Goal: Task Accomplishment & Management: Manage account settings

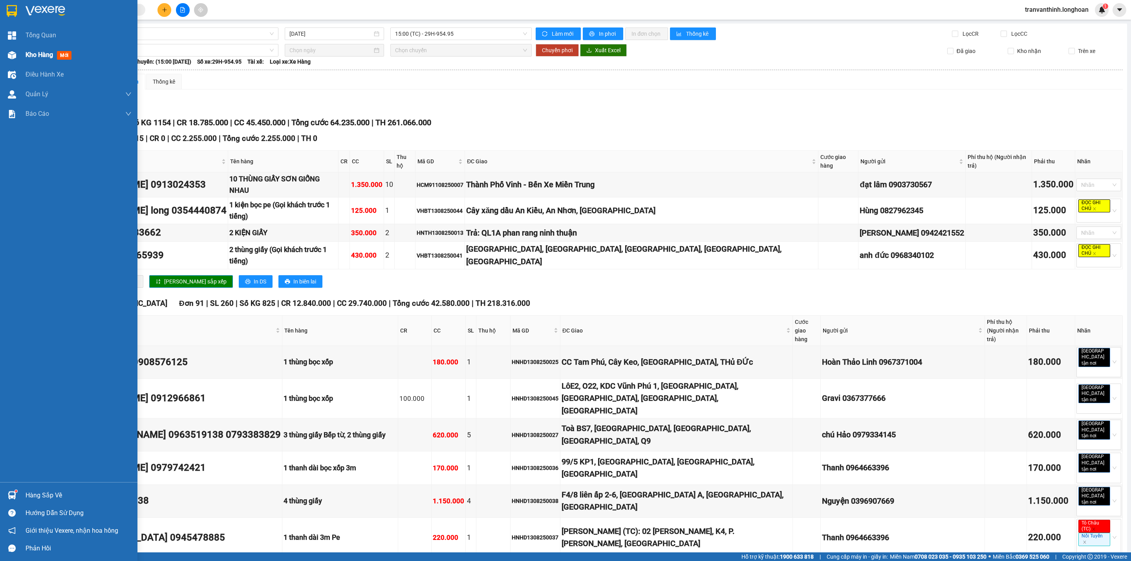
click at [28, 53] on span "Kho hàng" at bounding box center [40, 54] width 28 height 7
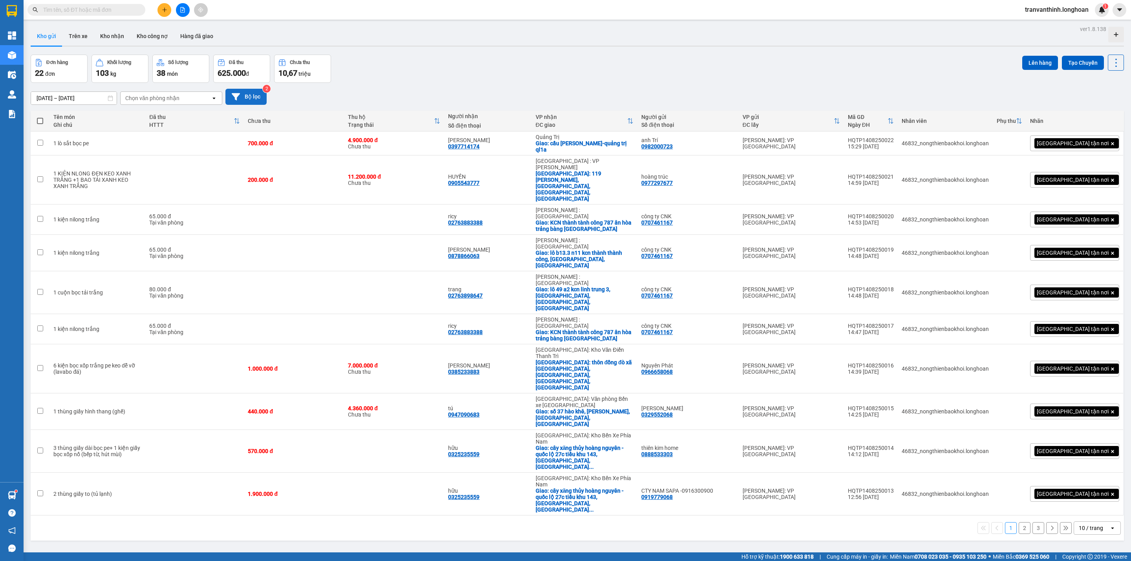
click at [245, 96] on button "Bộ lọc" at bounding box center [246, 97] width 41 height 16
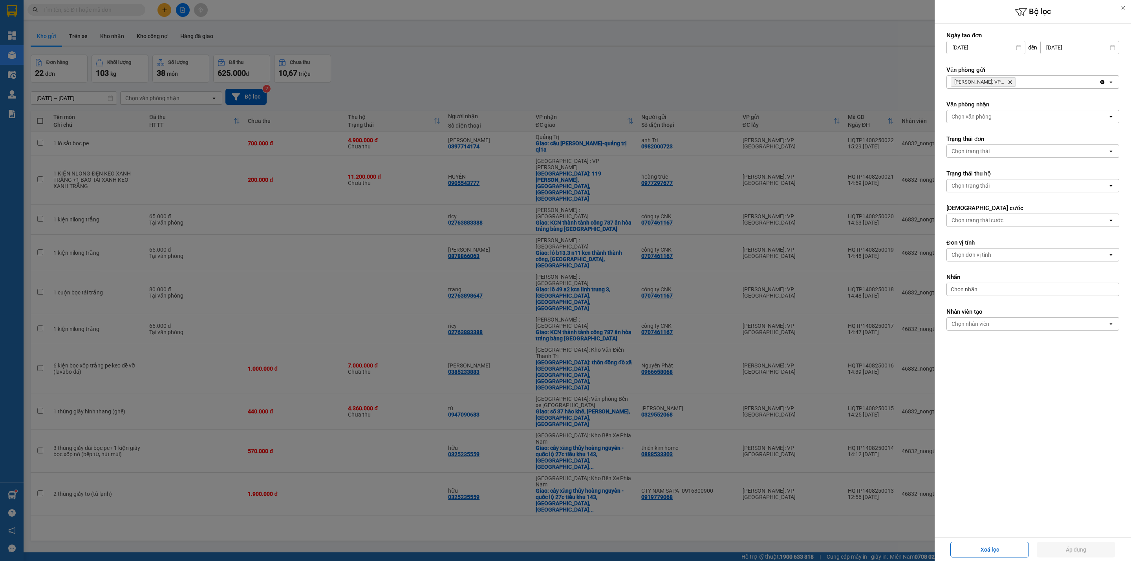
click at [1009, 81] on icon "Hồ Chí Minh: VP Quận Tân Phú, close by backspace" at bounding box center [1011, 83] width 4 height 4
click at [1012, 81] on div "Chọn văn phòng" at bounding box center [1027, 82] width 161 height 13
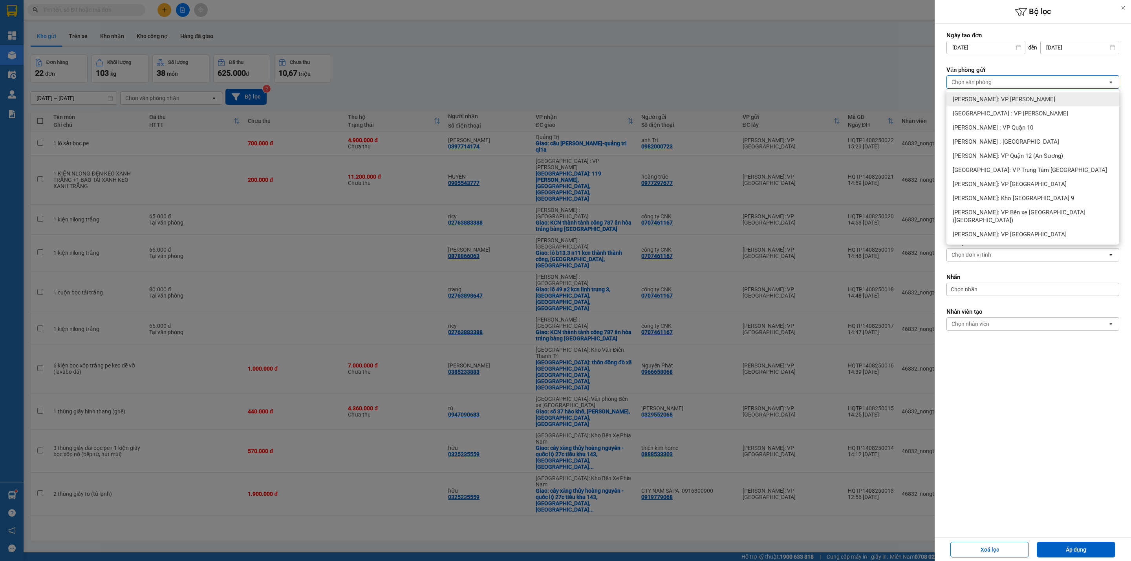
click at [1018, 96] on span "[PERSON_NAME]: VP [PERSON_NAME]" at bounding box center [1004, 99] width 103 height 8
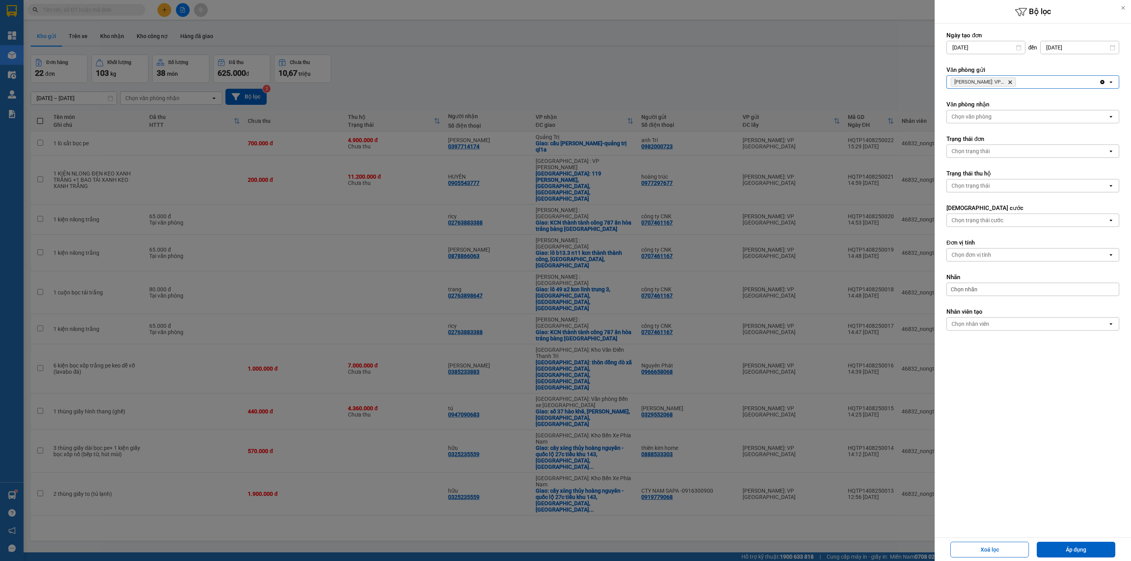
click at [1051, 78] on div "[PERSON_NAME]: VP [PERSON_NAME]" at bounding box center [1023, 82] width 152 height 13
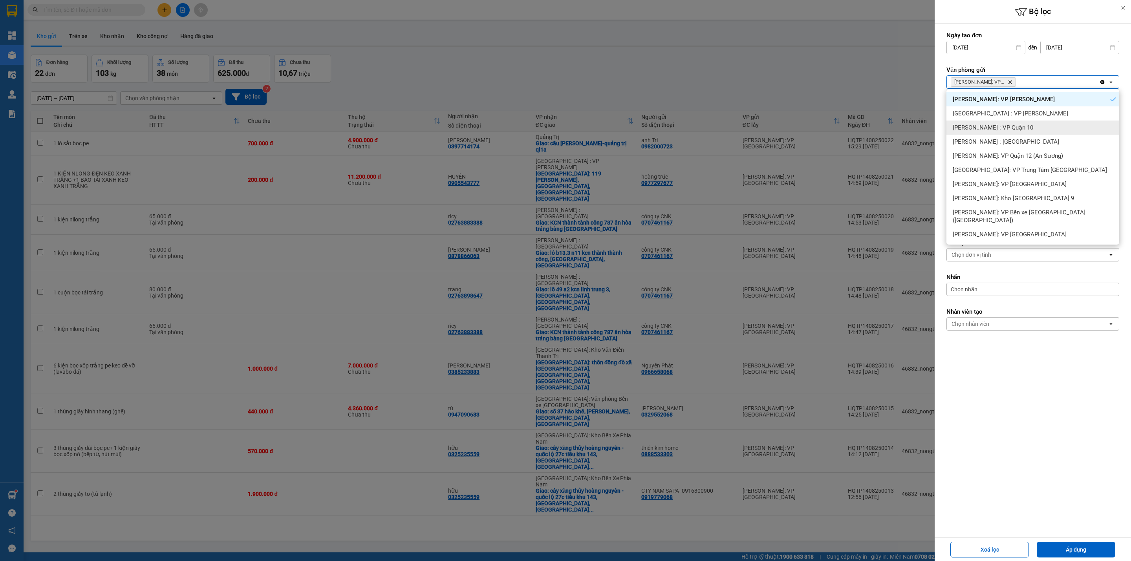
click at [1019, 128] on span "[PERSON_NAME] : VP Quận 10" at bounding box center [993, 128] width 81 height 8
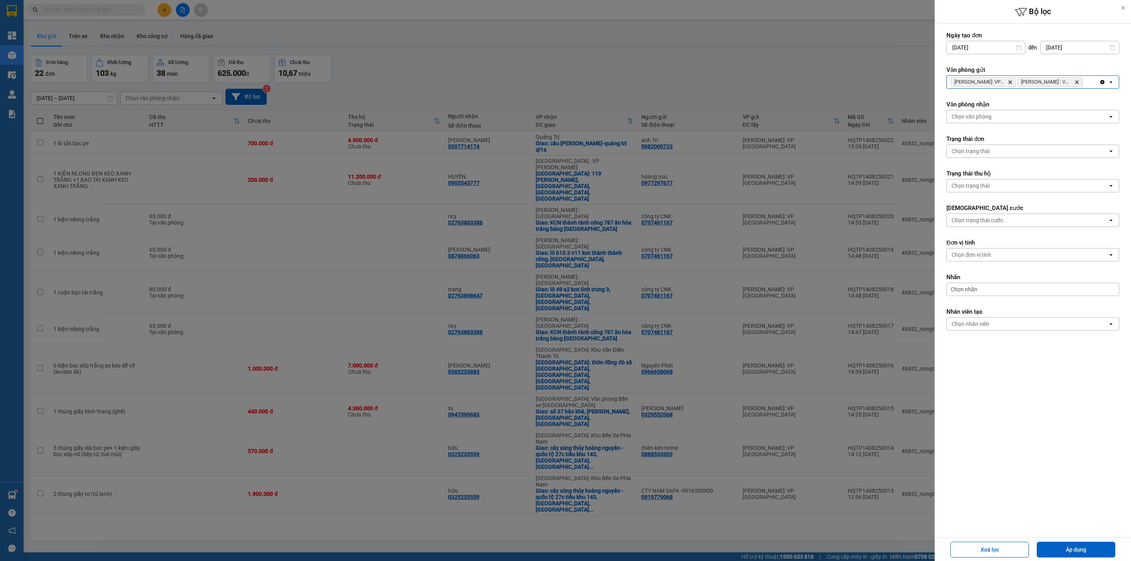
click at [1089, 80] on div "[PERSON_NAME]: VP Bình Thạnh Delete [PERSON_NAME][GEOGRAPHIC_DATA] : VP Quận 10…" at bounding box center [1023, 82] width 152 height 13
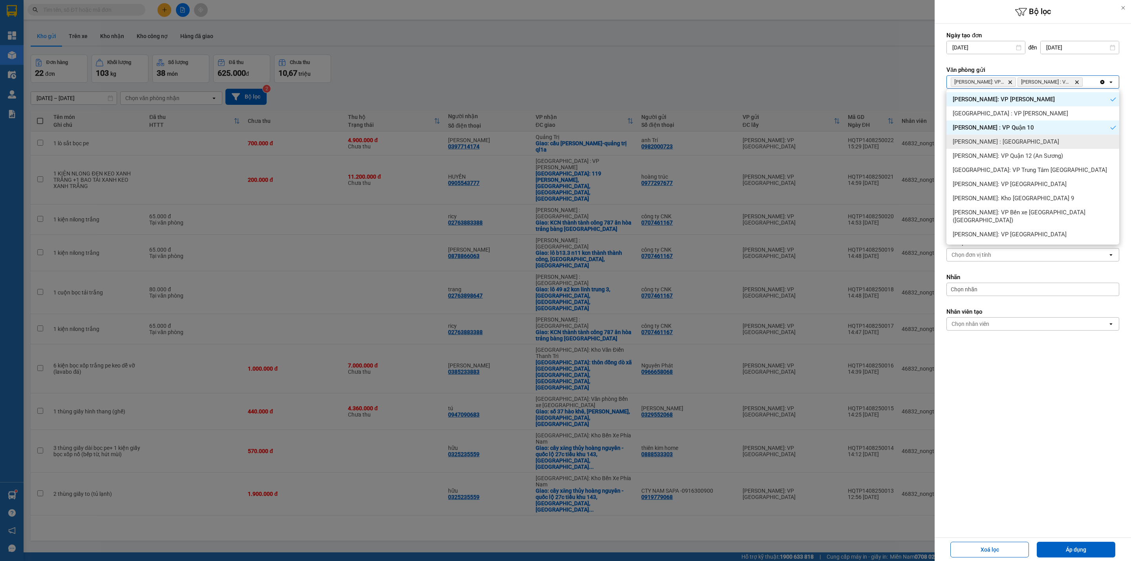
click at [1026, 140] on div "[PERSON_NAME] : [GEOGRAPHIC_DATA]" at bounding box center [1033, 142] width 173 height 14
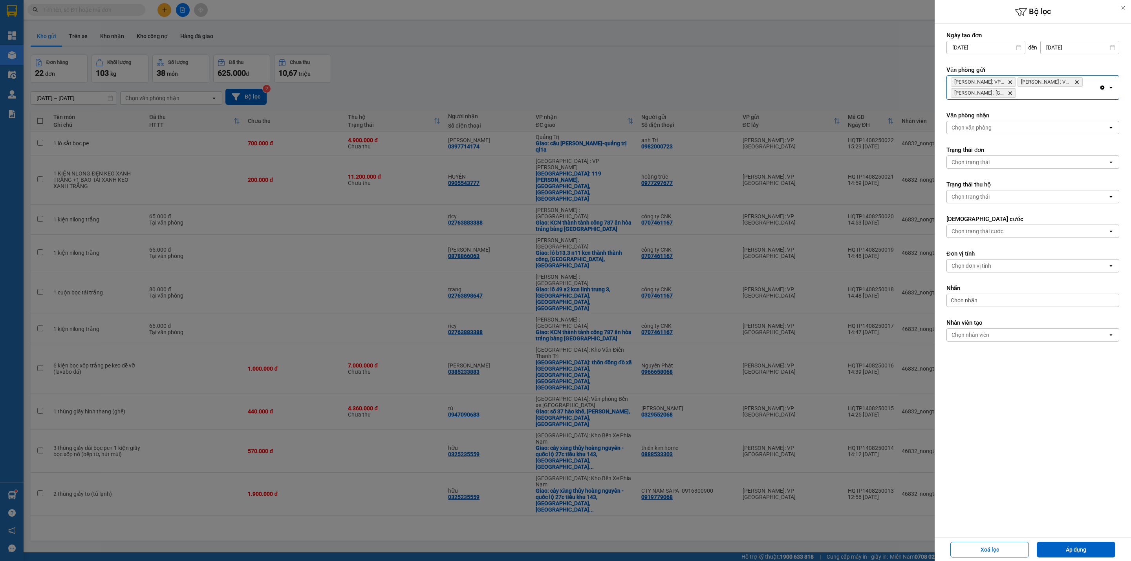
click at [1079, 92] on div "[PERSON_NAME]: VP Bình Thạnh Delete [PERSON_NAME][GEOGRAPHIC_DATA] : VP [GEOGRA…" at bounding box center [1023, 88] width 152 height 24
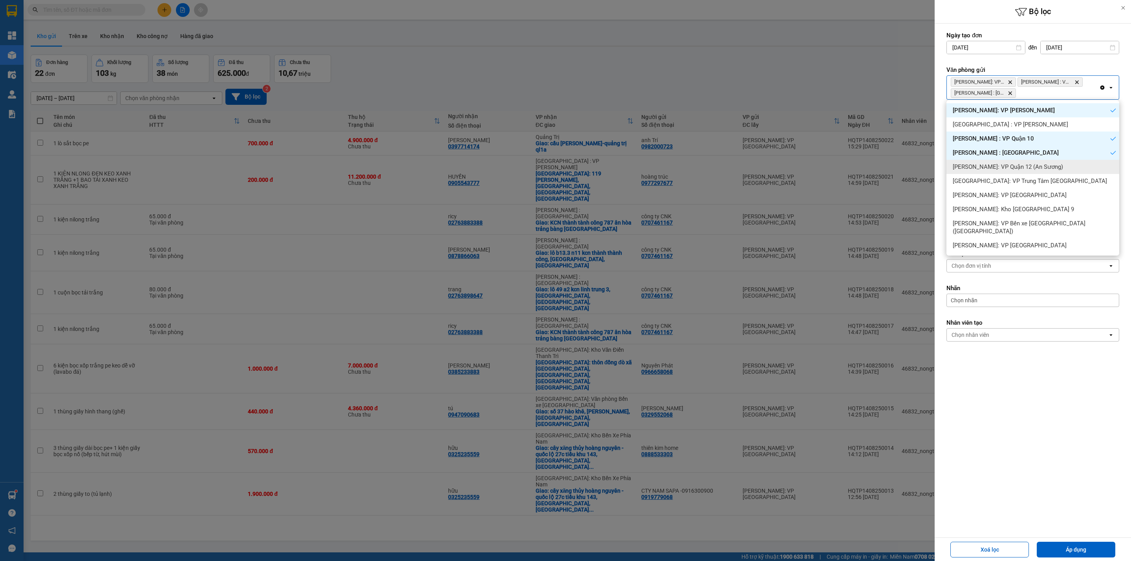
click at [1041, 165] on span "[PERSON_NAME]: VP Quận 12 (An Sương)" at bounding box center [1008, 167] width 110 height 8
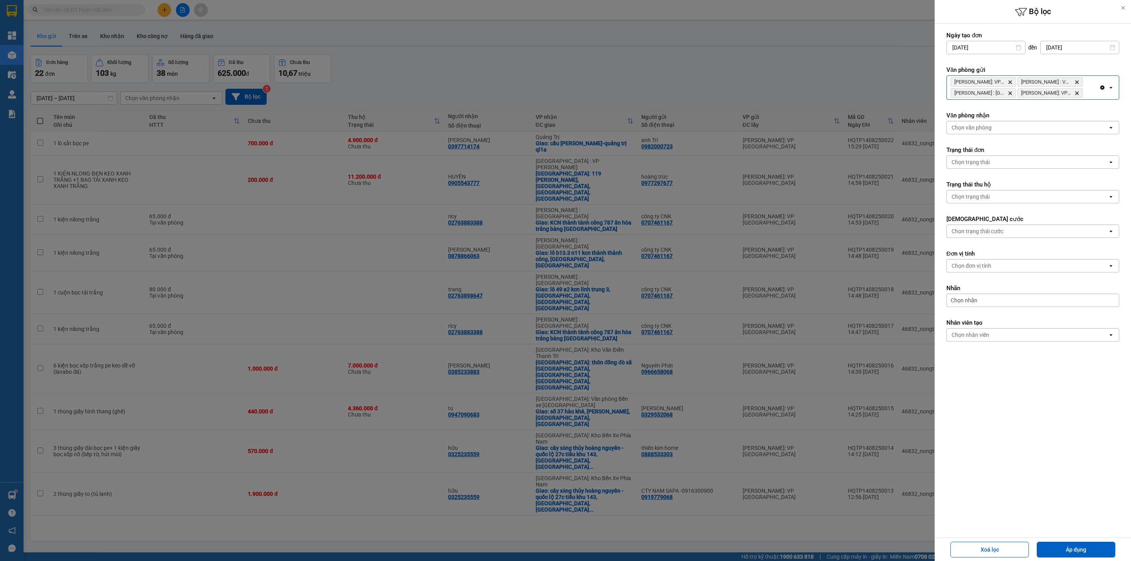
click at [1089, 95] on div "[PERSON_NAME]: VP Bình Thạnh Delete [PERSON_NAME][GEOGRAPHIC_DATA] : VP [GEOGRA…" at bounding box center [1023, 88] width 152 height 24
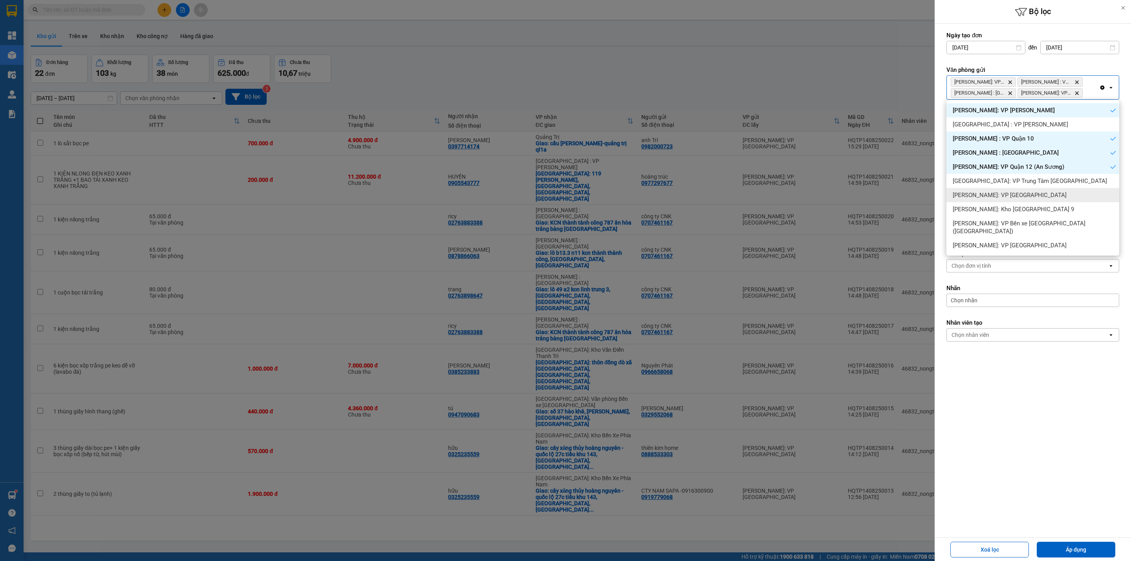
click at [1035, 193] on div "[PERSON_NAME]: VP [GEOGRAPHIC_DATA]" at bounding box center [1033, 195] width 173 height 14
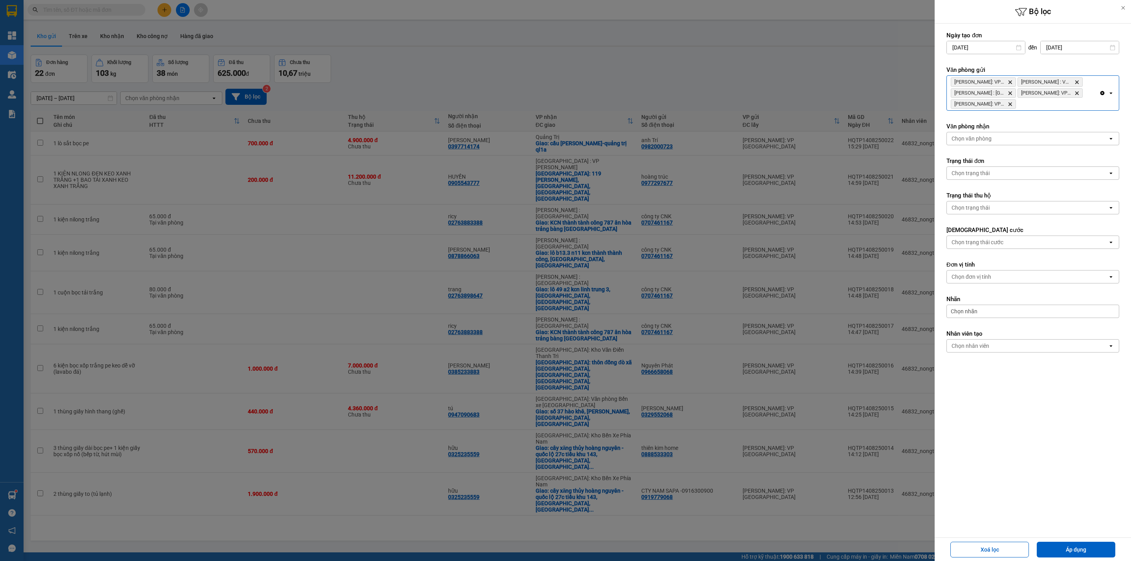
click at [1093, 105] on div "[PERSON_NAME]: VP Bình Thạnh Delete Hồ Chí [GEOGRAPHIC_DATA] : VP [GEOGRAPHIC_D…" at bounding box center [1023, 93] width 152 height 35
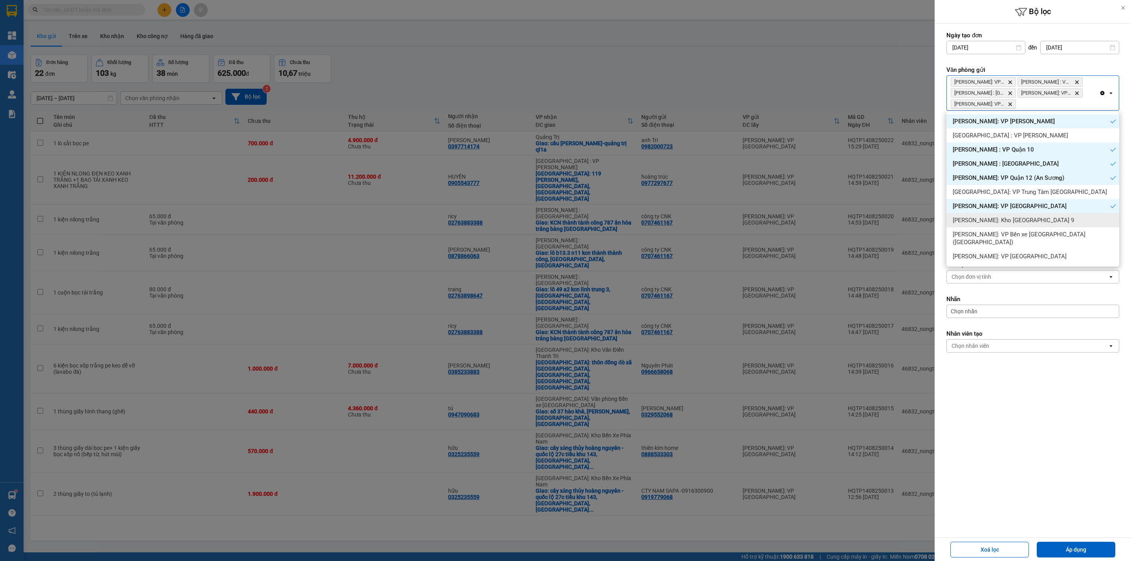
click at [1040, 223] on span "[PERSON_NAME]: Kho [GEOGRAPHIC_DATA] 9" at bounding box center [1013, 220] width 121 height 8
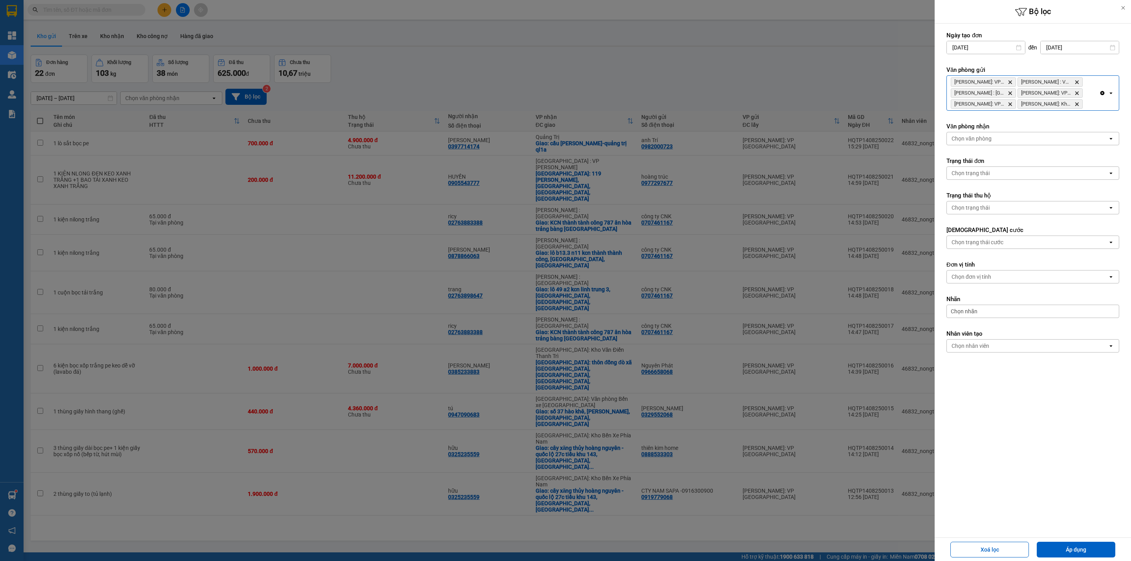
click at [1094, 103] on div "[PERSON_NAME]: VP Bình Thạnh Delete Hồ Chí [GEOGRAPHIC_DATA] : VP [GEOGRAPHIC_D…" at bounding box center [1023, 93] width 152 height 35
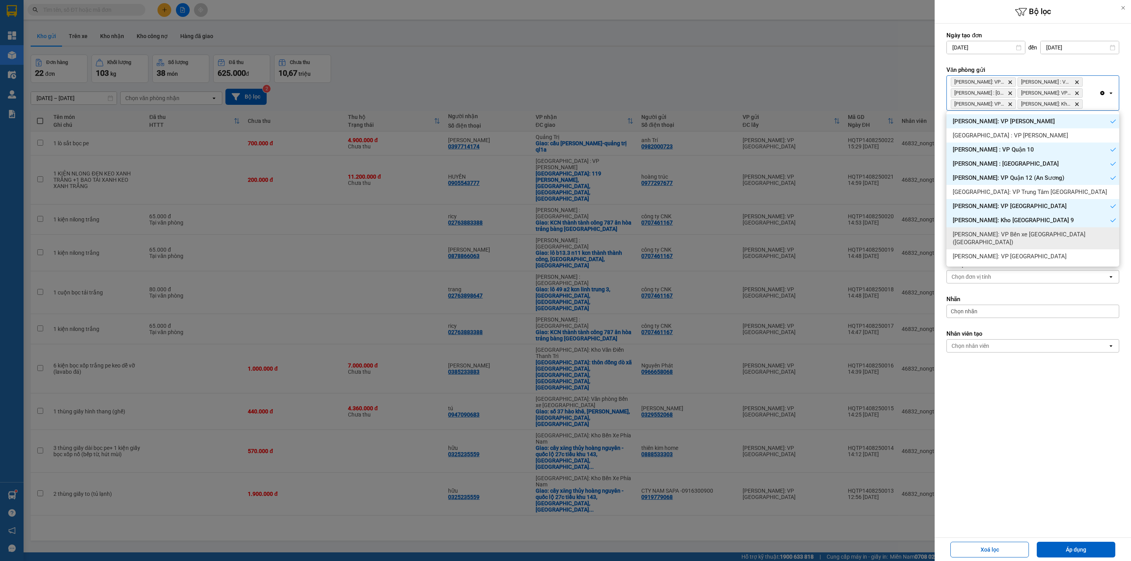
click at [1062, 236] on span "[PERSON_NAME]: VP Bến xe [GEOGRAPHIC_DATA] ([GEOGRAPHIC_DATA])" at bounding box center [1034, 239] width 163 height 16
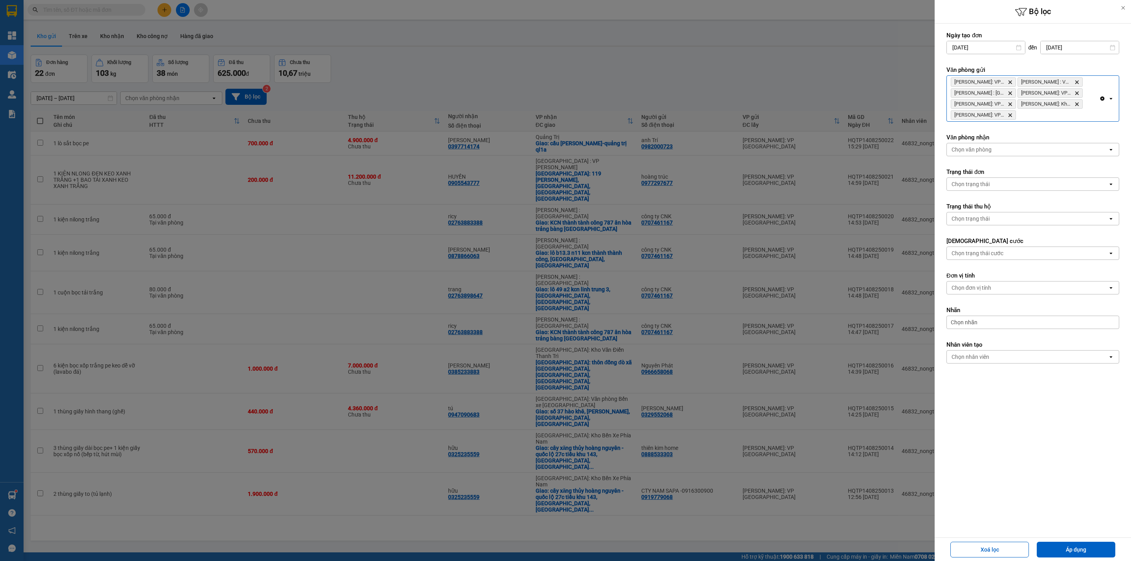
click at [1086, 117] on div "[PERSON_NAME]: VP Bình Thạnh Delete Hồ Chí [GEOGRAPHIC_DATA] : VP [GEOGRAPHIC_D…" at bounding box center [1023, 99] width 152 height 46
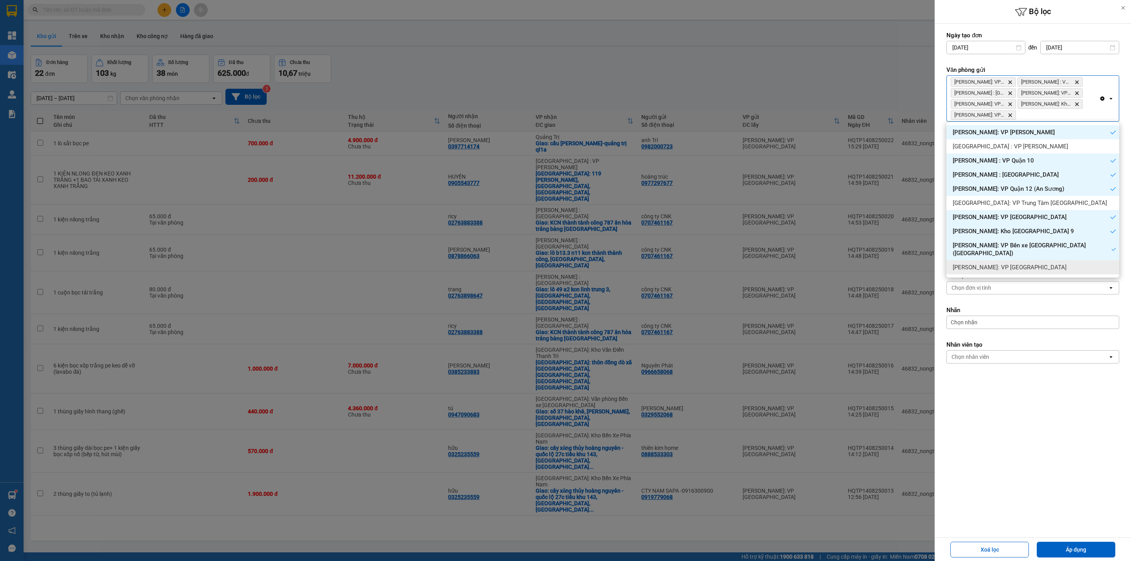
click at [1037, 260] on div "[PERSON_NAME]: VP [GEOGRAPHIC_DATA]" at bounding box center [1033, 267] width 173 height 14
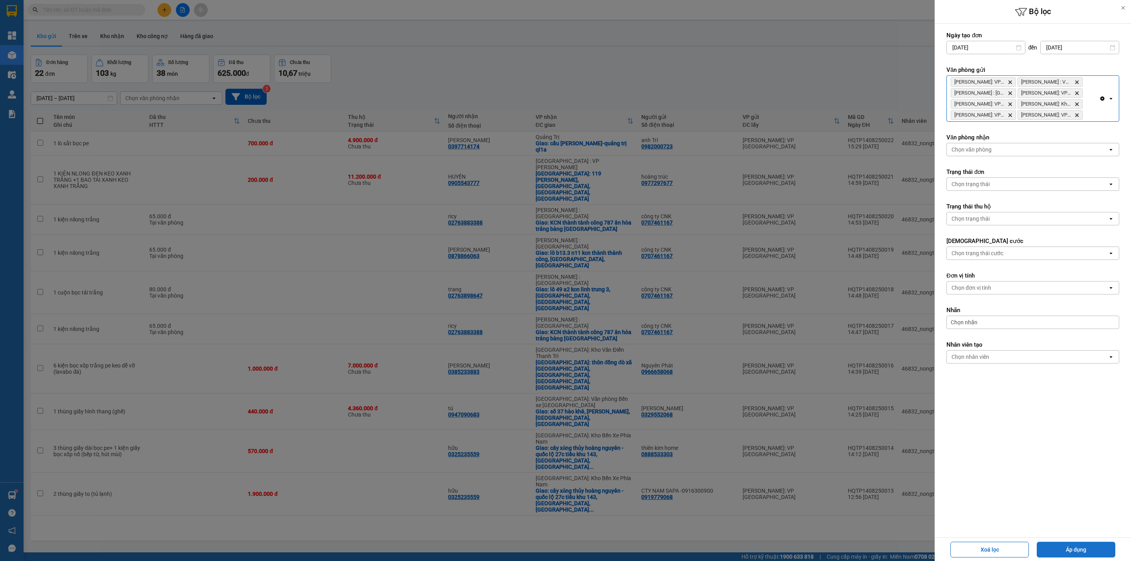
click at [1073, 551] on button "Áp dụng" at bounding box center [1076, 550] width 79 height 16
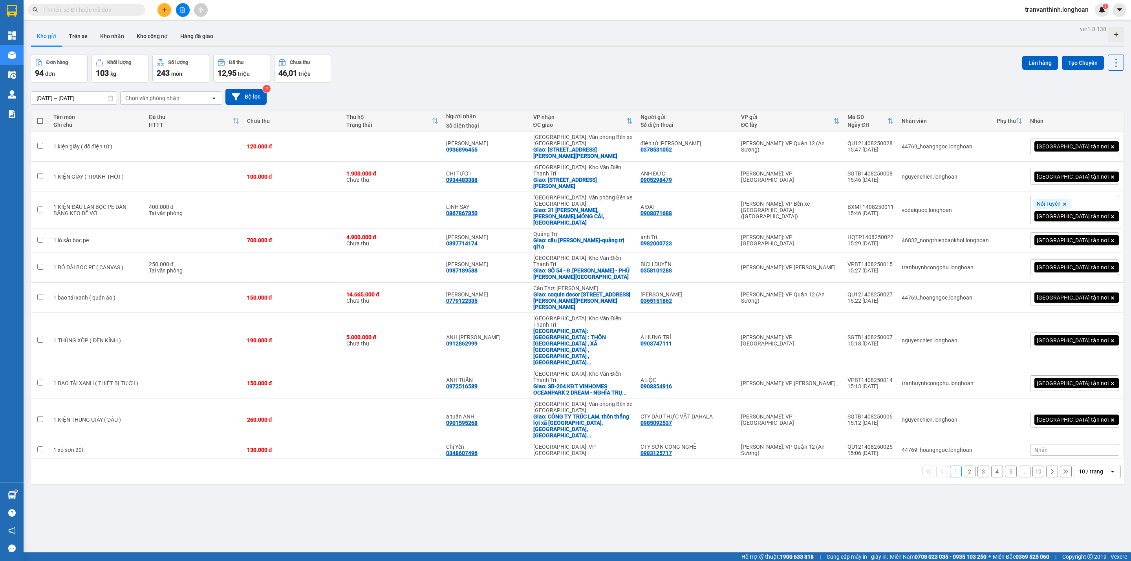
click at [182, 7] on icon "file-add" at bounding box center [183, 10] width 4 height 6
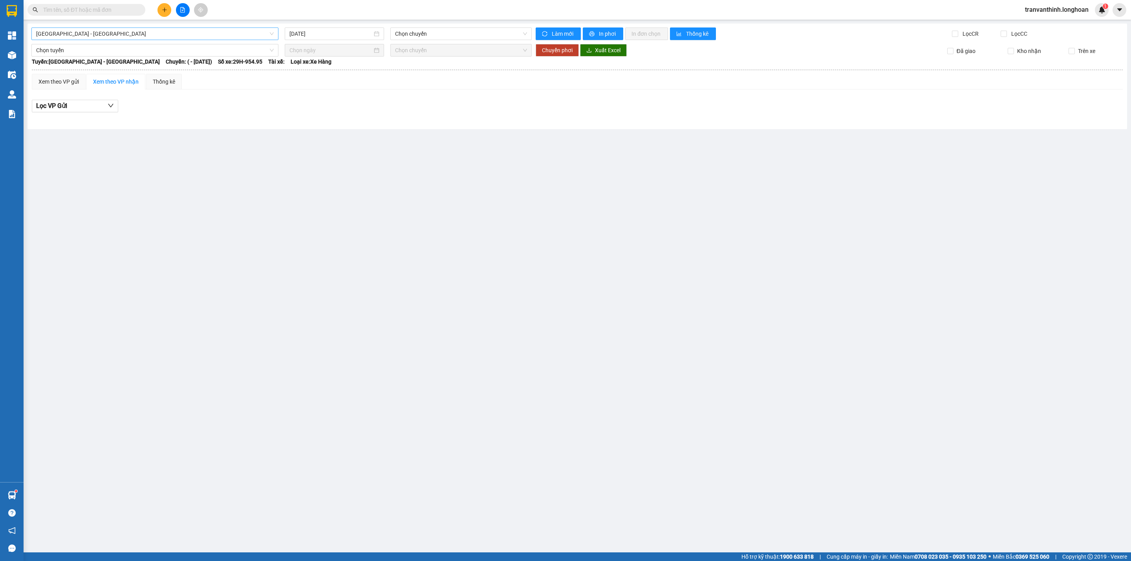
click at [108, 30] on span "[GEOGRAPHIC_DATA] - [GEOGRAPHIC_DATA]" at bounding box center [155, 34] width 238 height 12
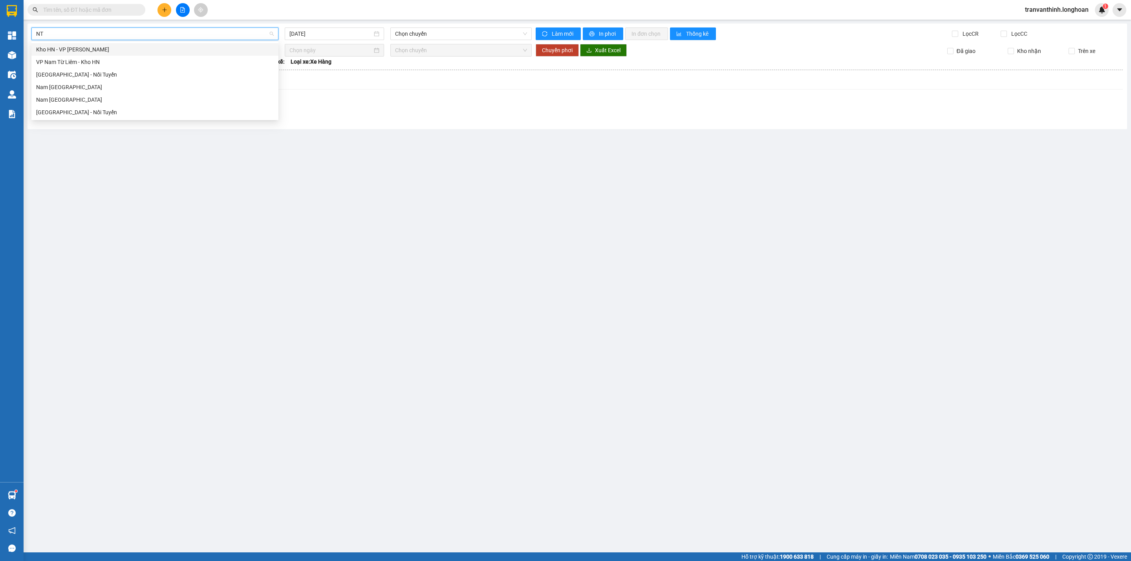
type input "NTB"
click at [78, 64] on div "Nam [GEOGRAPHIC_DATA]" at bounding box center [155, 62] width 238 height 9
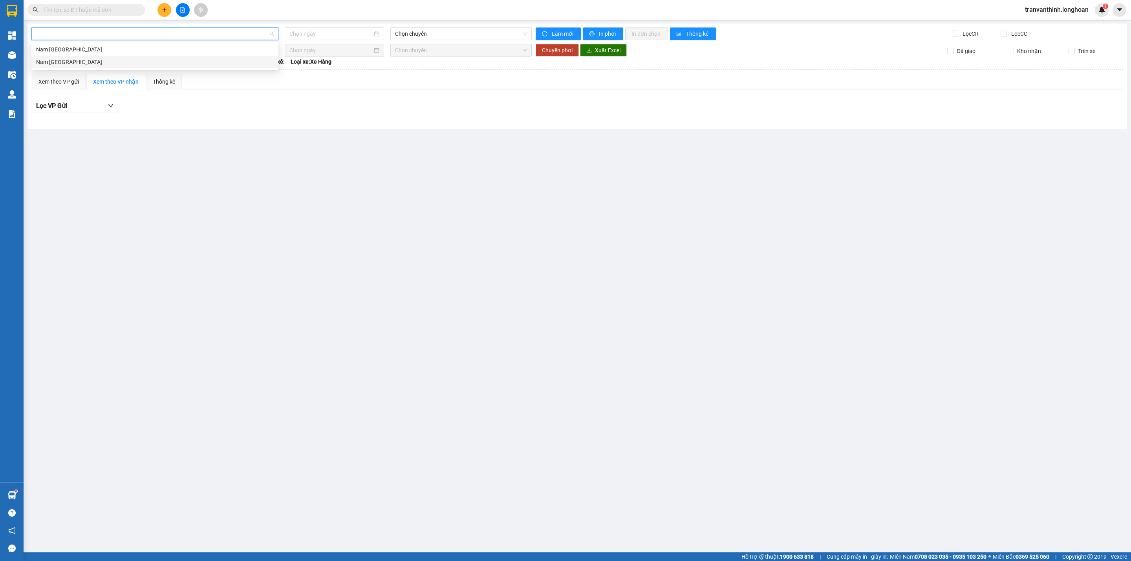
type input "[DATE]"
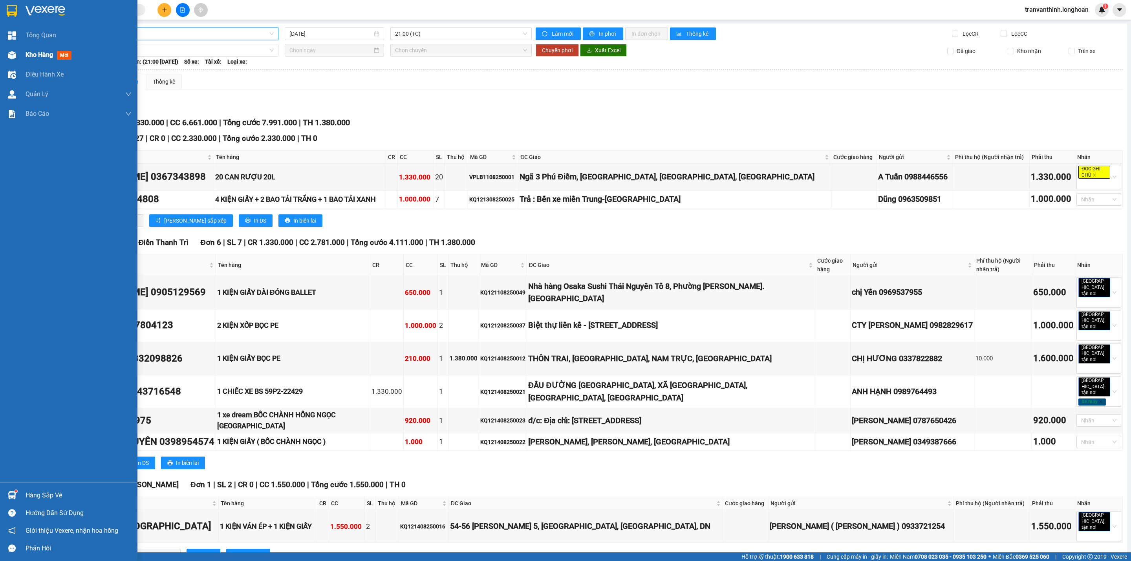
click at [31, 51] on span "Kho hàng" at bounding box center [40, 54] width 28 height 7
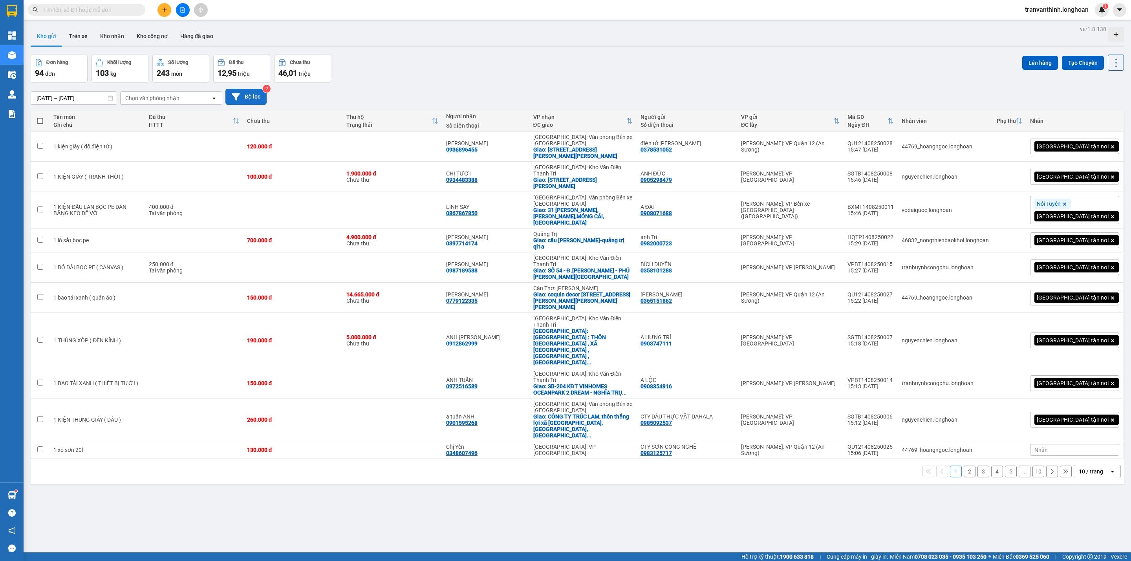
click at [255, 97] on button "Bộ lọc" at bounding box center [246, 97] width 41 height 16
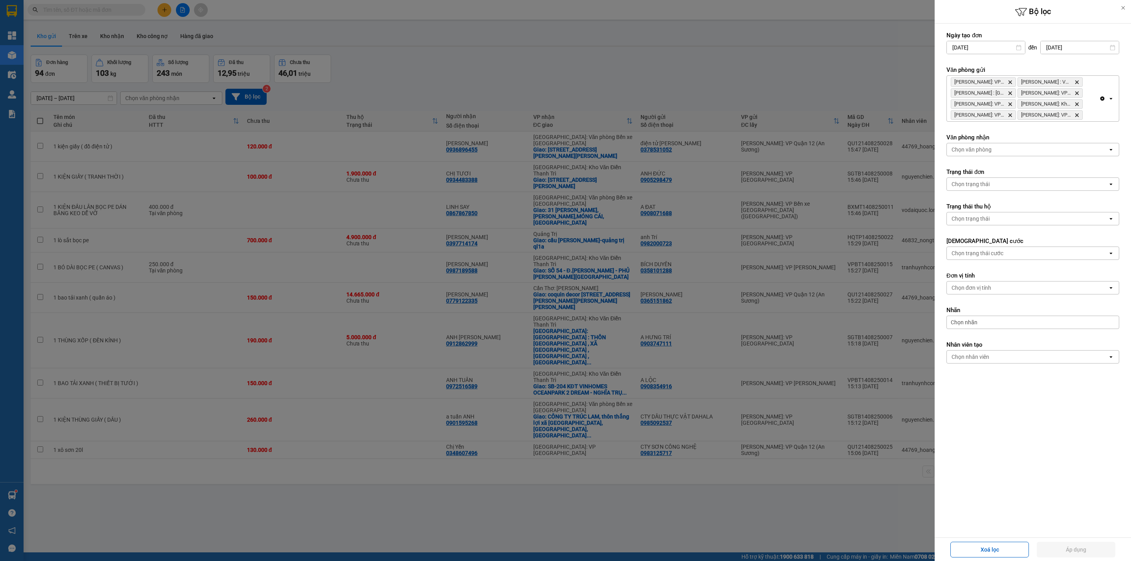
click at [1102, 100] on icon "Clear all" at bounding box center [1103, 99] width 4 height 4
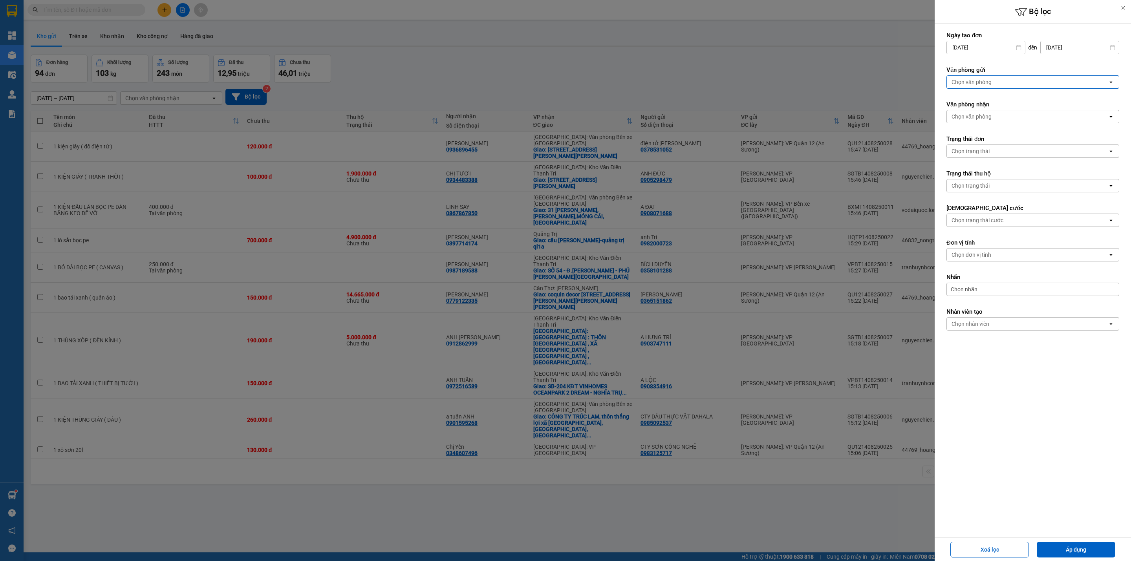
drag, startPoint x: 1087, startPoint y: 96, endPoint x: 1061, endPoint y: 97, distance: 26.3
click at [1086, 96] on form "Ngày tạo đơn [DATE] Press the down arrow key to interact with the calendar and …" at bounding box center [1033, 198] width 173 height 335
click at [1071, 85] on div "Chọn văn phòng" at bounding box center [1027, 82] width 161 height 13
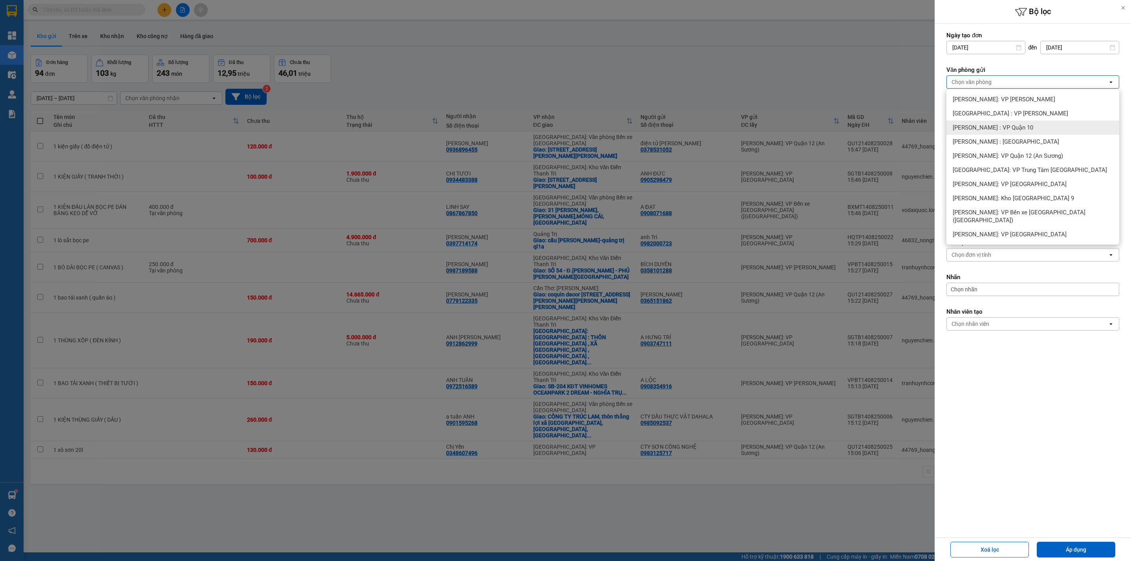
click at [1009, 129] on span "[PERSON_NAME] : VP Quận 10" at bounding box center [993, 128] width 81 height 8
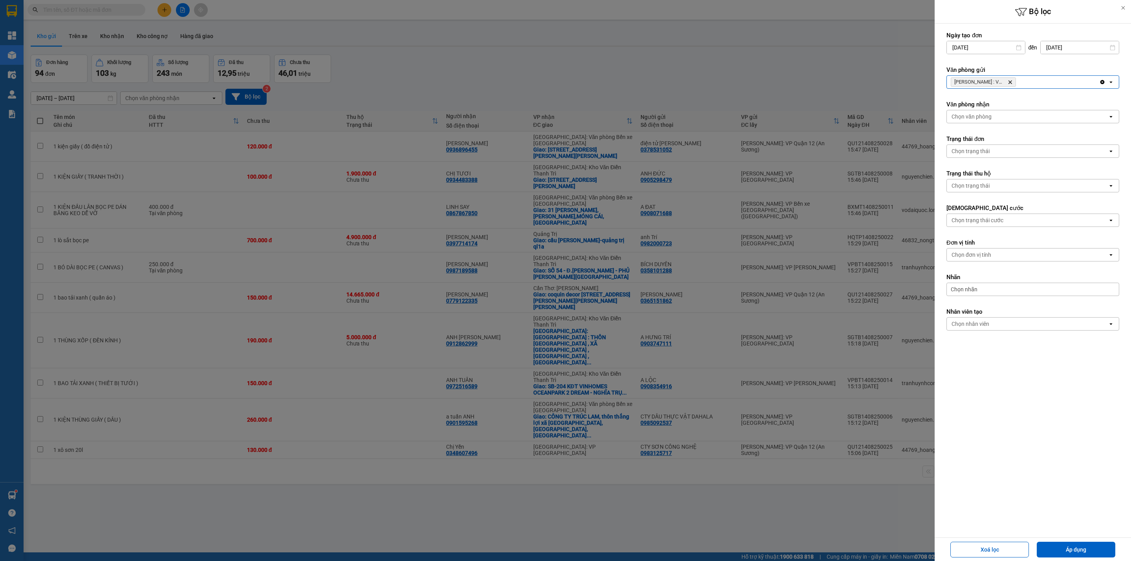
drag, startPoint x: 1077, startPoint y: 546, endPoint x: 1084, endPoint y: 532, distance: 15.8
click at [1076, 546] on button "Áp dụng" at bounding box center [1076, 550] width 79 height 16
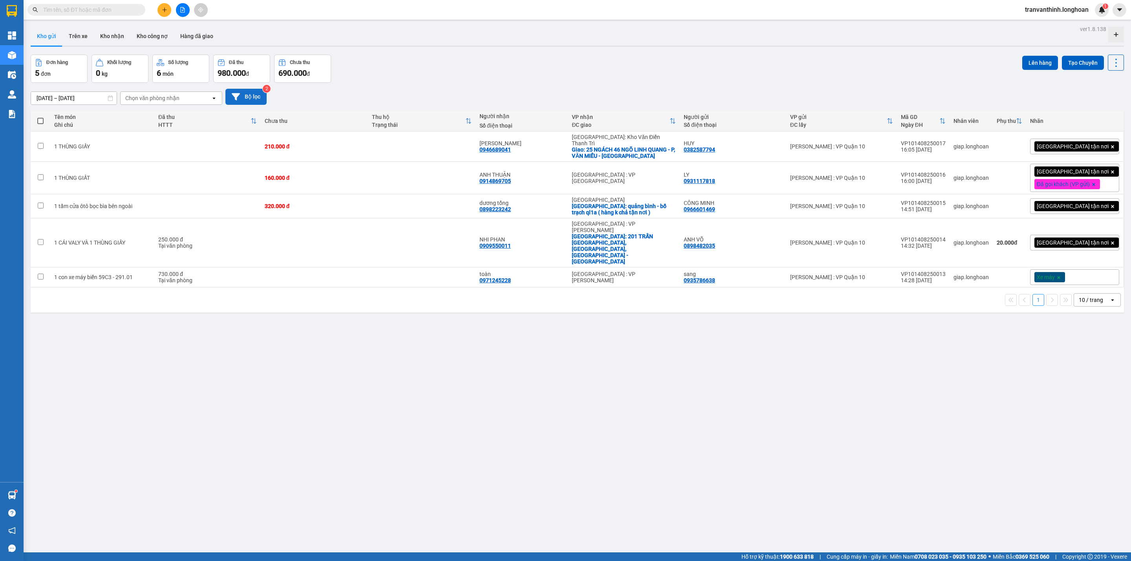
click at [248, 94] on button "Bộ lọc" at bounding box center [246, 97] width 41 height 16
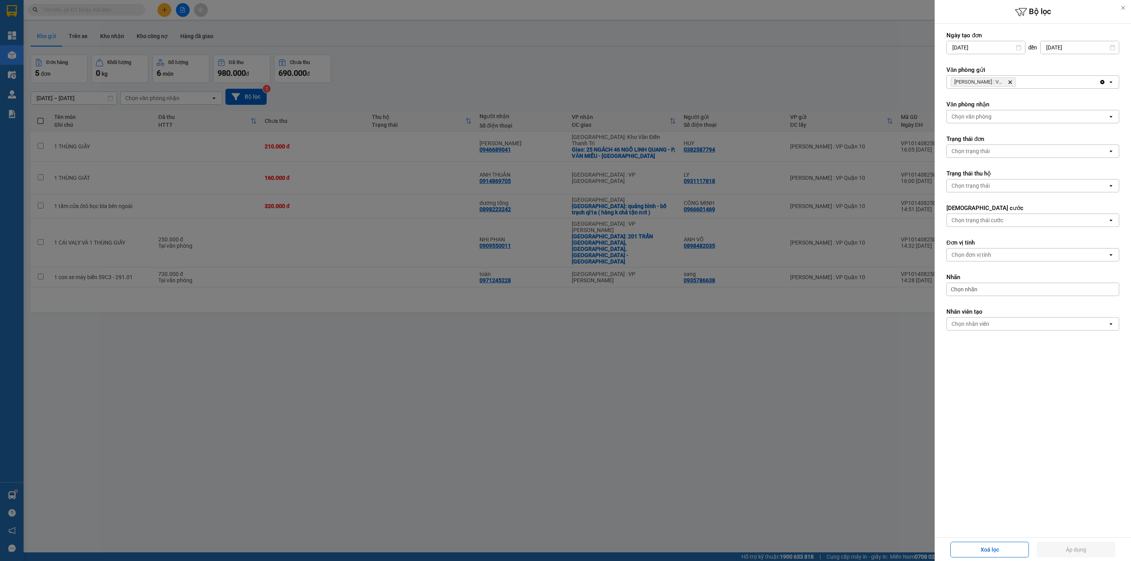
drag, startPoint x: 1012, startPoint y: 84, endPoint x: 1007, endPoint y: 106, distance: 22.5
click at [1012, 84] on icon "Delete" at bounding box center [1010, 82] width 5 height 5
click at [1019, 82] on div "Chọn văn phòng" at bounding box center [1027, 82] width 161 height 13
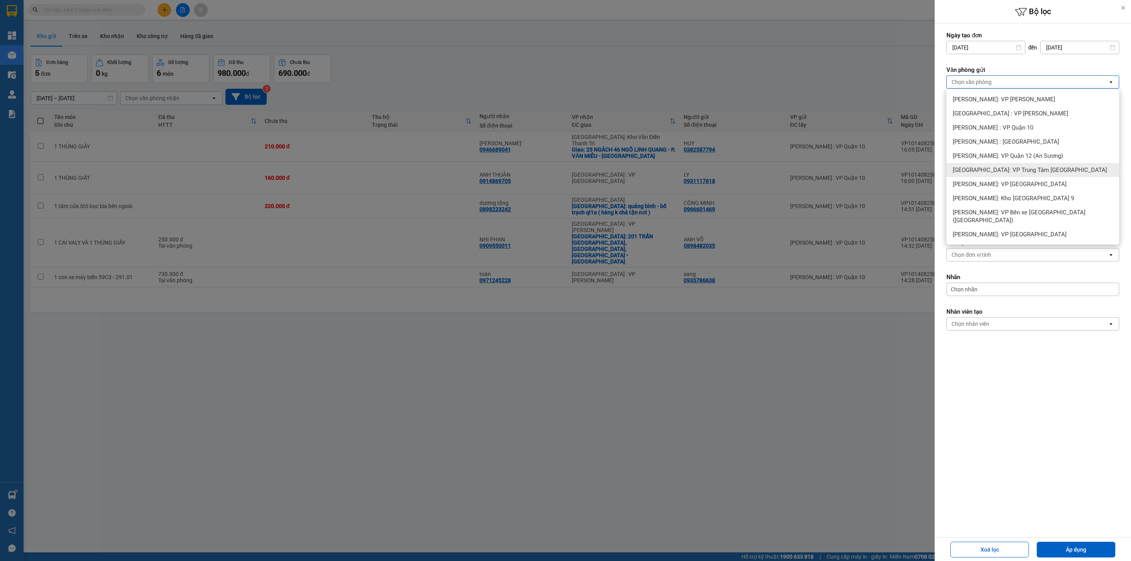
click at [1035, 156] on span "[PERSON_NAME]: VP Quận 12 (An Sương)" at bounding box center [1008, 156] width 110 height 8
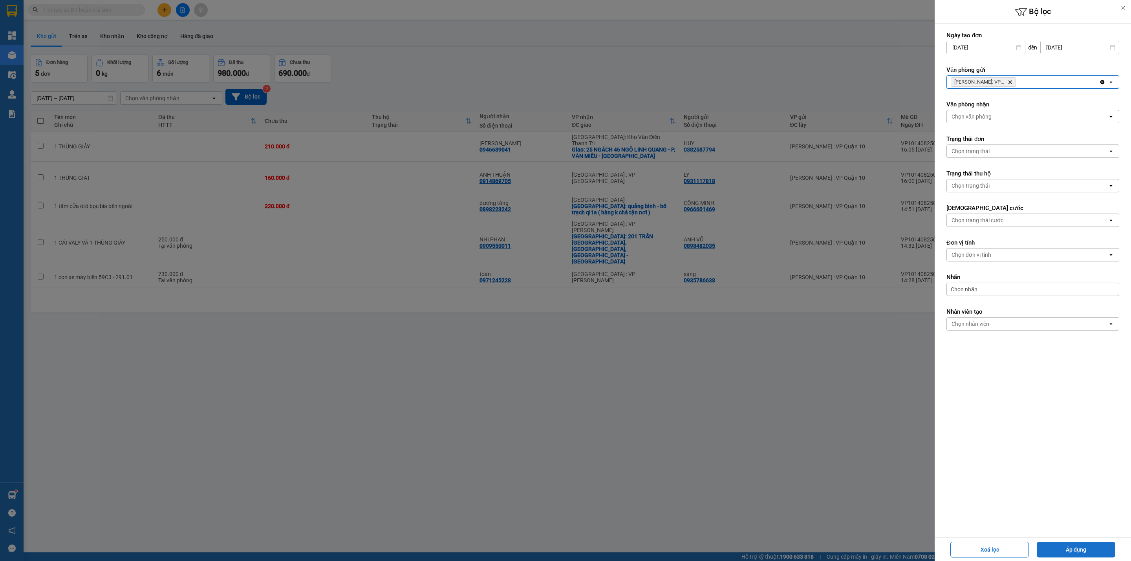
click at [1074, 556] on button "Áp dụng" at bounding box center [1076, 550] width 79 height 16
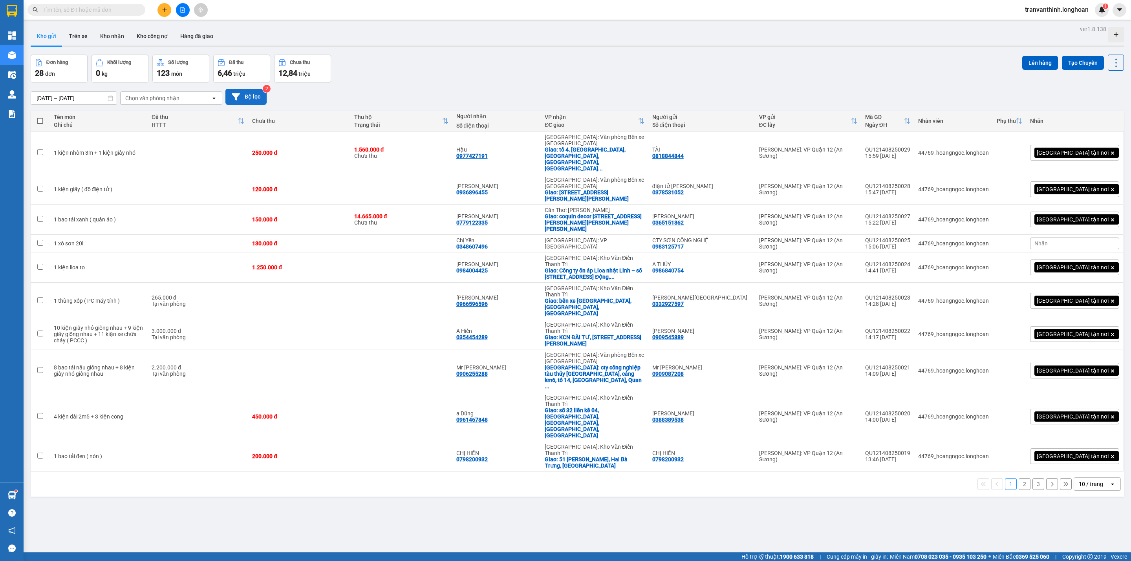
click at [241, 93] on button "Bộ lọc" at bounding box center [246, 97] width 41 height 16
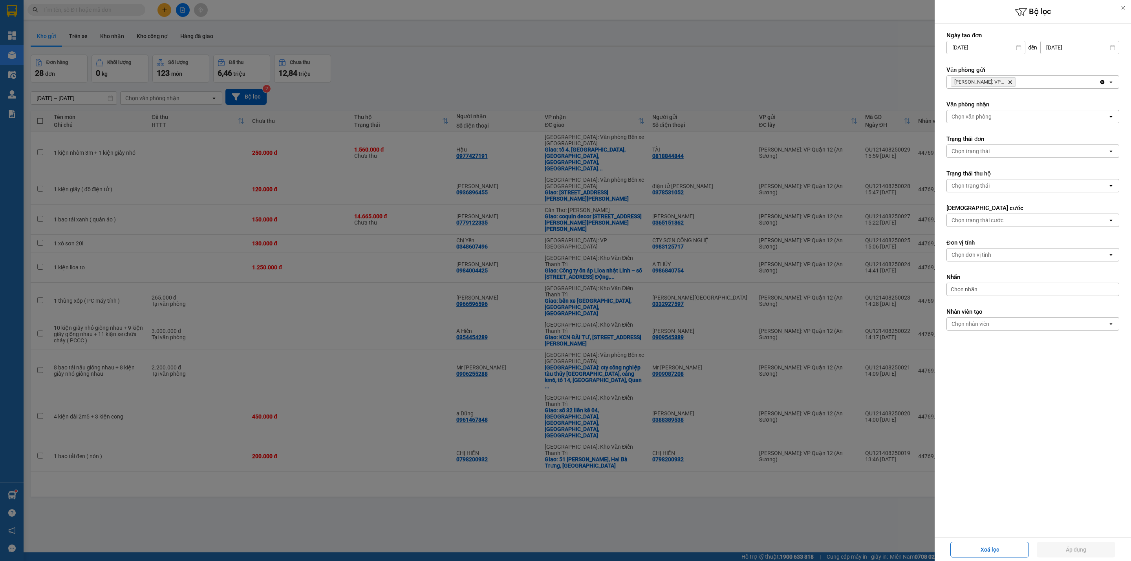
click at [1009, 82] on icon "Delete" at bounding box center [1010, 82] width 5 height 5
click at [1015, 80] on div "Chọn văn phòng" at bounding box center [1027, 82] width 161 height 13
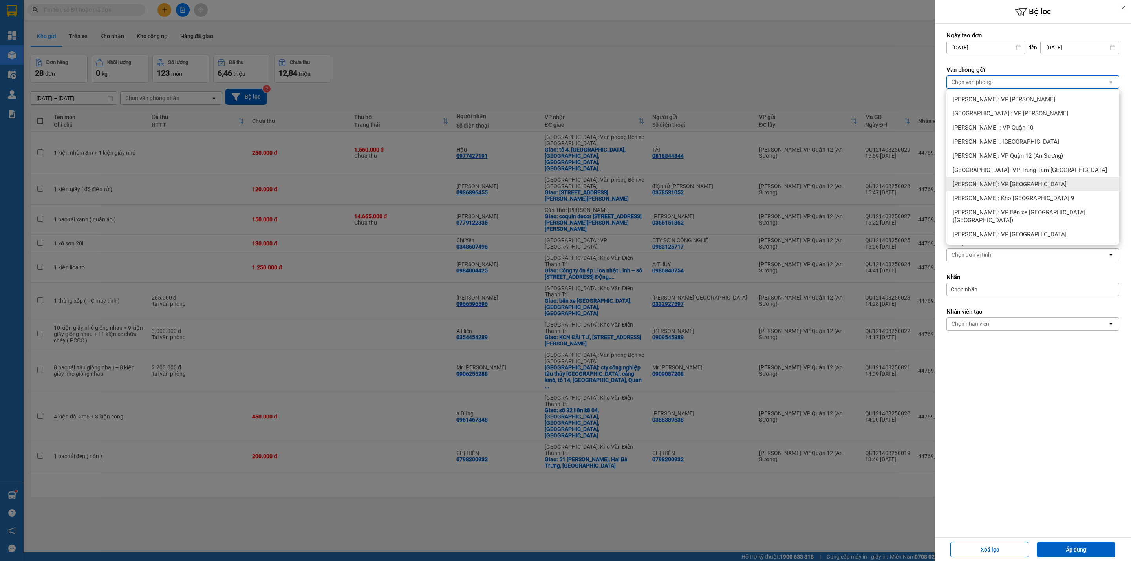
click at [1026, 185] on span "[PERSON_NAME]: VP [GEOGRAPHIC_DATA]" at bounding box center [1010, 184] width 114 height 8
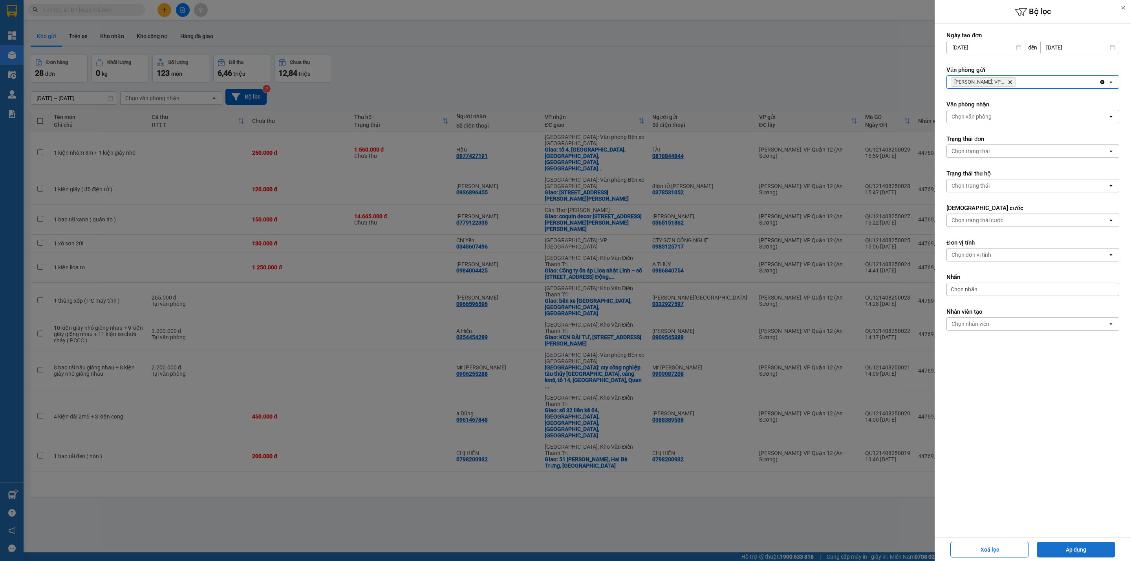
drag, startPoint x: 1075, startPoint y: 557, endPoint x: 1076, endPoint y: 551, distance: 6.0
click at [1075, 556] on button "Áp dụng" at bounding box center [1076, 550] width 79 height 16
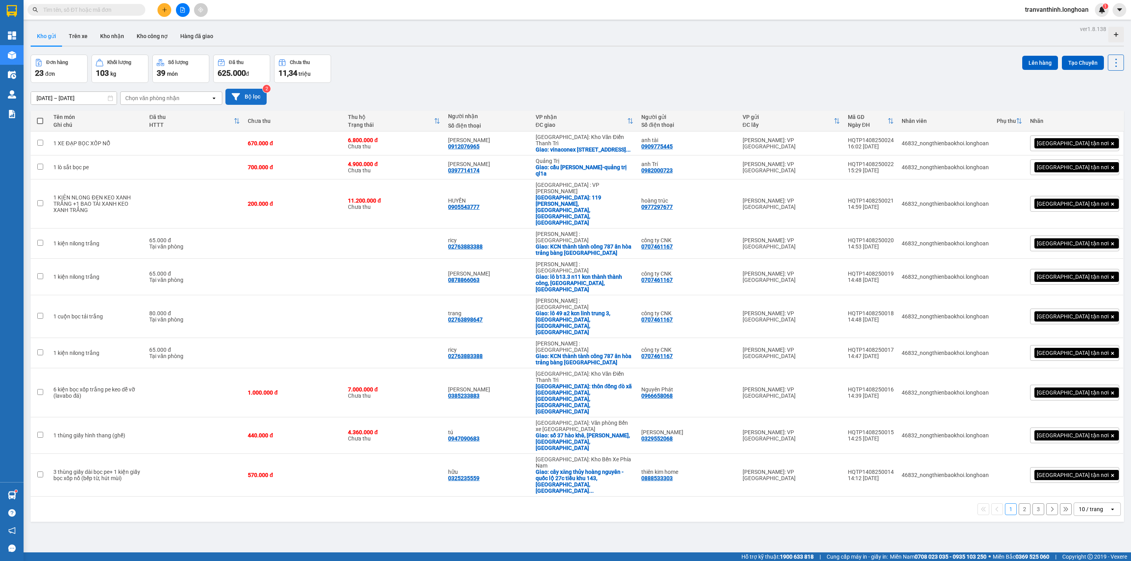
click at [251, 97] on button "Bộ lọc" at bounding box center [246, 97] width 41 height 16
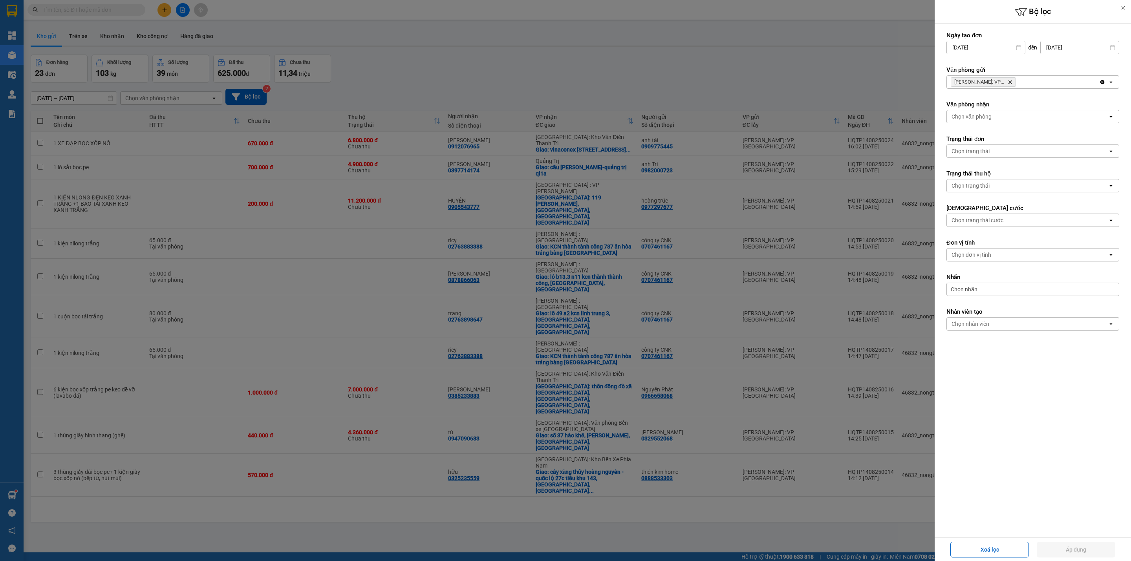
click at [1009, 82] on icon "Delete" at bounding box center [1010, 82] width 5 height 5
click at [1010, 81] on div "Chọn văn phòng" at bounding box center [1027, 82] width 161 height 13
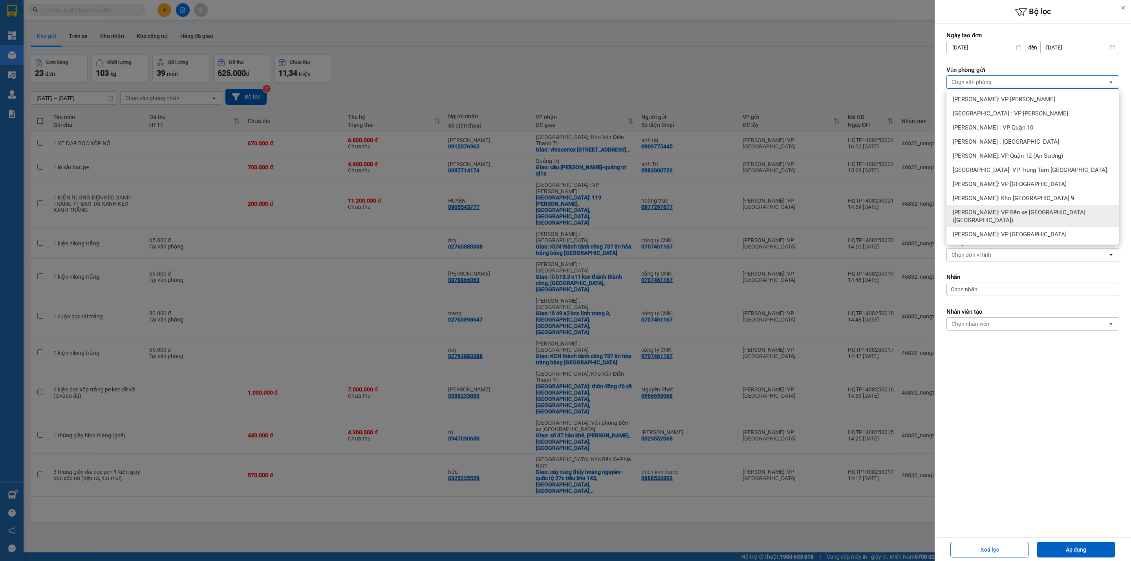
drag, startPoint x: 1030, startPoint y: 213, endPoint x: 1036, endPoint y: 224, distance: 13.0
click at [1032, 215] on span "[PERSON_NAME]: VP Bến xe [GEOGRAPHIC_DATA] ([GEOGRAPHIC_DATA])" at bounding box center [1034, 217] width 163 height 16
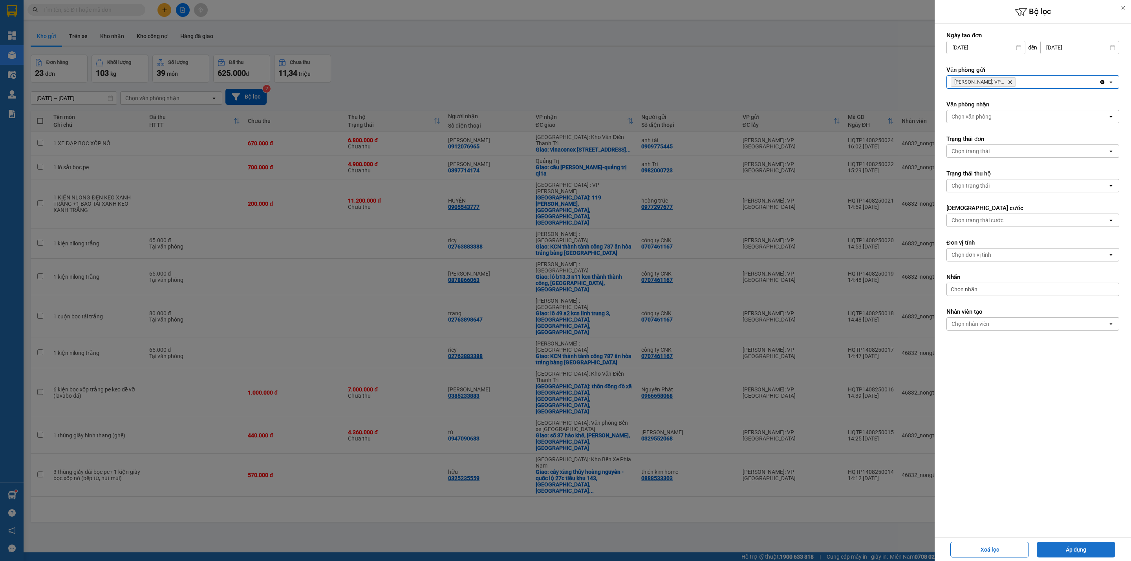
click at [1059, 553] on button "Áp dụng" at bounding box center [1076, 550] width 79 height 16
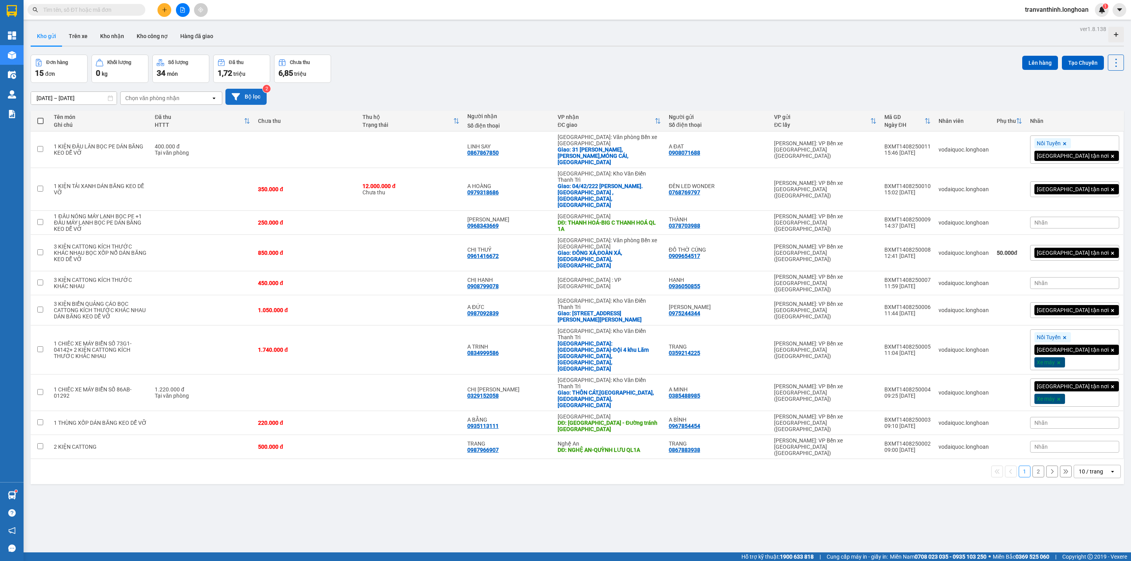
click at [244, 94] on button "Bộ lọc" at bounding box center [246, 97] width 41 height 16
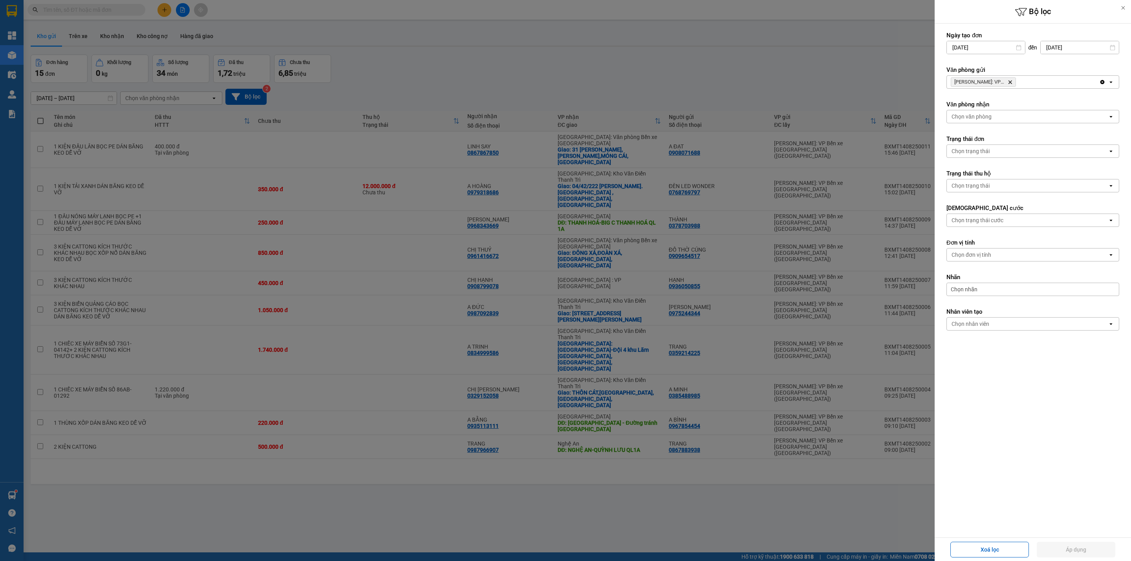
click at [1012, 82] on icon "Hồ Chí Minh: VP Bến xe Miền Tây (Quận Bình Tân), close by backspace" at bounding box center [1011, 83] width 4 height 4
click at [1018, 79] on div "Chọn văn phòng" at bounding box center [1027, 82] width 161 height 13
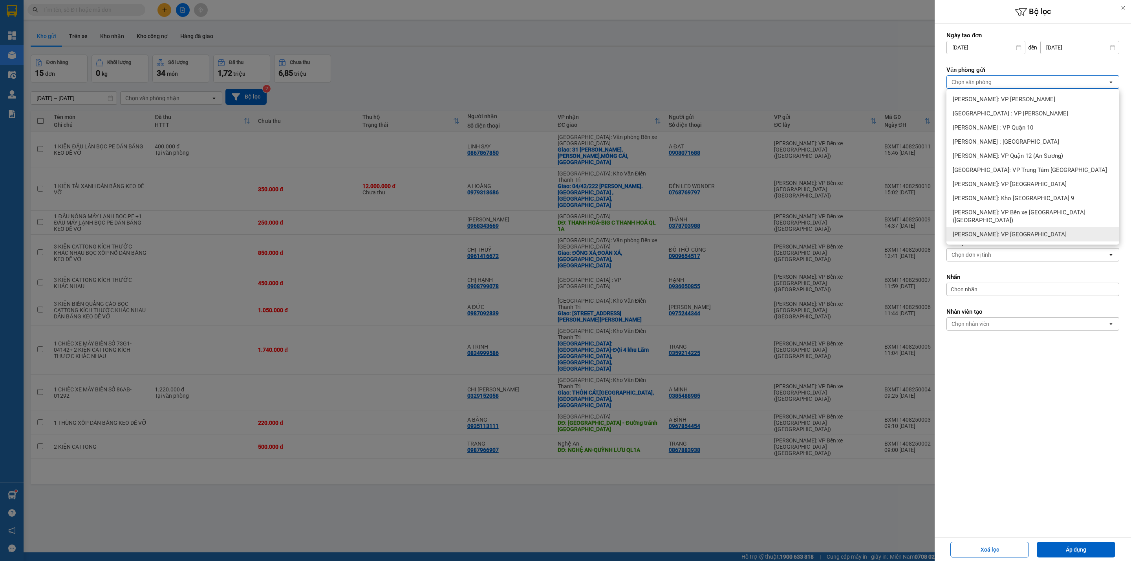
click at [1021, 231] on span "[PERSON_NAME]: VP [GEOGRAPHIC_DATA]" at bounding box center [1010, 235] width 114 height 8
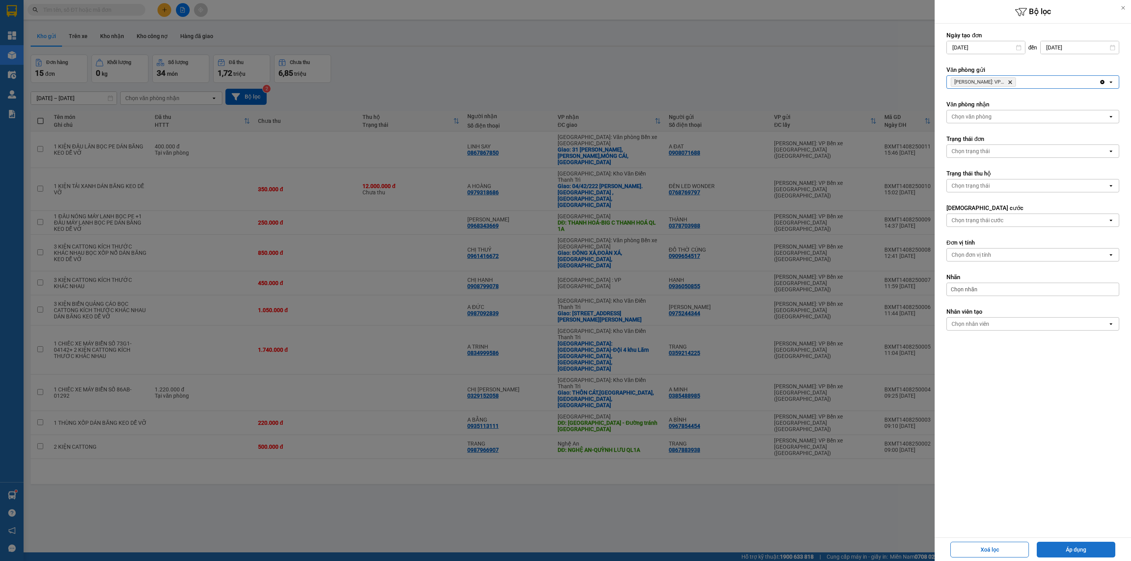
click at [1070, 546] on button "Áp dụng" at bounding box center [1076, 550] width 79 height 16
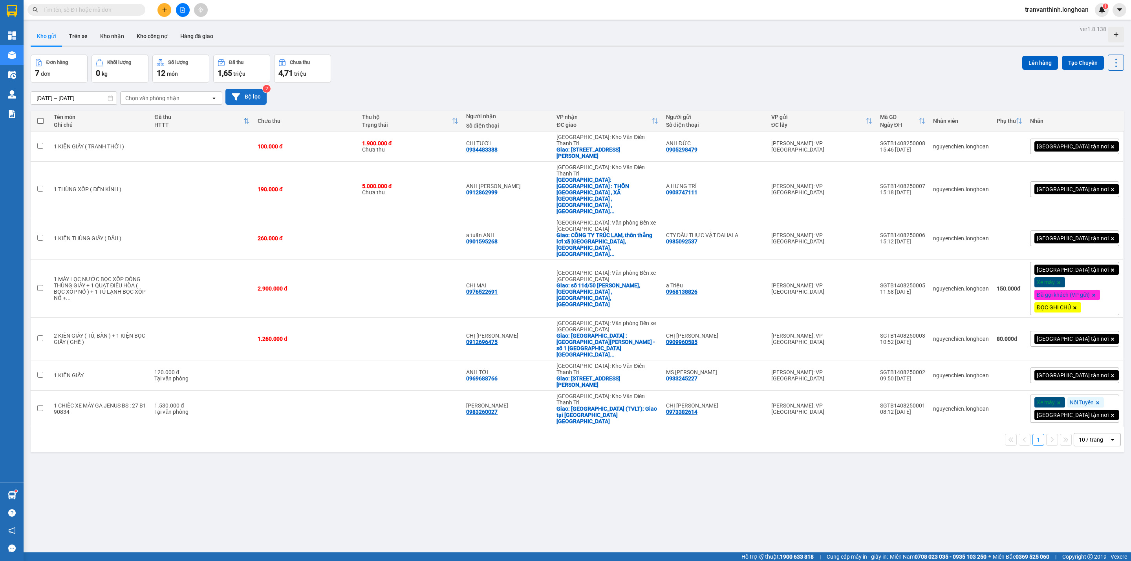
click at [256, 100] on button "Bộ lọc" at bounding box center [246, 97] width 41 height 16
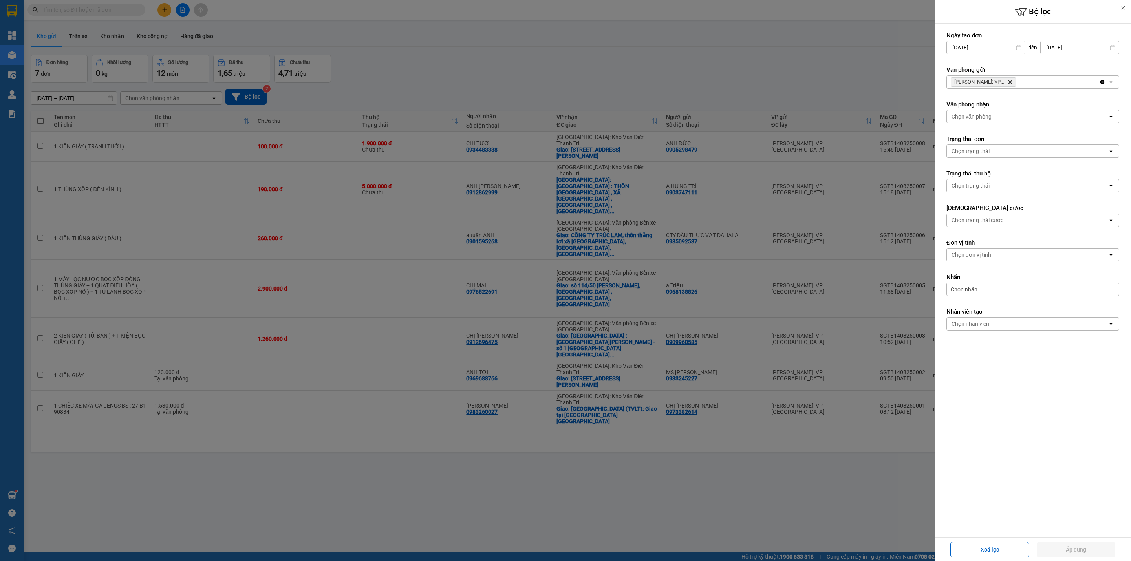
click at [1012, 82] on icon "Hồ Chí Minh: VP Quận Tân Bình, close by backspace" at bounding box center [1011, 83] width 4 height 4
click at [1012, 82] on div "Chọn văn phòng" at bounding box center [1027, 82] width 161 height 13
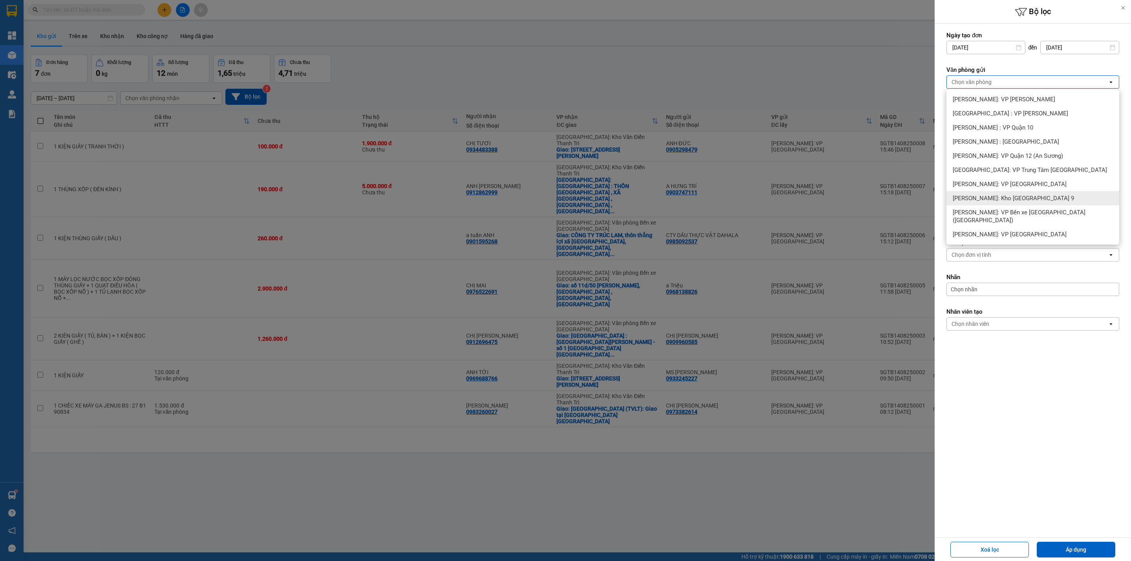
click at [1030, 198] on span "[PERSON_NAME]: Kho [GEOGRAPHIC_DATA] 9" at bounding box center [1013, 198] width 121 height 8
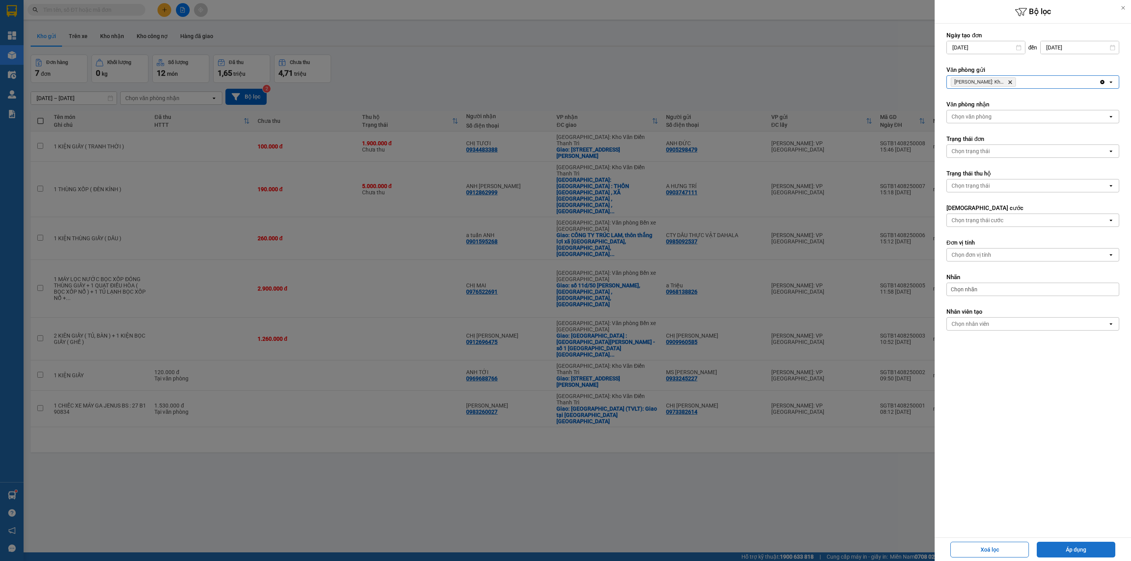
click at [1079, 552] on button "Áp dụng" at bounding box center [1076, 550] width 79 height 16
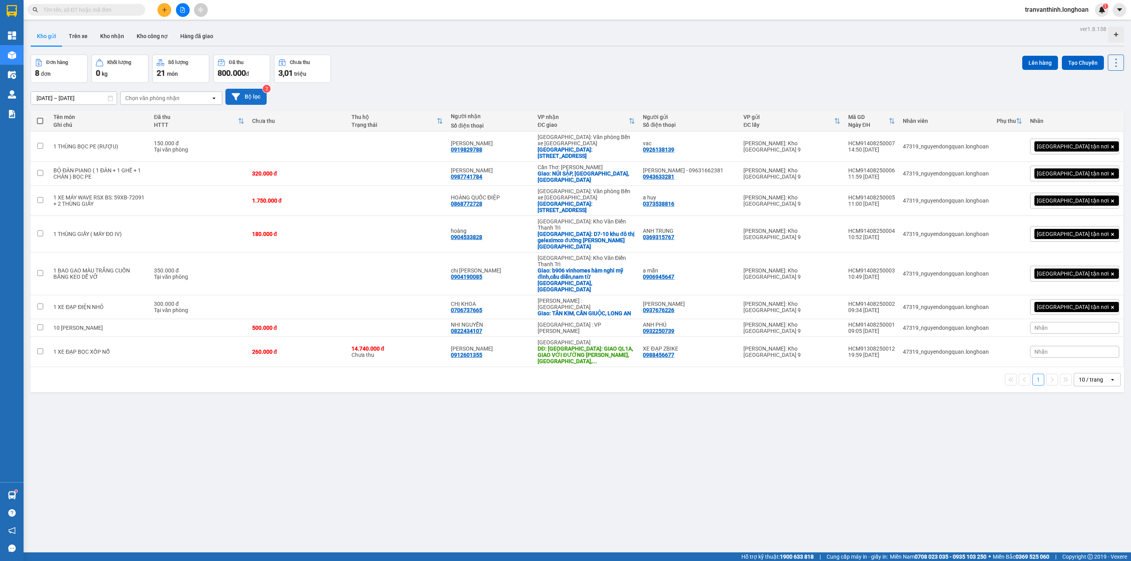
click at [256, 98] on button "Bộ lọc" at bounding box center [246, 97] width 41 height 16
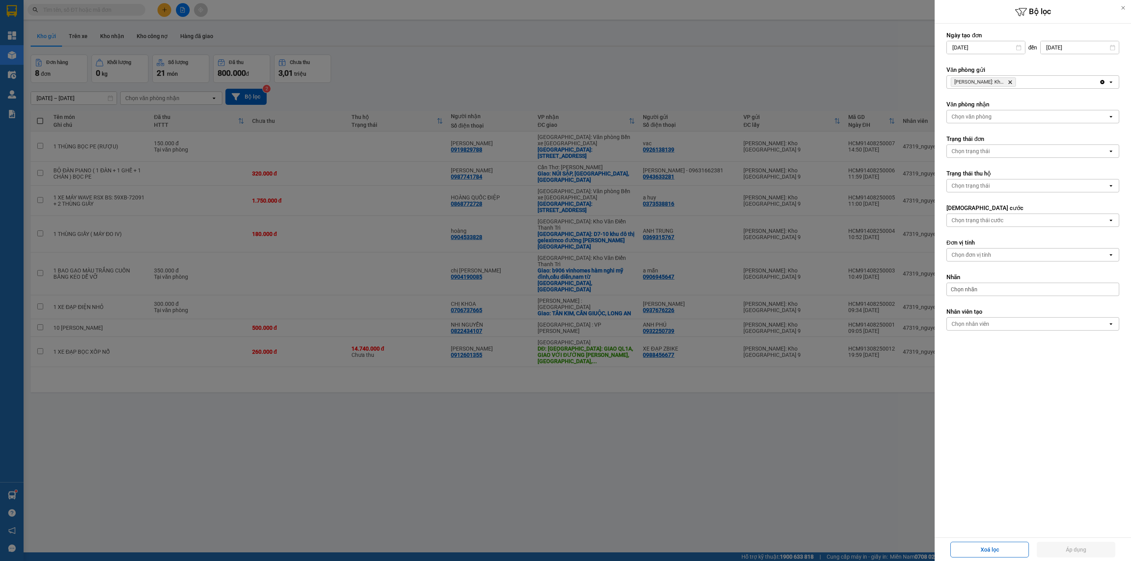
click at [1012, 82] on icon "Hồ Chí Minh: Kho Thủ Đức & Quận 9, close by backspace" at bounding box center [1011, 83] width 4 height 4
click at [1012, 82] on div "Chọn văn phòng" at bounding box center [1027, 82] width 161 height 13
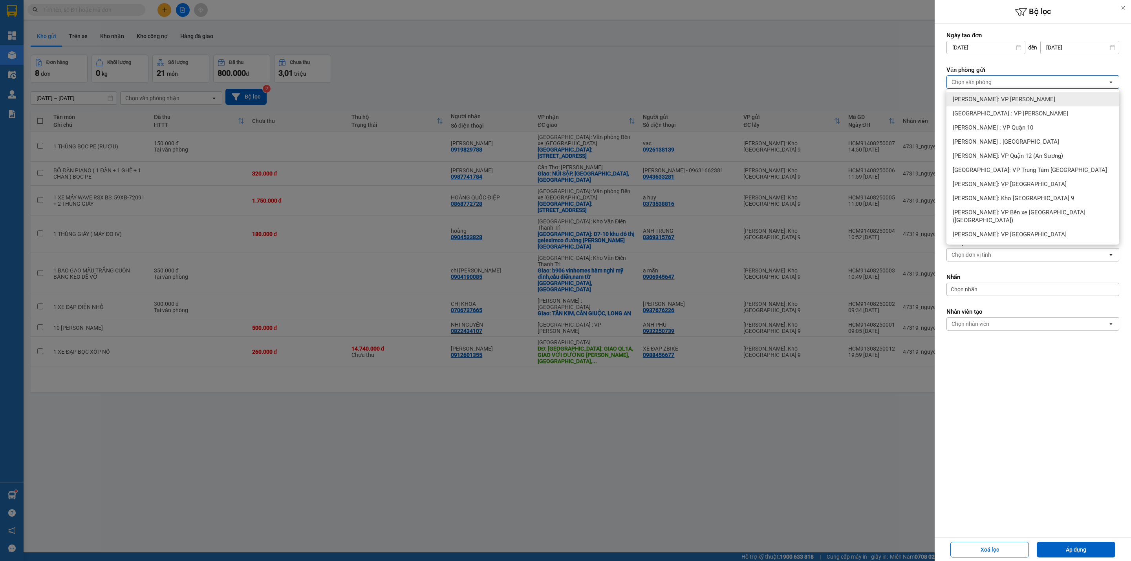
click at [997, 102] on span "[PERSON_NAME]: VP [PERSON_NAME]" at bounding box center [1004, 99] width 103 height 8
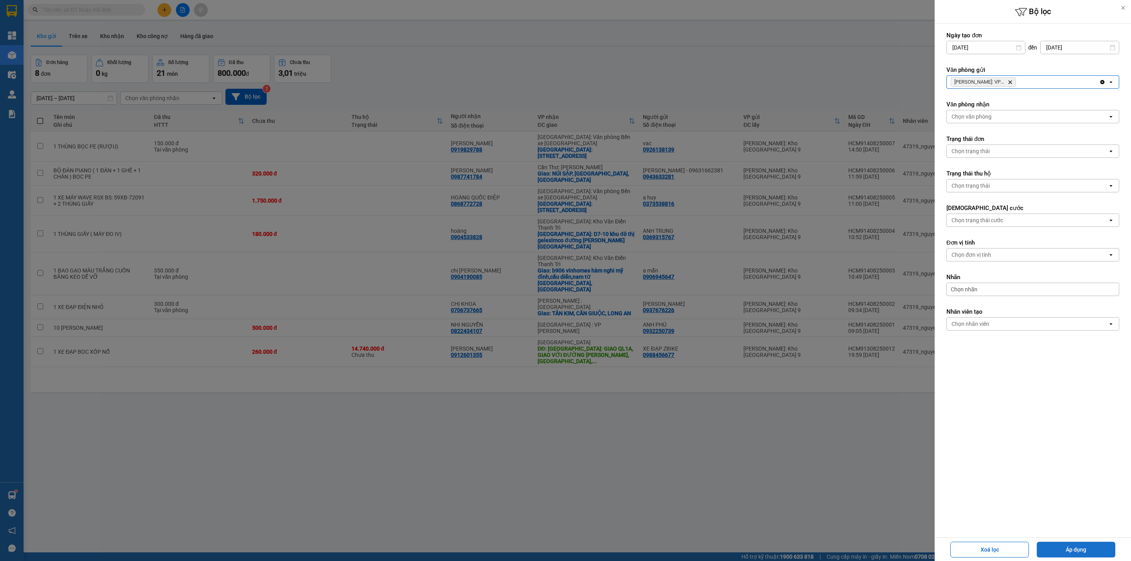
click at [1080, 551] on button "Áp dụng" at bounding box center [1076, 550] width 79 height 16
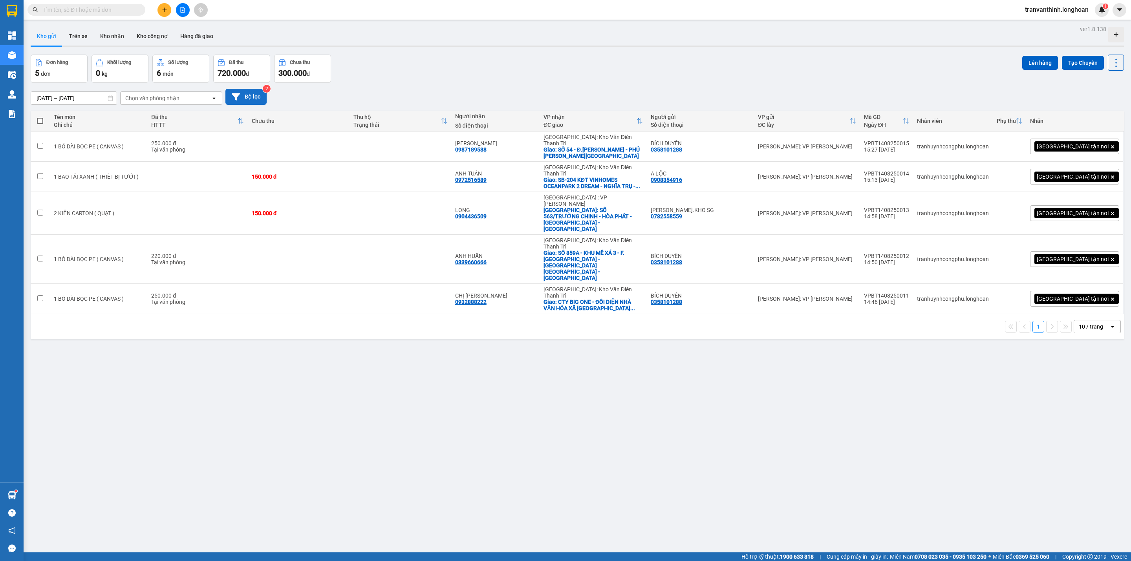
click at [247, 99] on button "Bộ lọc" at bounding box center [246, 97] width 41 height 16
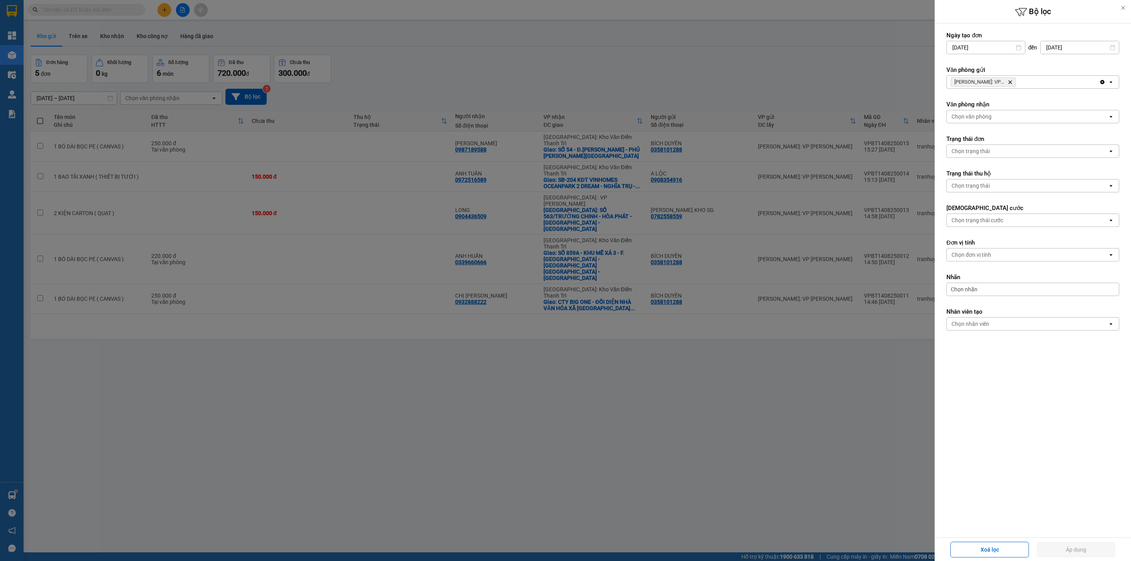
click at [1009, 83] on icon "Delete" at bounding box center [1010, 82] width 5 height 5
click at [1015, 81] on div "Chọn văn phòng" at bounding box center [1027, 82] width 161 height 13
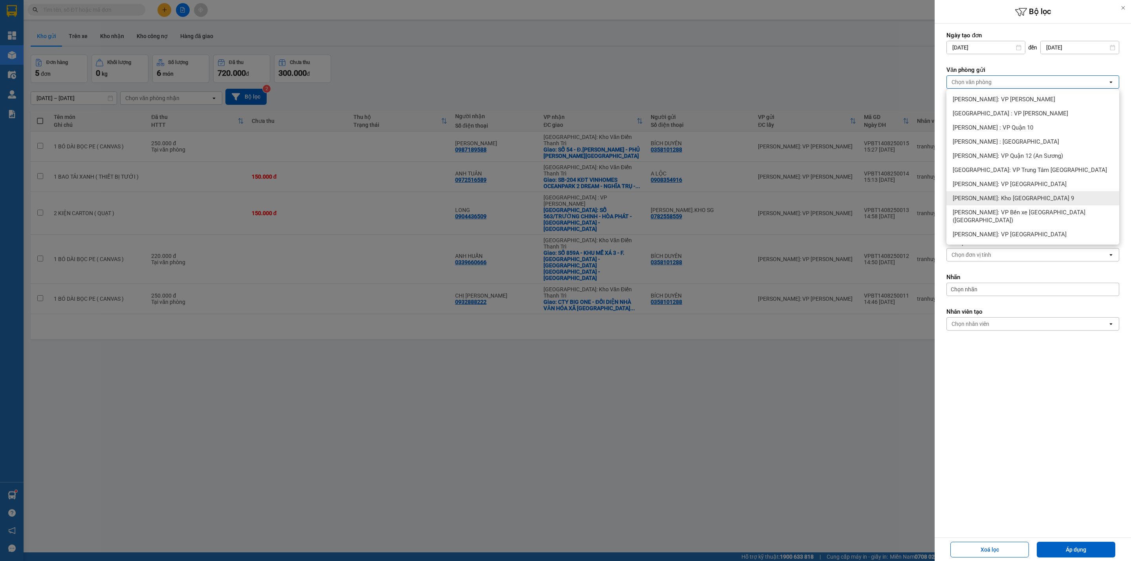
click at [1030, 200] on span "[PERSON_NAME]: Kho [GEOGRAPHIC_DATA] 9" at bounding box center [1013, 198] width 121 height 8
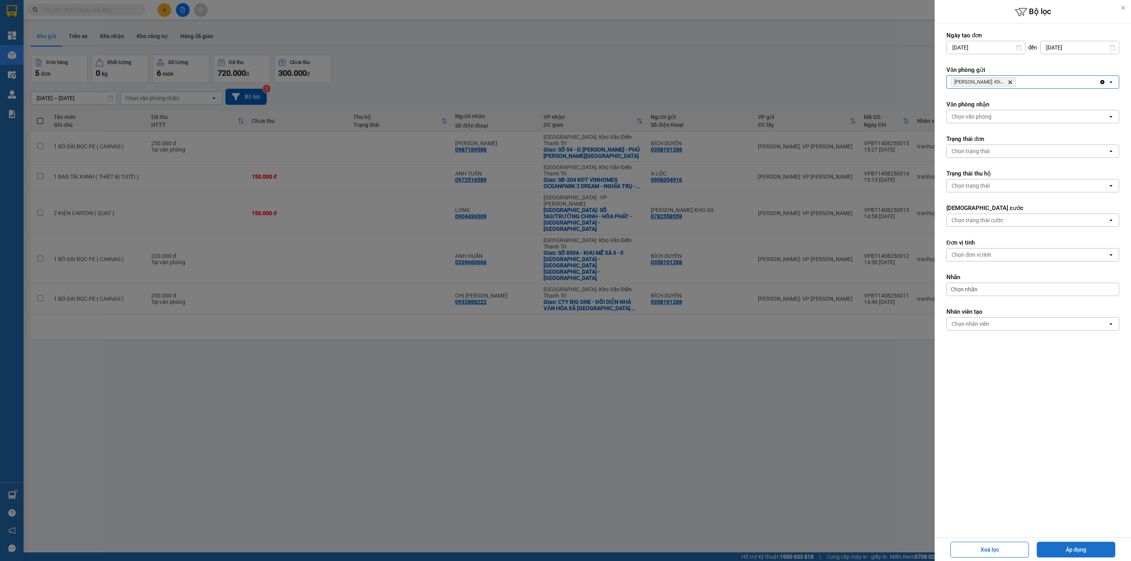
click at [1067, 548] on button "Áp dụng" at bounding box center [1076, 550] width 79 height 16
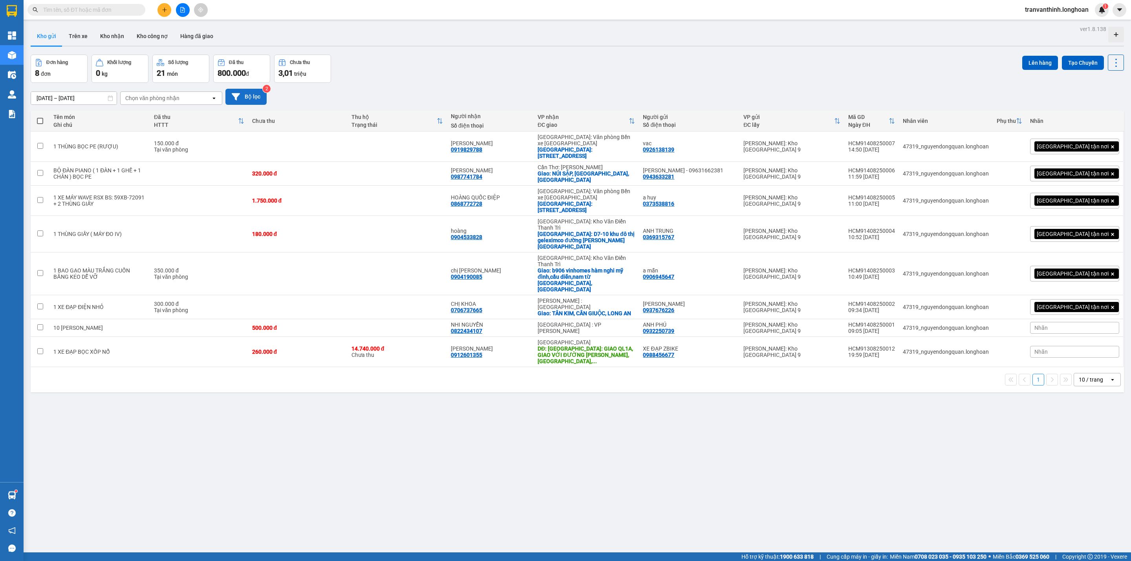
click at [244, 94] on button "Bộ lọc" at bounding box center [246, 97] width 41 height 16
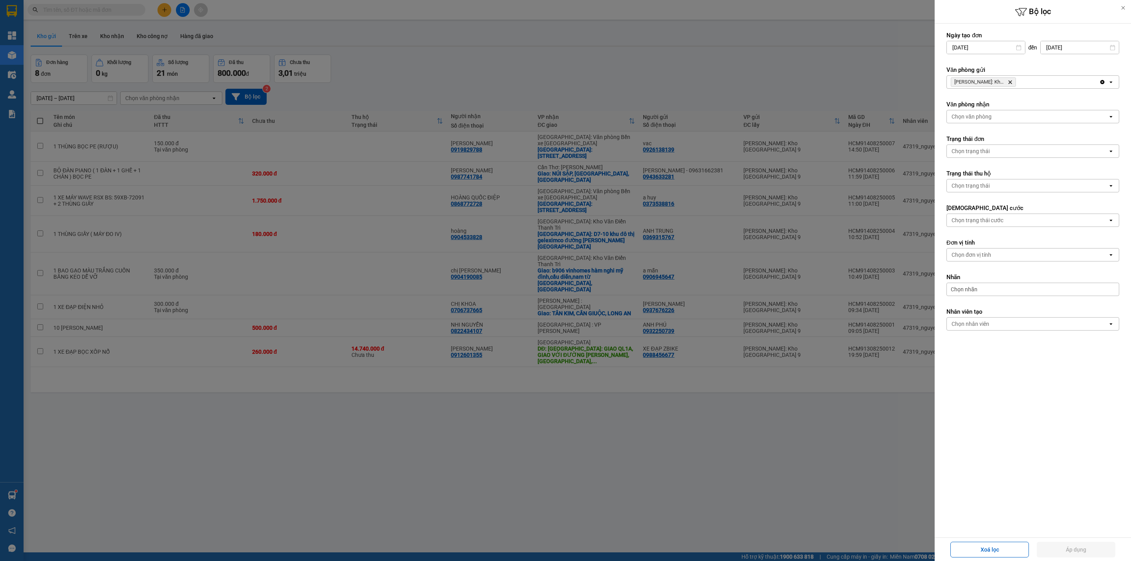
click at [1011, 83] on icon "Hồ Chí Minh: Kho Thủ Đức & Quận 9, close by backspace" at bounding box center [1011, 83] width 4 height 4
click at [1012, 84] on div "Chọn văn phòng" at bounding box center [1027, 82] width 161 height 13
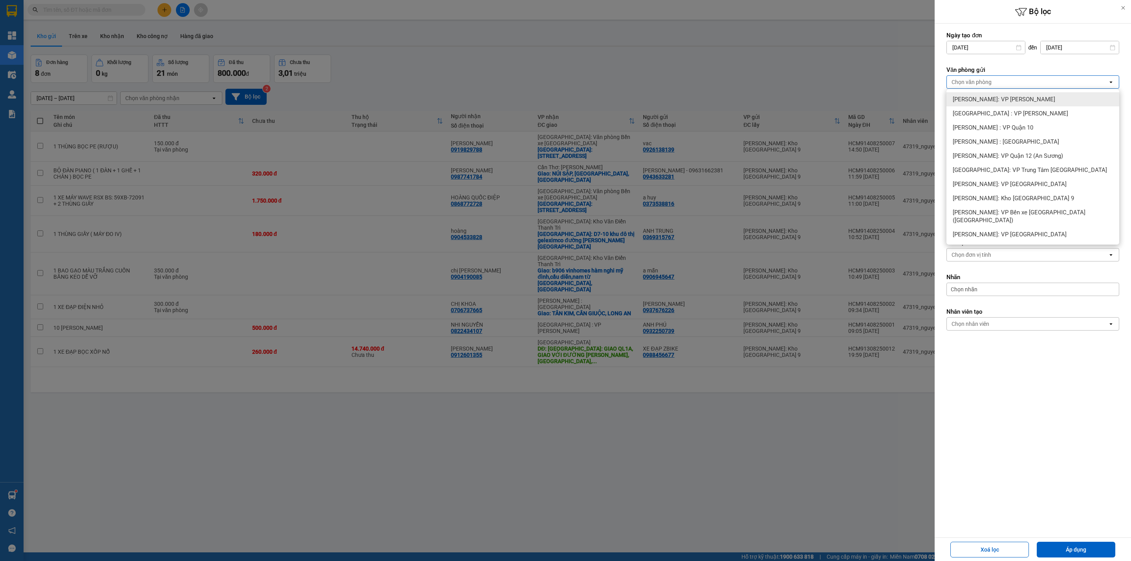
click at [256, 104] on div at bounding box center [565, 280] width 1131 height 561
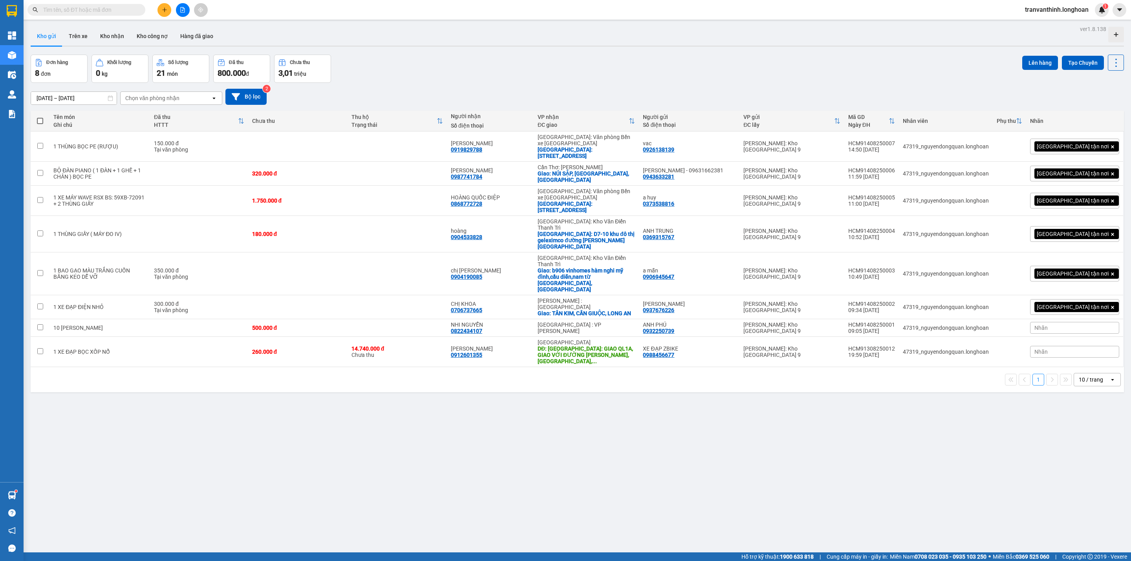
click at [249, 96] on div at bounding box center [565, 280] width 1131 height 561
click at [243, 89] on button "Bộ lọc" at bounding box center [246, 97] width 41 height 16
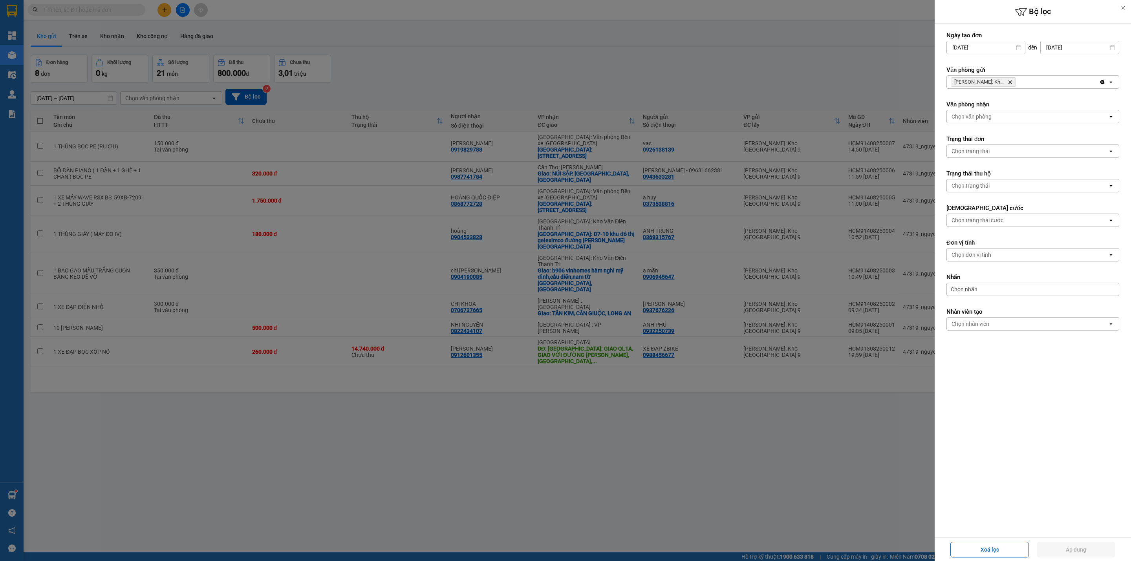
click at [1013, 82] on icon "Delete" at bounding box center [1010, 82] width 5 height 5
click at [1021, 82] on div "Chọn văn phòng" at bounding box center [1027, 82] width 161 height 13
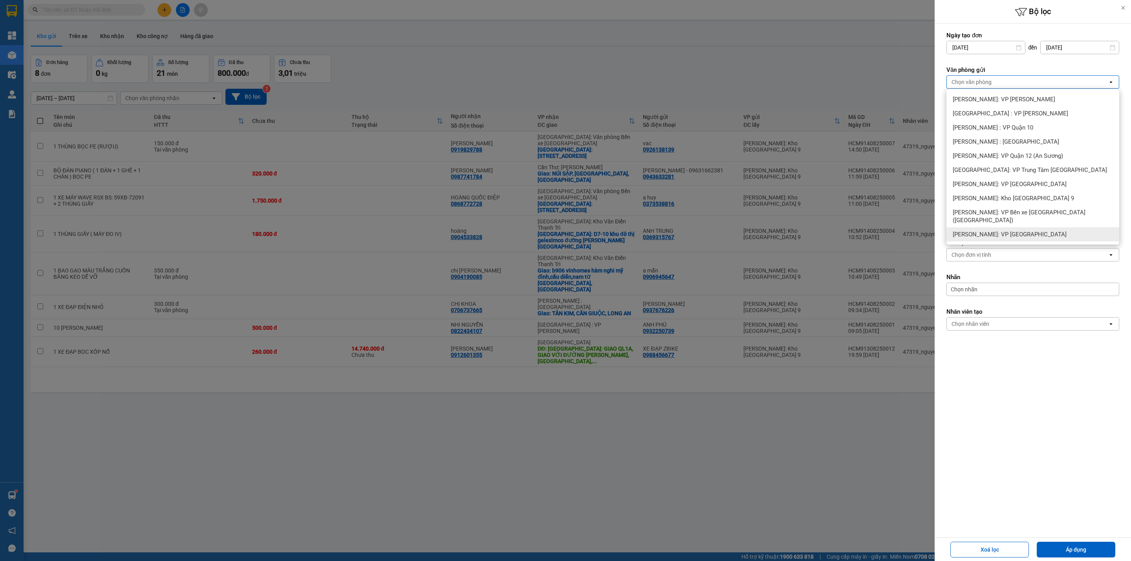
click at [1033, 231] on span "[PERSON_NAME]: VP [GEOGRAPHIC_DATA]" at bounding box center [1010, 235] width 114 height 8
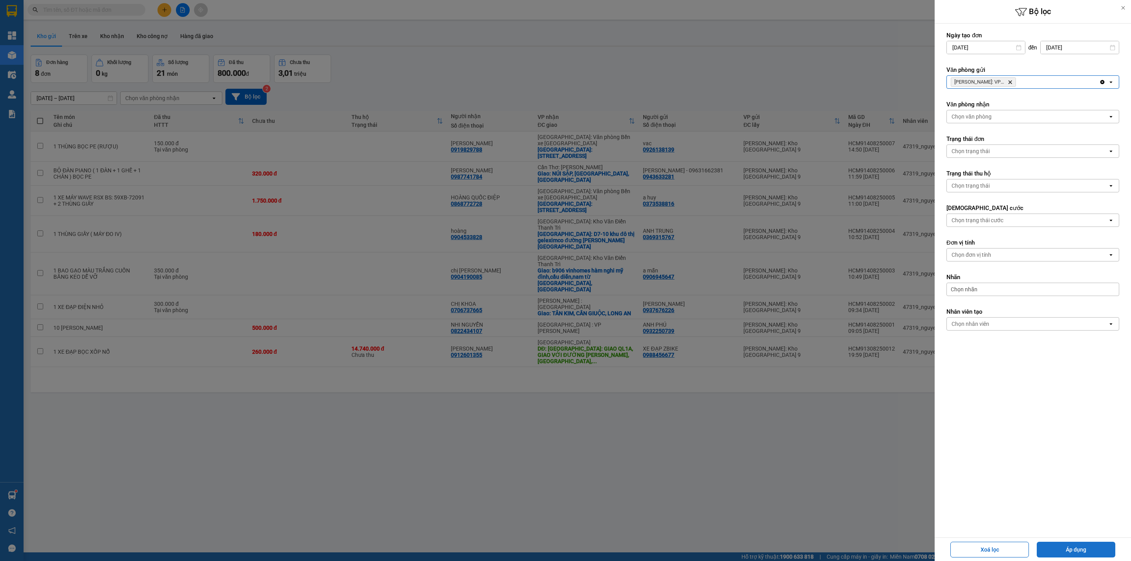
drag, startPoint x: 1077, startPoint y: 549, endPoint x: 1052, endPoint y: 543, distance: 25.4
click at [1076, 549] on button "Áp dụng" at bounding box center [1076, 550] width 79 height 16
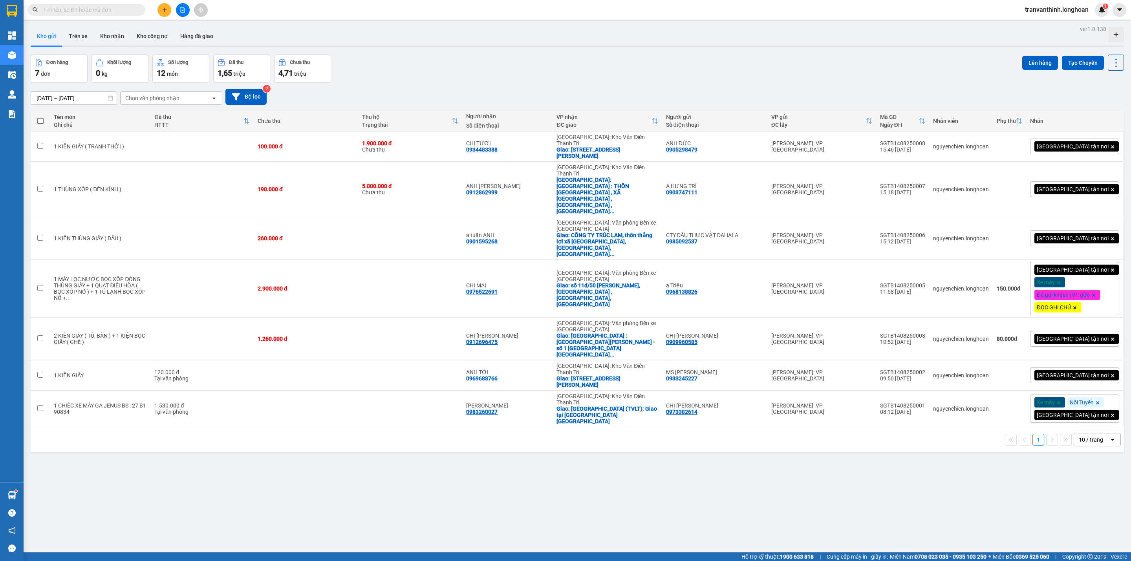
click at [113, 11] on input "text" at bounding box center [89, 10] width 93 height 9
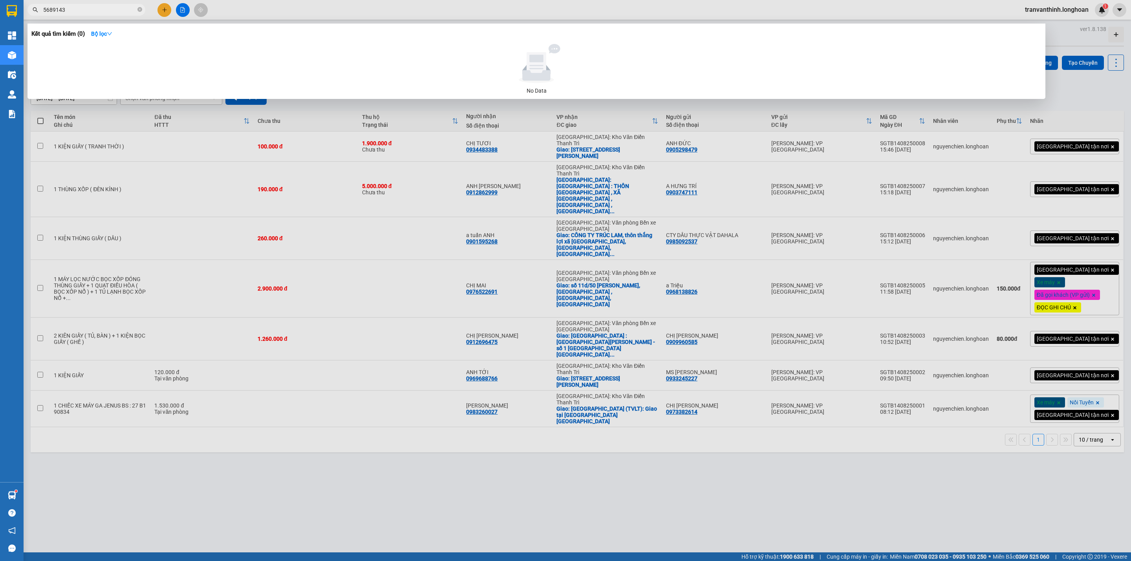
drag, startPoint x: 59, startPoint y: 8, endPoint x: 66, endPoint y: 13, distance: 8.7
click at [65, 13] on input "5689143" at bounding box center [89, 10] width 93 height 9
click at [59, 6] on input "5689143" at bounding box center [89, 10] width 93 height 9
click at [81, 7] on input "568913" at bounding box center [89, 10] width 93 height 9
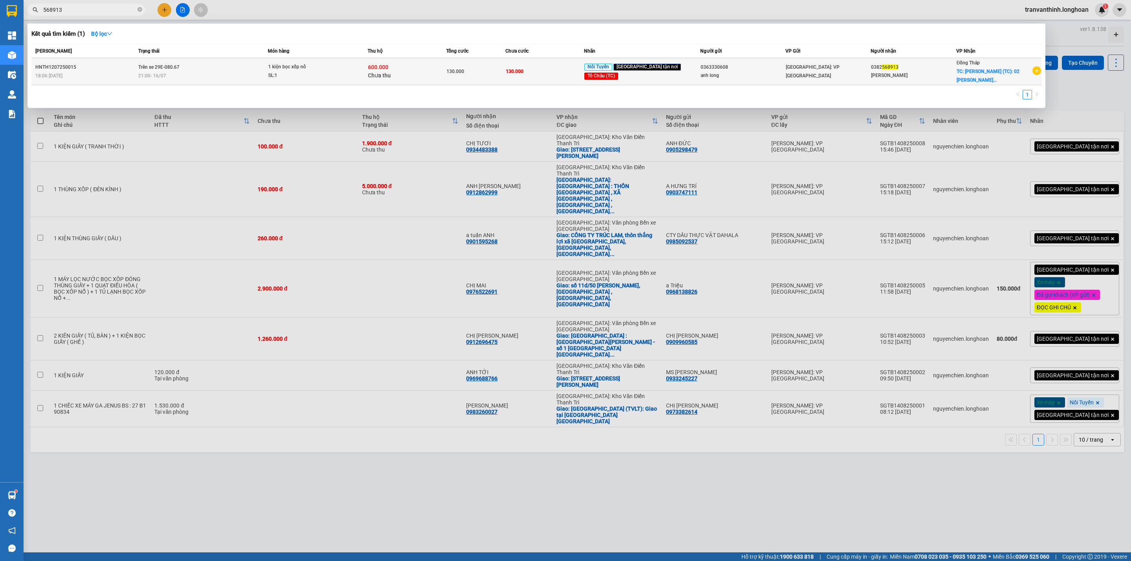
type input "568913"
click at [850, 66] on div "[GEOGRAPHIC_DATA]: VP [GEOGRAPHIC_DATA]" at bounding box center [828, 71] width 84 height 17
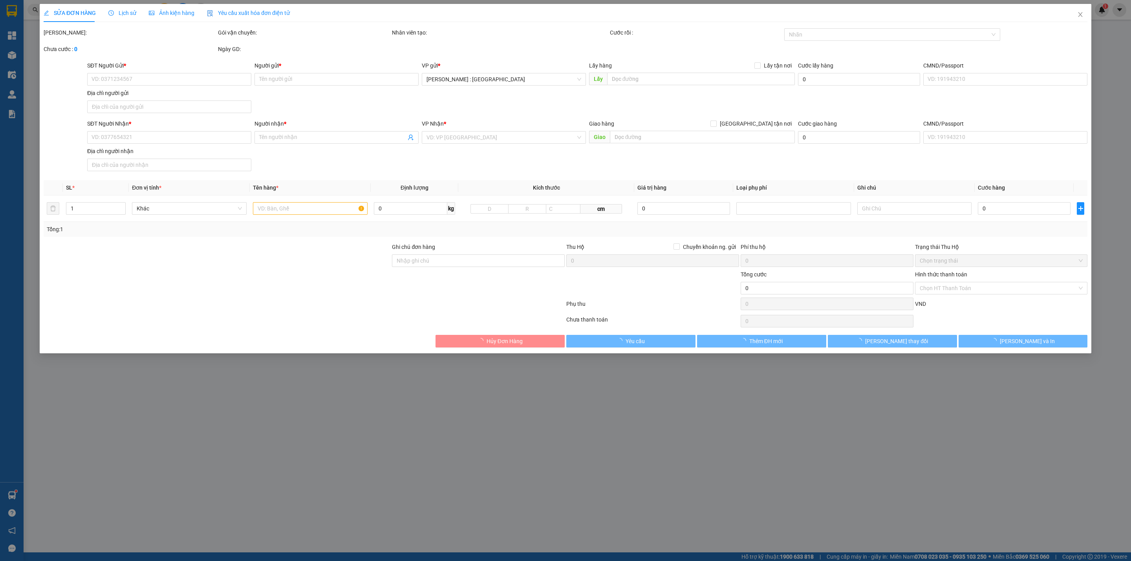
type input "0363330608"
type input "anh long"
type input "0382568913"
type input "[PERSON_NAME]"
checkbox input "true"
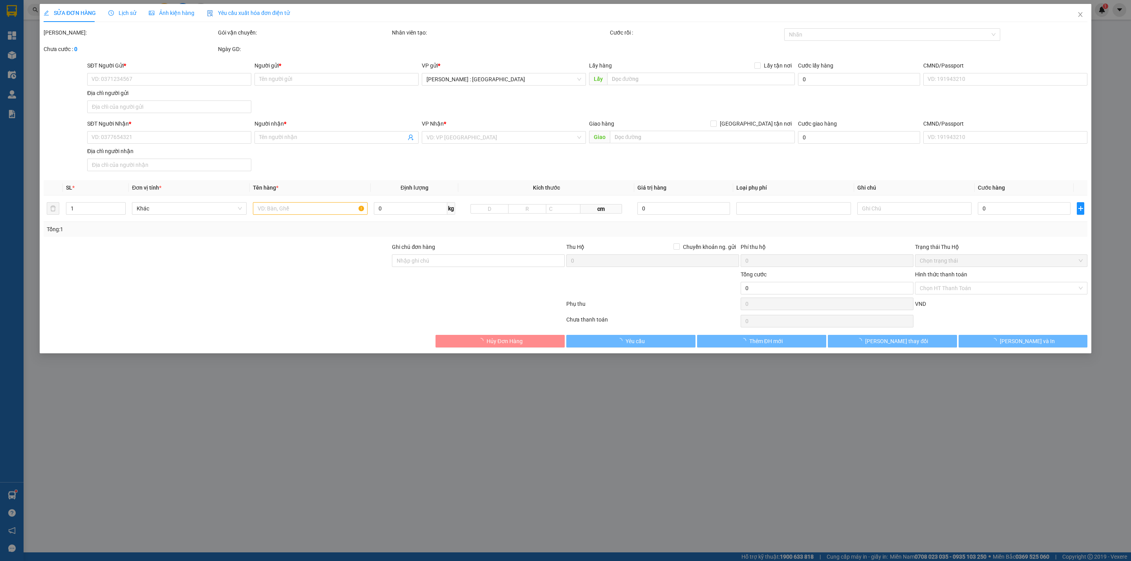
type input "[PERSON_NAME] (TC): 02 [PERSON_NAME], K4, P.[PERSON_NAME], [GEOGRAPHIC_DATA]"
type input "130.000"
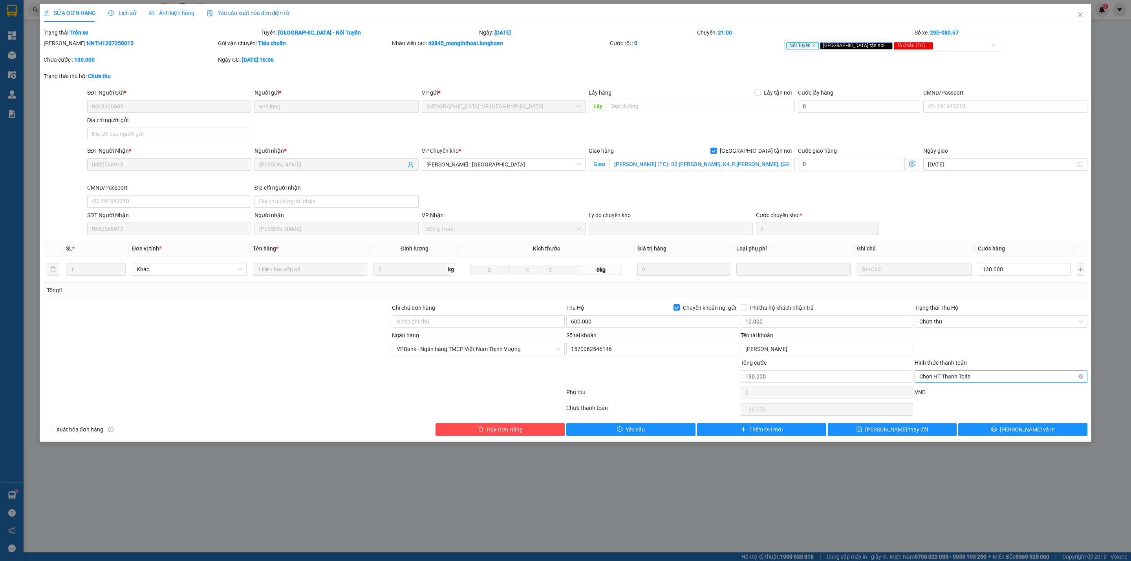
drag, startPoint x: 942, startPoint y: 380, endPoint x: 937, endPoint y: 385, distance: 7.5
click at [942, 380] on span "Chọn HT Thanh Toán" at bounding box center [1001, 377] width 163 height 12
click at [716, 151] on input "[GEOGRAPHIC_DATA] tận nơi" at bounding box center [714, 151] width 6 height 6
checkbox input "false"
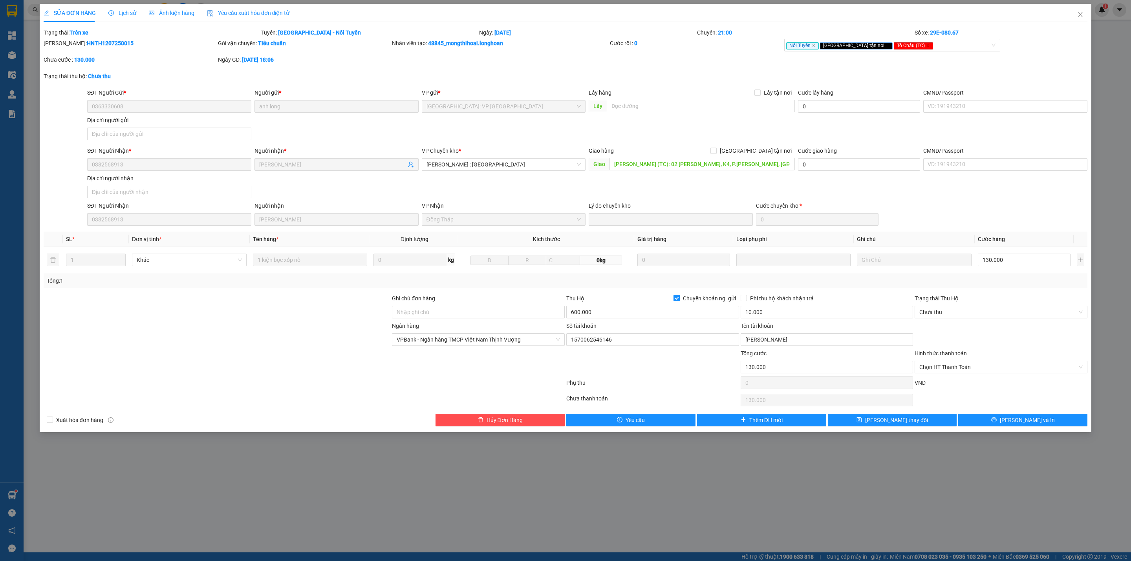
click at [99, 9] on div "SỬA ĐƠN HÀNG Lịch sử Ảnh kiện hàng Yêu cầu xuất hóa đơn điện tử" at bounding box center [167, 13] width 246 height 18
click at [117, 10] on span "Lịch sử" at bounding box center [122, 13] width 28 height 6
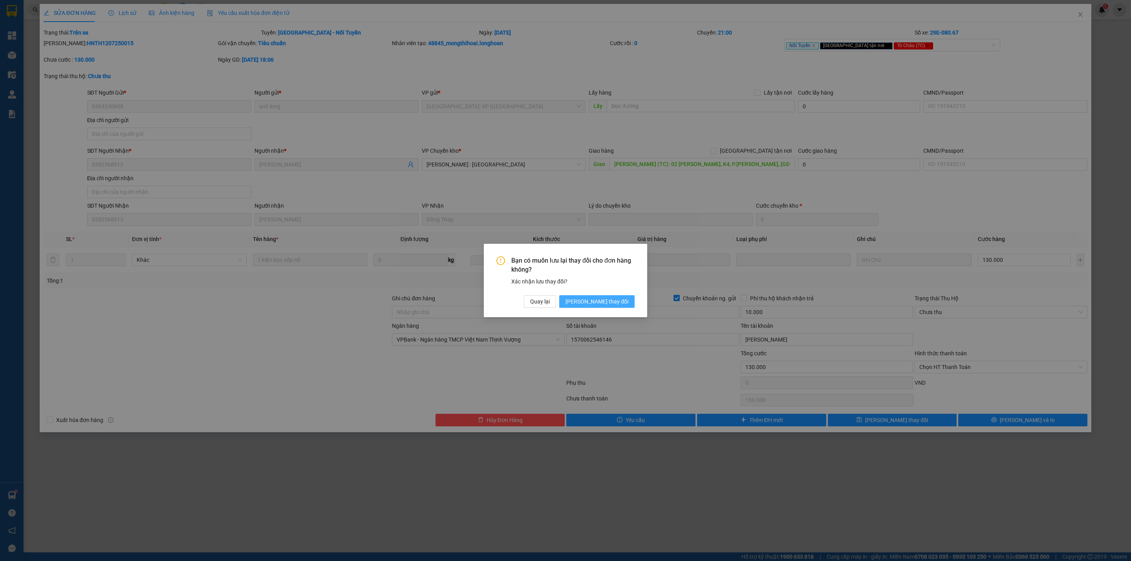
click at [617, 301] on span "[PERSON_NAME] thay đổi" at bounding box center [597, 301] width 63 height 9
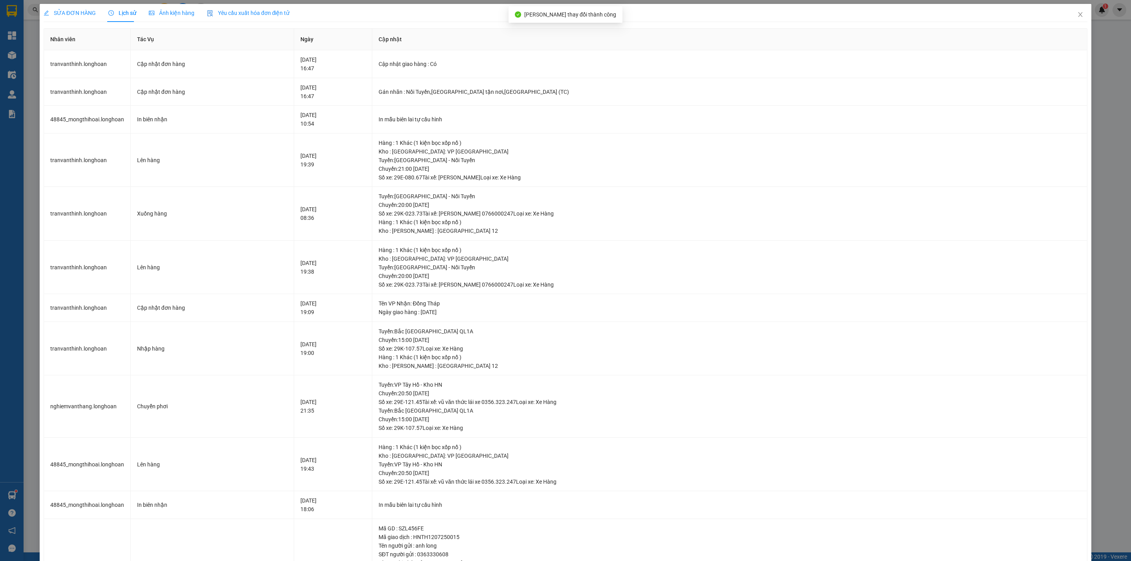
click at [55, 11] on span "SỬA ĐƠN HÀNG" at bounding box center [70, 13] width 52 height 6
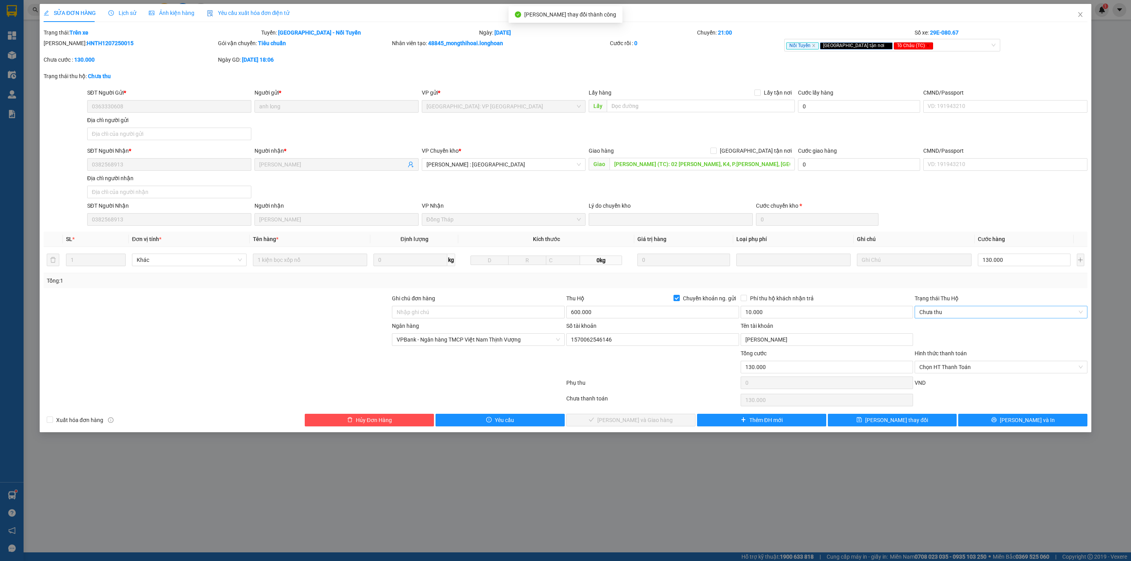
click at [937, 316] on span "Chưa thu" at bounding box center [1001, 312] width 163 height 12
click at [935, 359] on div "VP đã thu" at bounding box center [1001, 355] width 173 height 13
click at [946, 367] on span "Chọn HT Thanh Toán" at bounding box center [1001, 367] width 163 height 12
click at [938, 385] on div "Tại văn phòng" at bounding box center [1001, 385] width 163 height 9
type input "0"
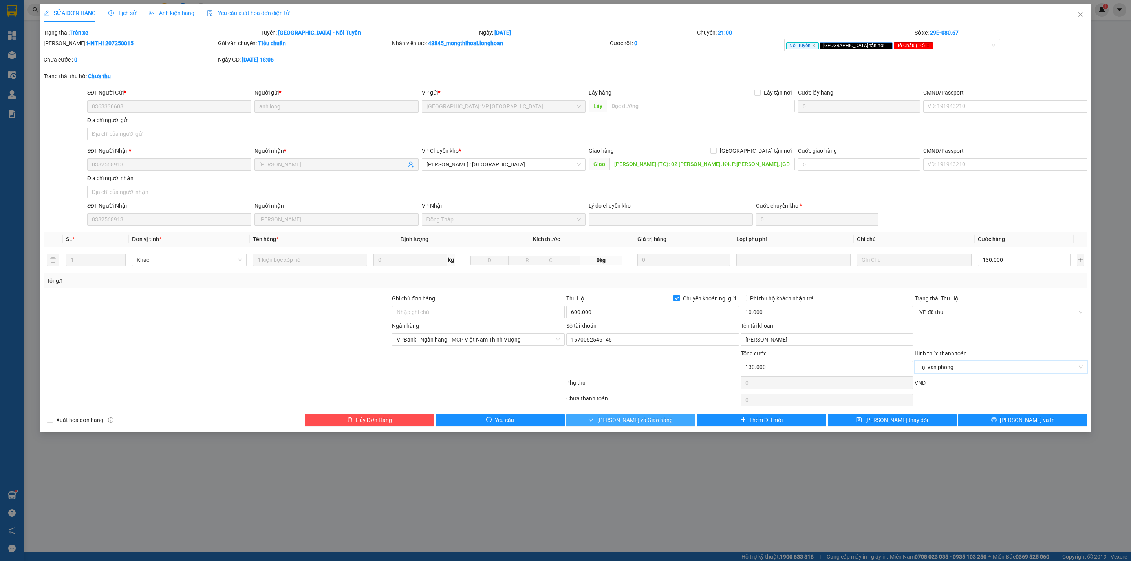
drag, startPoint x: 624, startPoint y: 425, endPoint x: 687, endPoint y: 448, distance: 67.4
click at [625, 425] on span "[PERSON_NAME] và Giao hàng" at bounding box center [635, 420] width 75 height 9
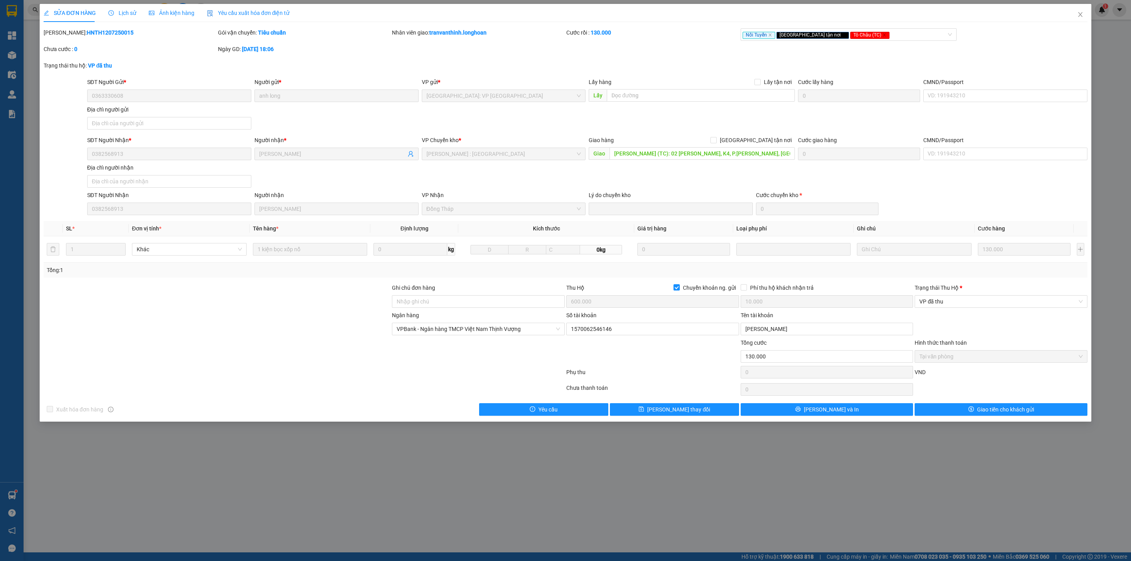
click at [88, 33] on b "HNTH1207250015" at bounding box center [110, 32] width 47 height 6
copy b "HNTH1207250015"
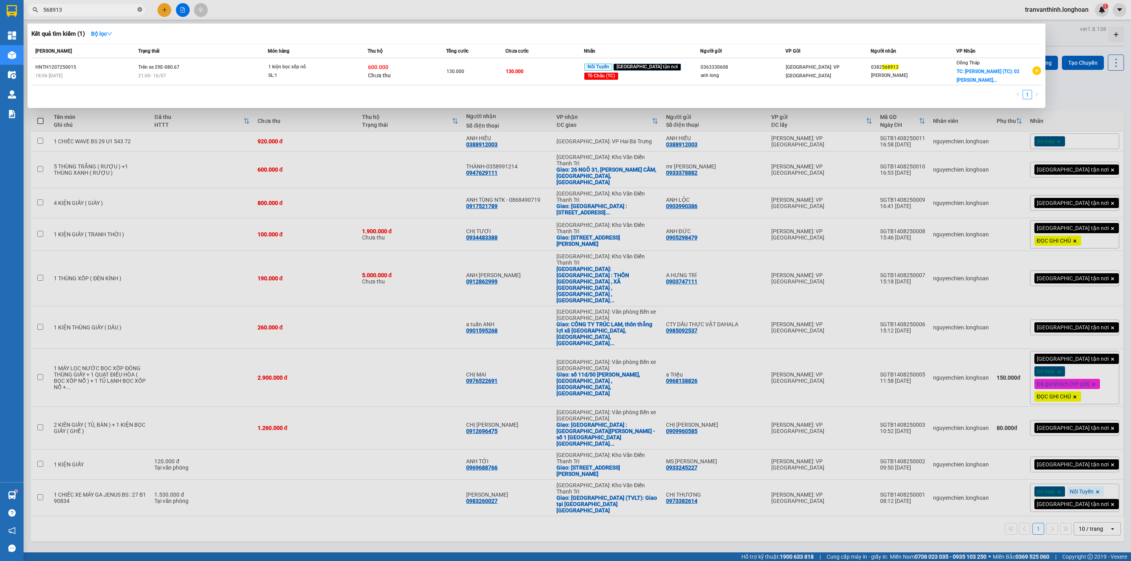
click at [139, 8] on icon "close-circle" at bounding box center [140, 9] width 5 height 5
paste input "HNTH1207250015"
type input "HNTH1207250015"
click at [139, 8] on icon "close-circle" at bounding box center [140, 9] width 5 height 5
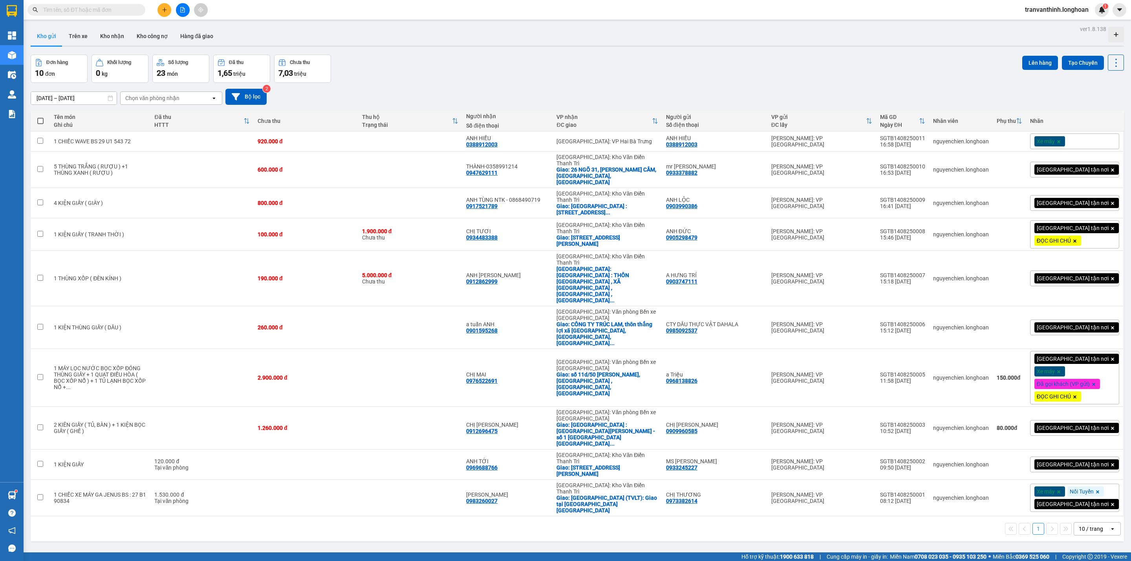
paste input "HNTH1207250015"
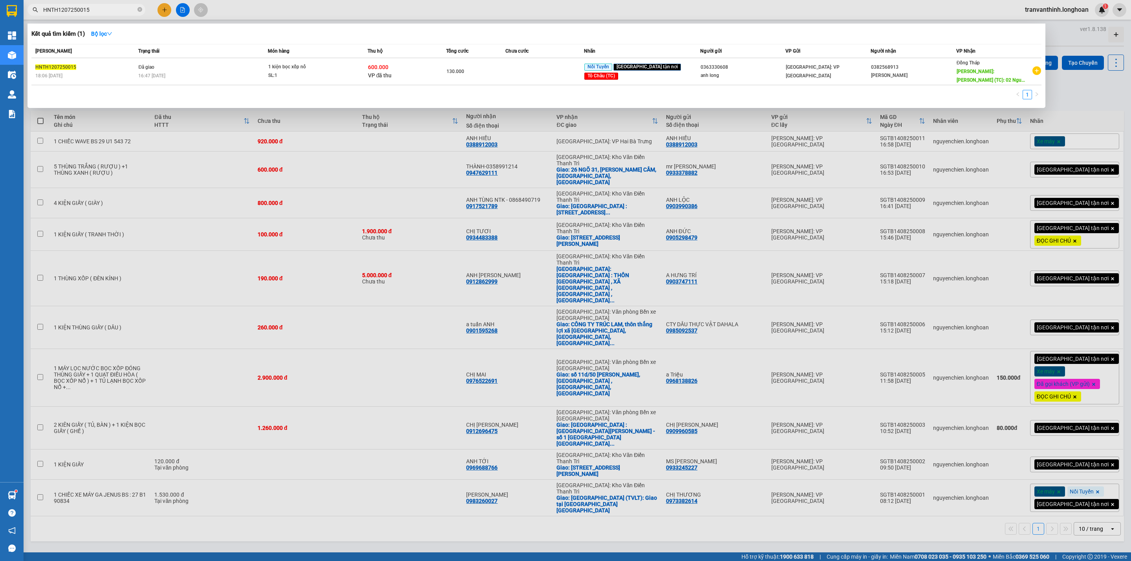
type input "HNTH1207250015"
click at [140, 7] on icon "close-circle" at bounding box center [140, 9] width 5 height 5
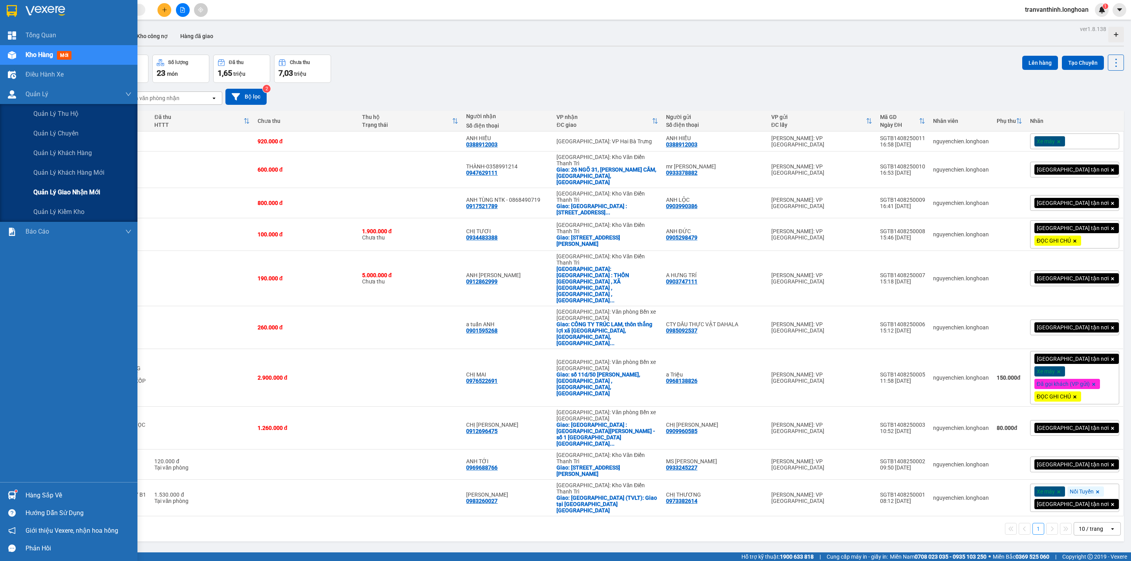
click at [73, 193] on span "Quản lý giao nhận mới" at bounding box center [66, 192] width 67 height 10
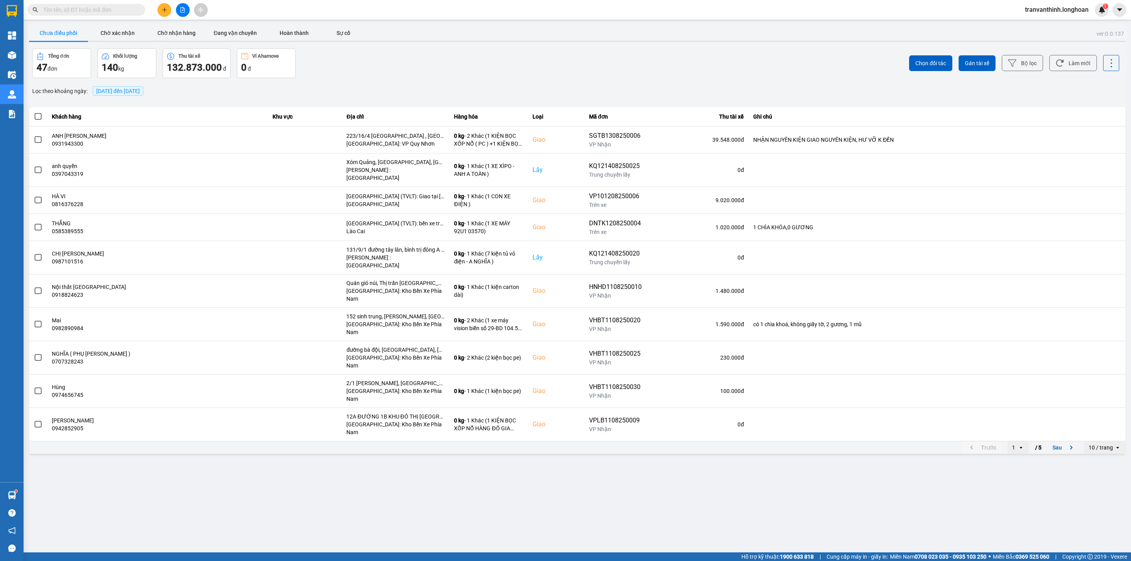
click at [1098, 444] on div "10 / trang" at bounding box center [1101, 448] width 24 height 8
click at [1106, 482] on div "100 / trang" at bounding box center [1105, 479] width 29 height 8
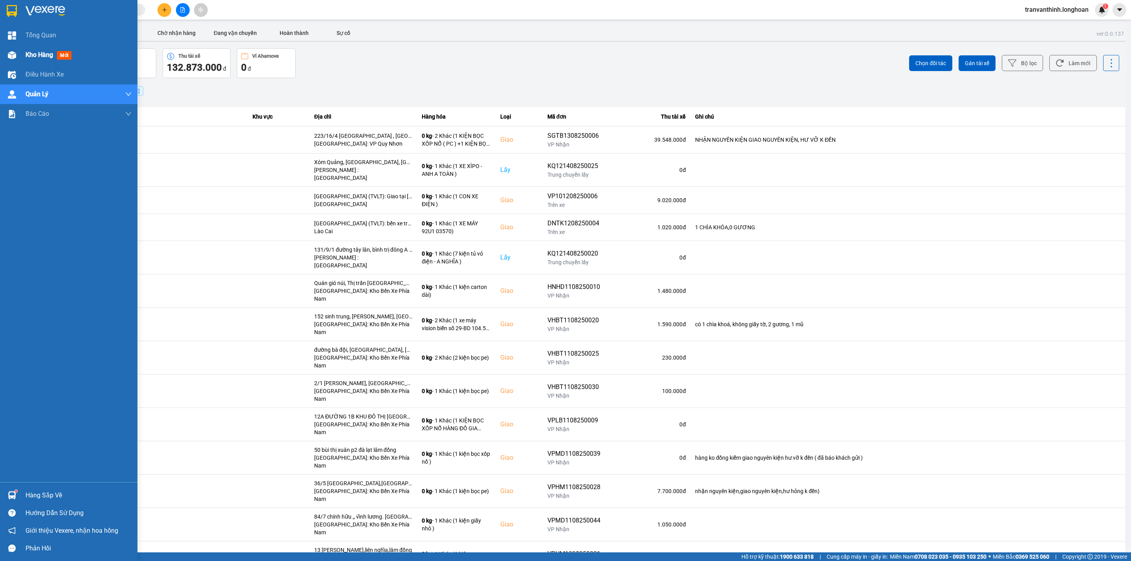
click at [36, 55] on span "Kho hàng" at bounding box center [40, 54] width 28 height 7
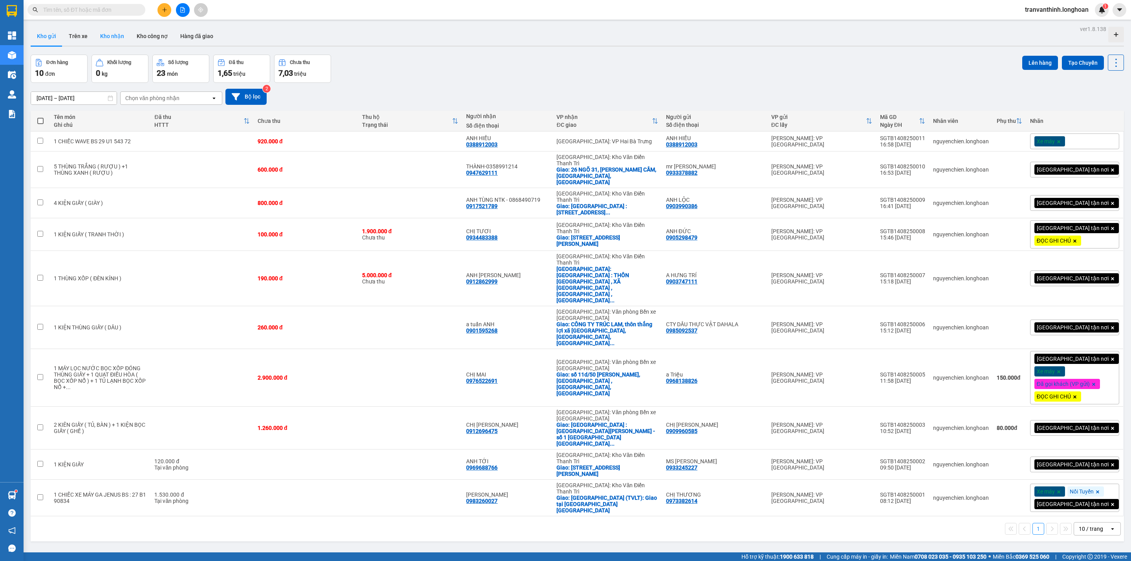
click at [102, 27] on button "Kho nhận" at bounding box center [112, 36] width 37 height 19
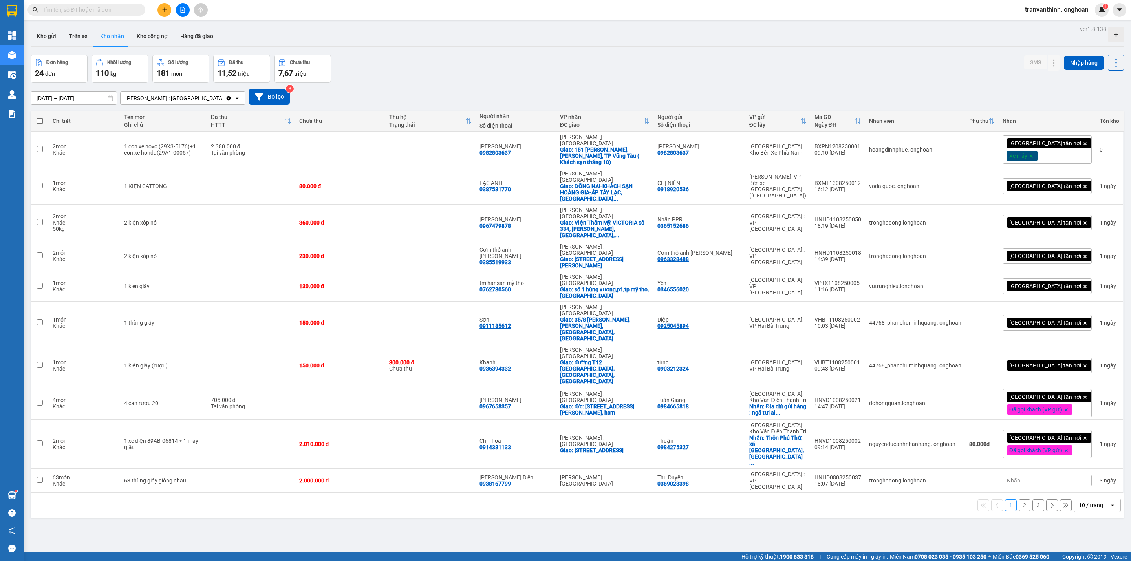
click at [1083, 502] on div "10 / trang" at bounding box center [1091, 506] width 24 height 8
click at [1077, 507] on div "100 / trang" at bounding box center [1088, 502] width 47 height 14
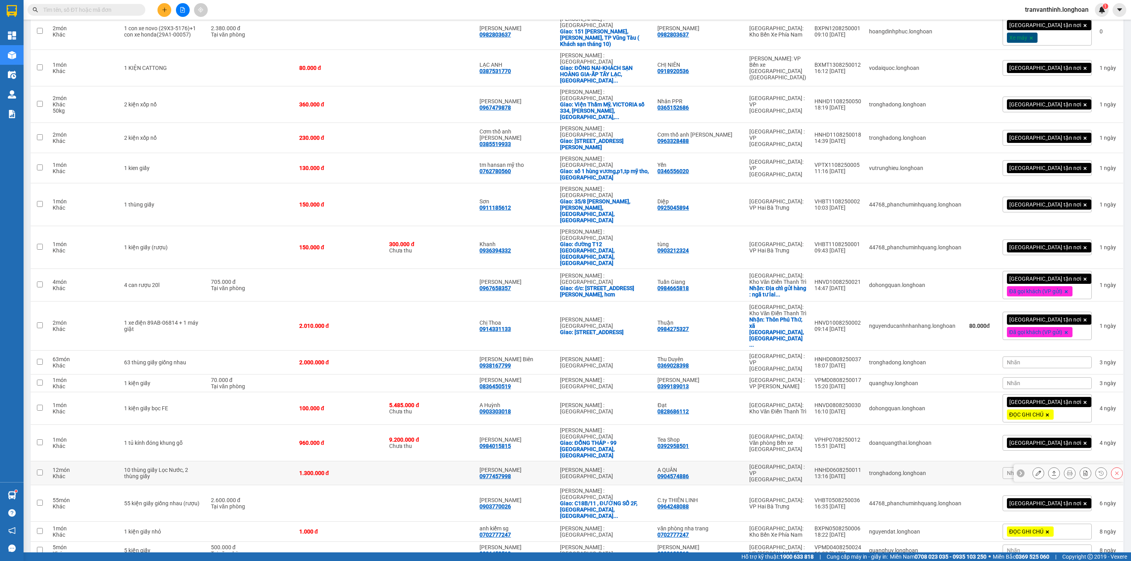
scroll to position [203, 0]
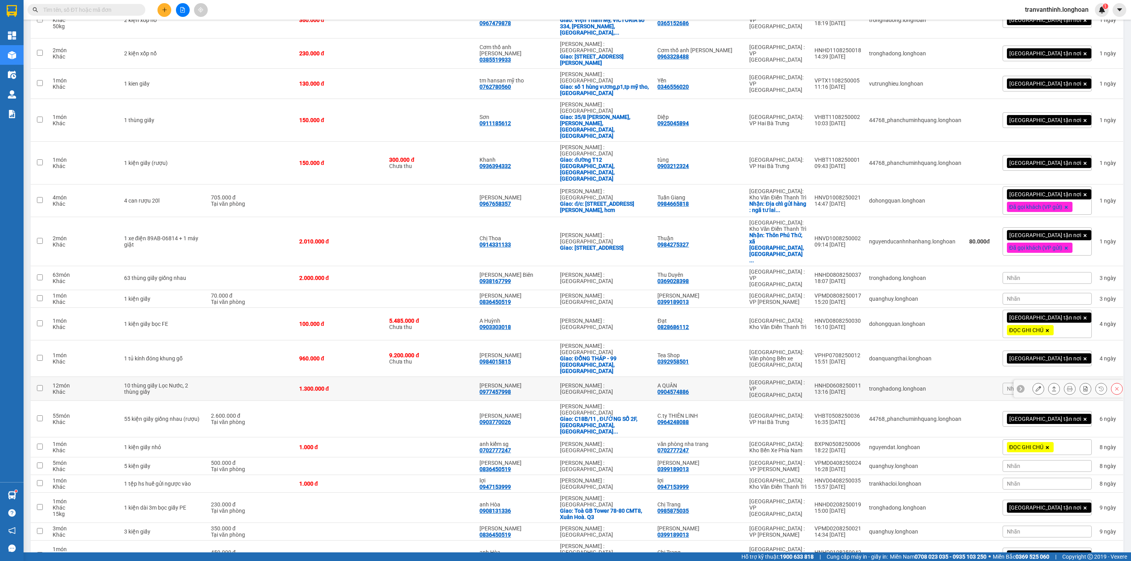
click at [607, 383] on div "[PERSON_NAME] : [GEOGRAPHIC_DATA]" at bounding box center [605, 389] width 90 height 13
checkbox input "true"
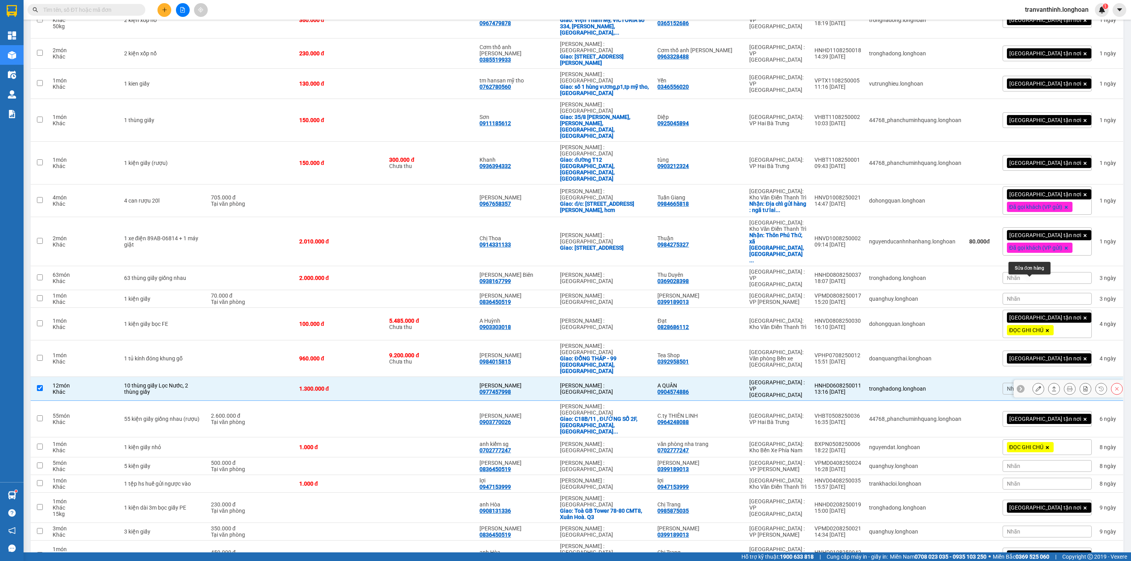
click at [1036, 386] on icon at bounding box center [1039, 389] width 6 height 6
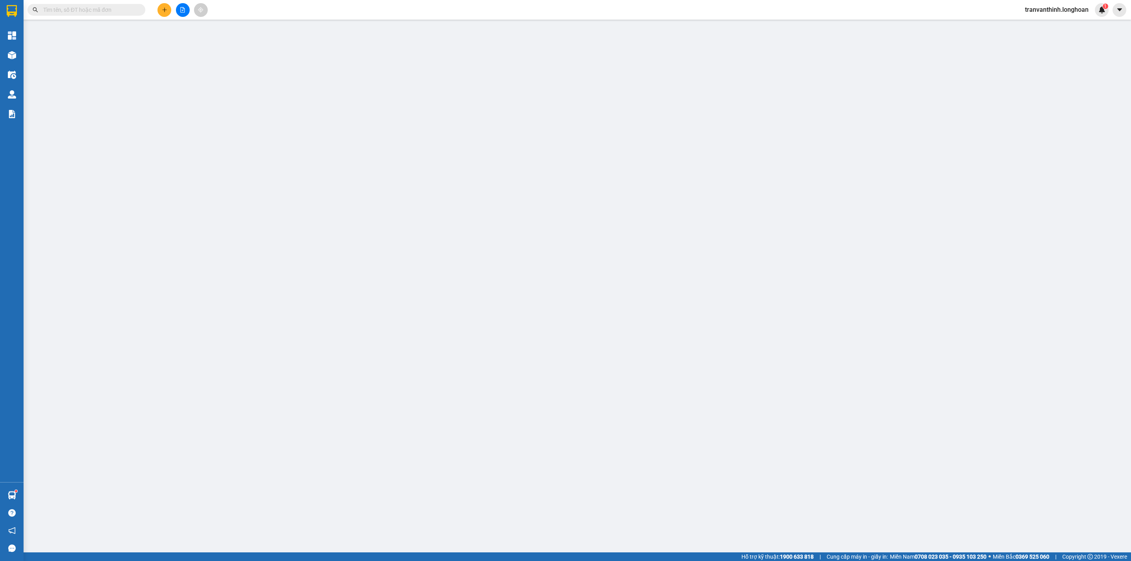
type input "0904574886"
type input "A QUÂN"
type input "0977457998"
type input "[PERSON_NAME]"
type input "Giao nguyên kiện - hư vỡ không đền"
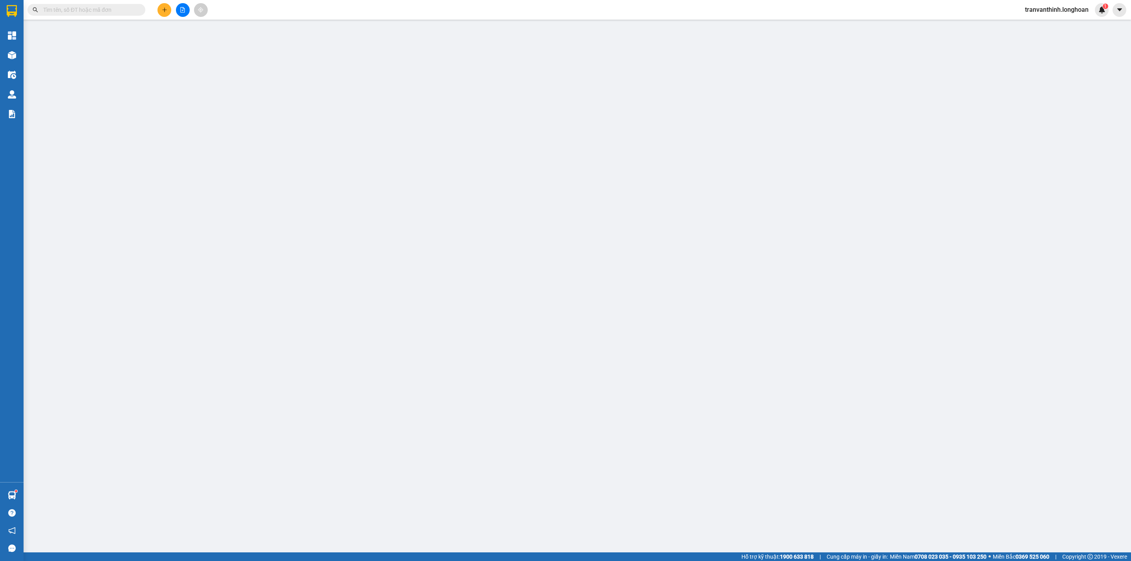
type input "1.300.000"
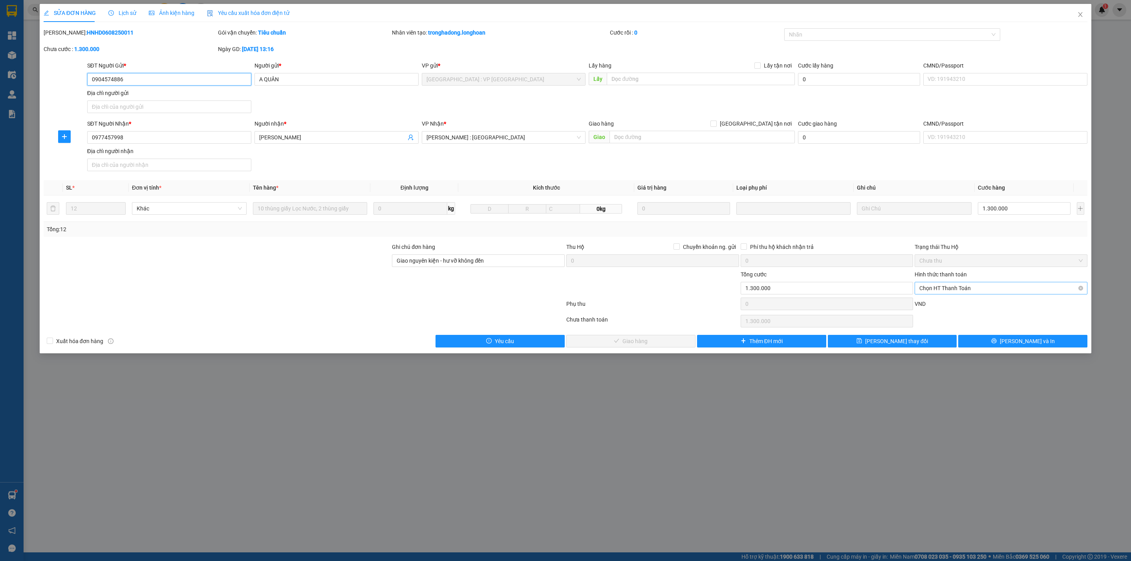
drag, startPoint x: 937, startPoint y: 292, endPoint x: 943, endPoint y: 297, distance: 8.3
click at [938, 292] on span "Chọn HT Thanh Toán" at bounding box center [1001, 288] width 163 height 12
click at [939, 303] on div "Tại văn phòng" at bounding box center [1001, 306] width 163 height 9
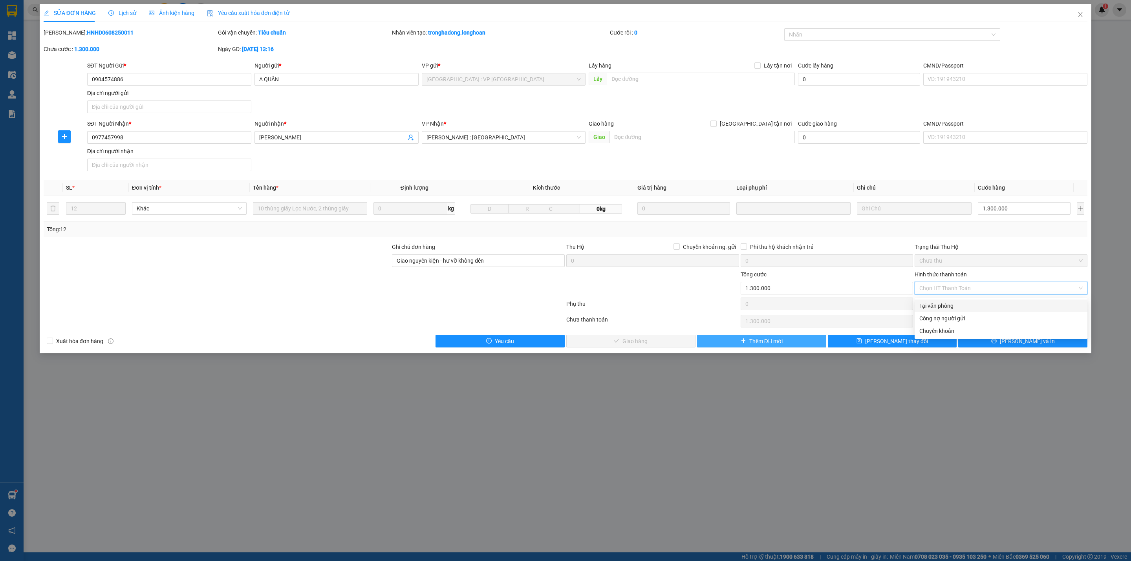
type input "0"
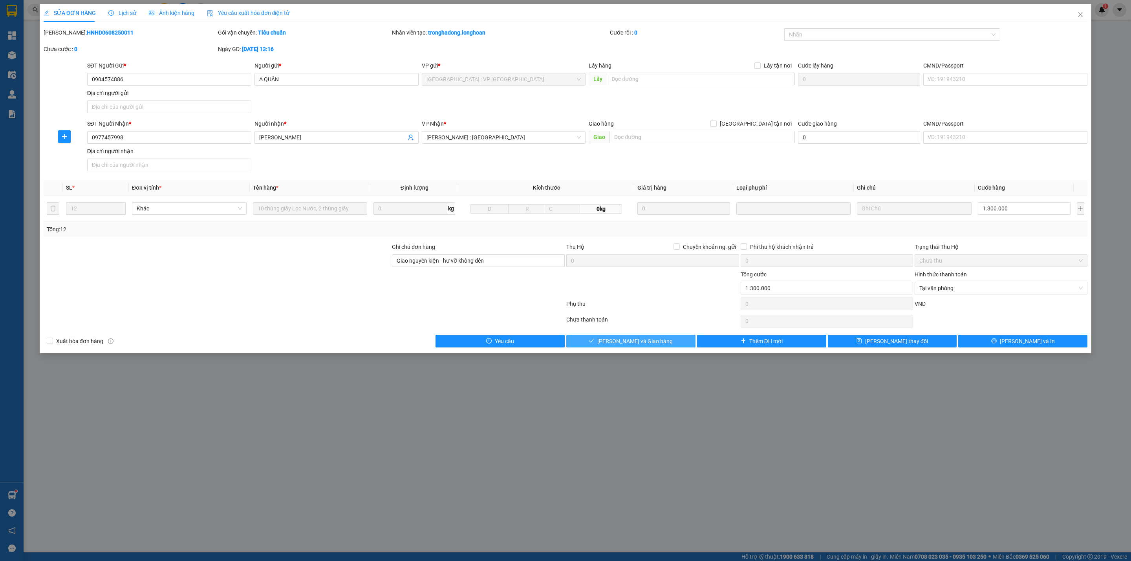
click at [642, 342] on span "[PERSON_NAME] và Giao hàng" at bounding box center [635, 341] width 75 height 9
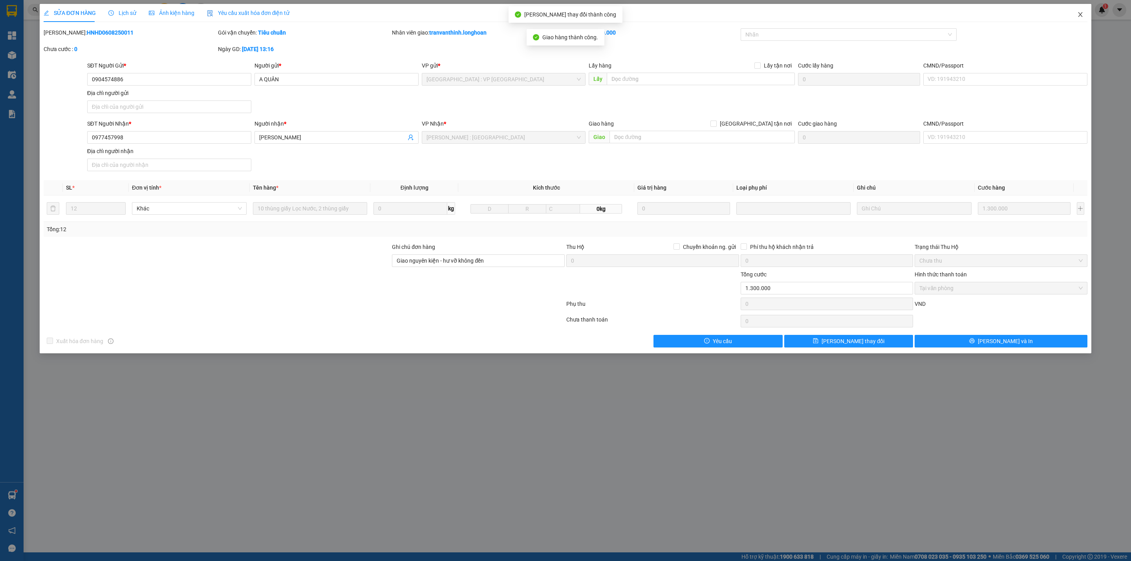
click at [1081, 13] on icon "close" at bounding box center [1081, 14] width 6 height 6
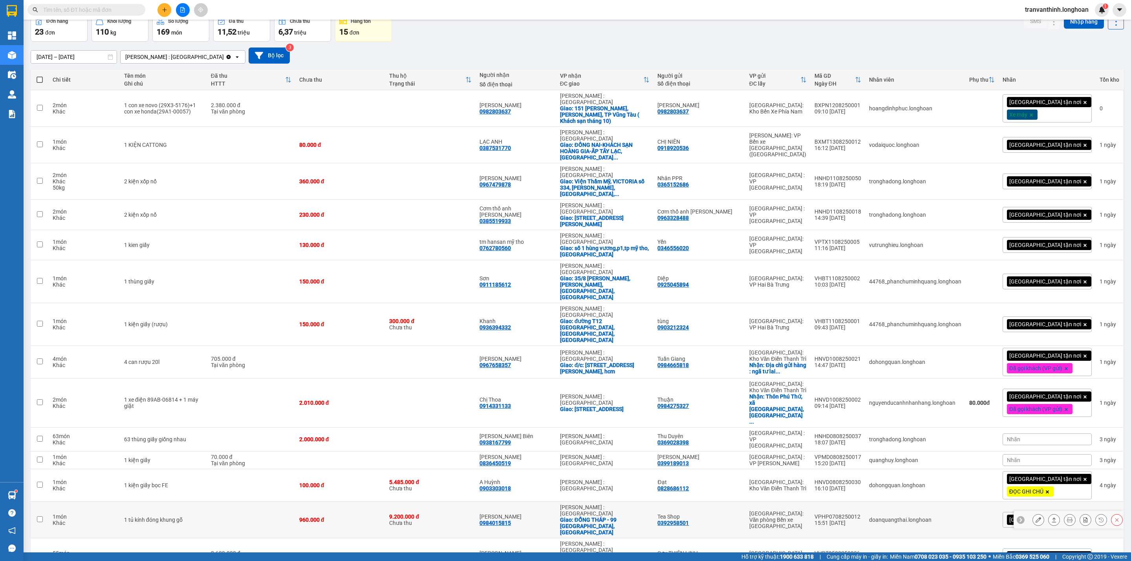
scroll to position [59, 0]
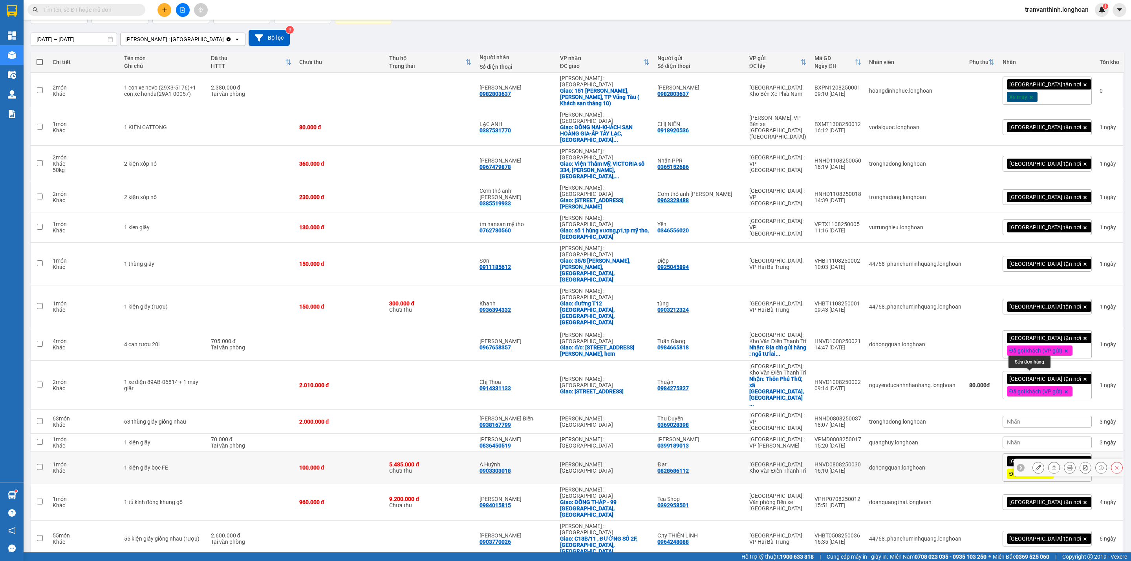
click at [1036, 465] on icon at bounding box center [1039, 468] width 6 height 6
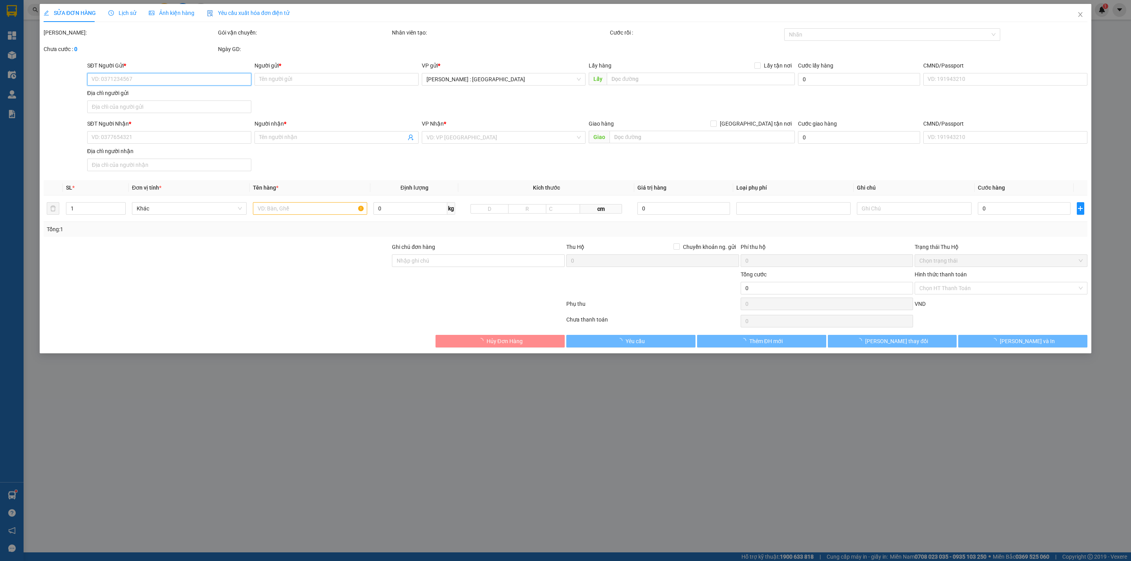
type input "0828686112"
type input "Đạt"
type input "0903303018"
type input "A Huỳnh"
type input "hàng gấp tới kho điện khách qua lấy luôn"
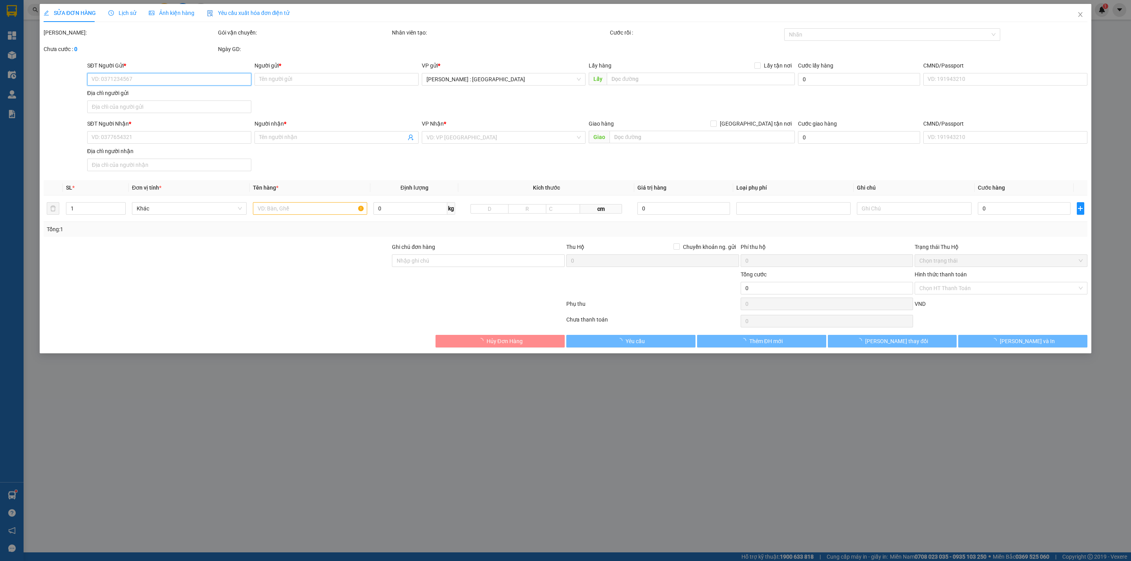
type input "100.000"
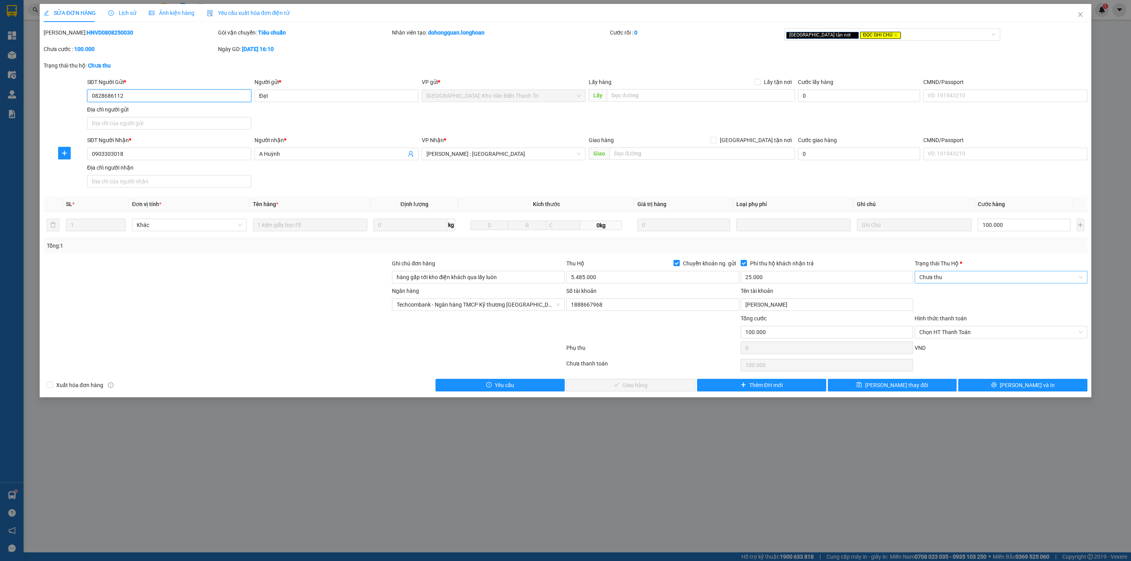
click at [959, 279] on span "Chưa thu" at bounding box center [1001, 277] width 163 height 12
click at [935, 319] on div "VP đã thu" at bounding box center [1001, 319] width 163 height 9
click at [934, 335] on span "Chọn HT Thanh Toán" at bounding box center [1001, 332] width 163 height 12
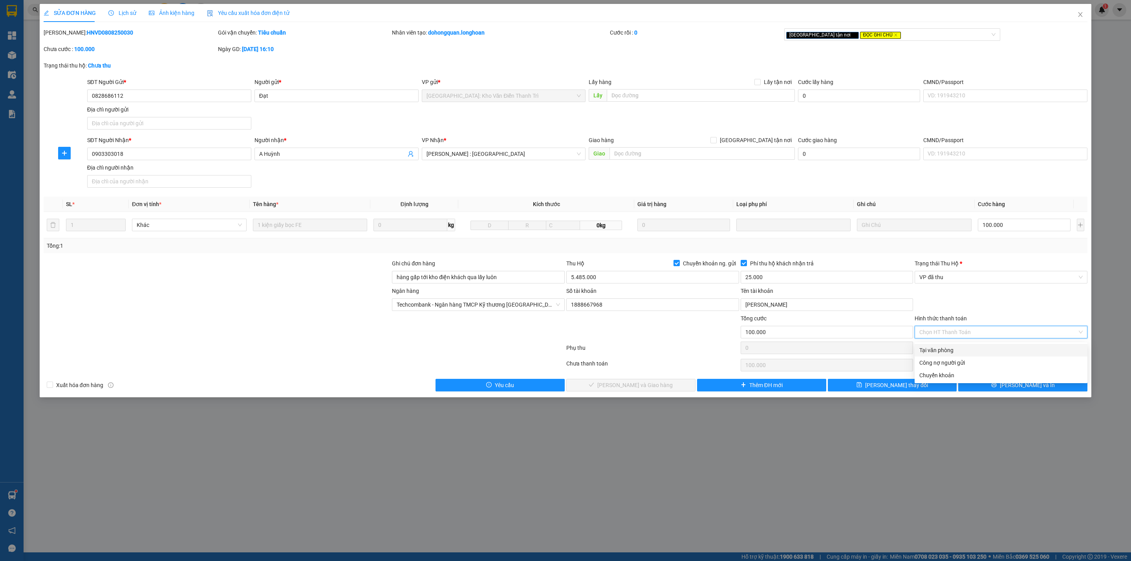
click at [942, 349] on div "Tại văn phòng" at bounding box center [1001, 350] width 163 height 9
type input "0"
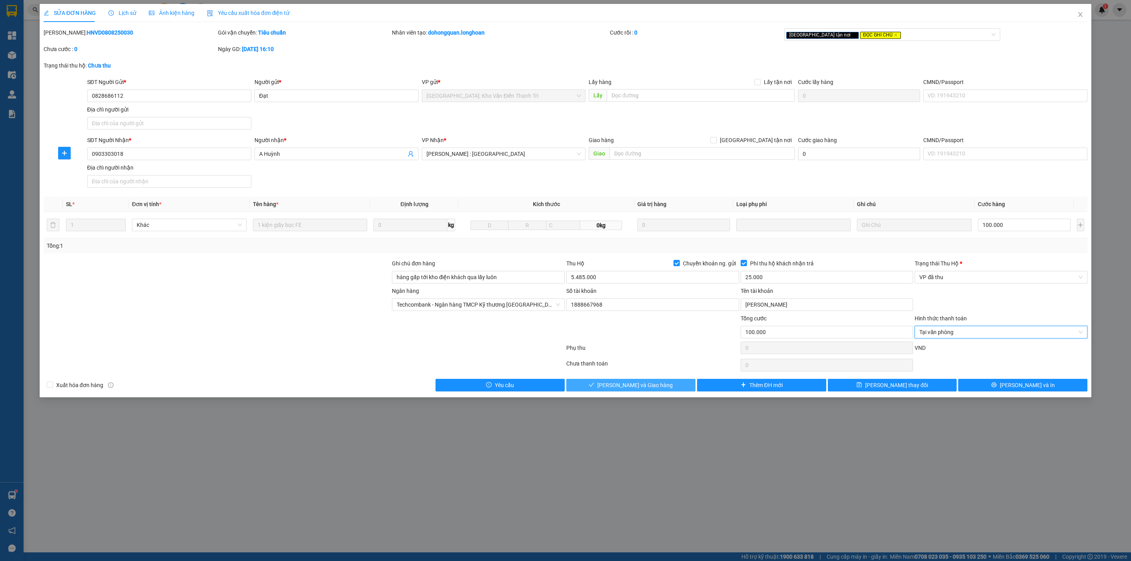
click at [622, 390] on span "[PERSON_NAME] và Giao hàng" at bounding box center [635, 385] width 75 height 9
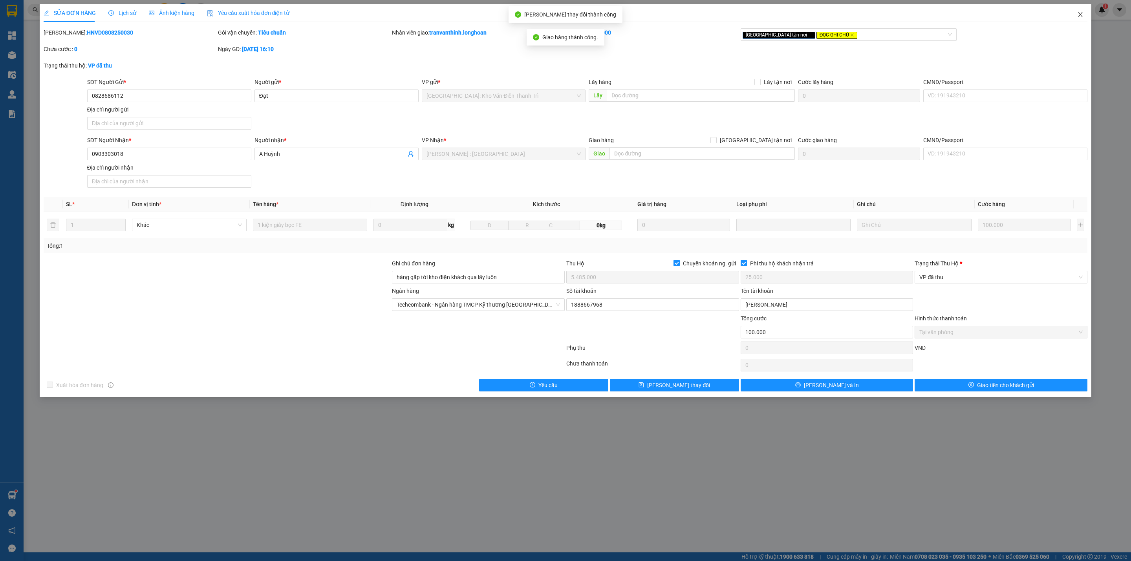
click at [1083, 14] on icon "close" at bounding box center [1081, 14] width 6 height 6
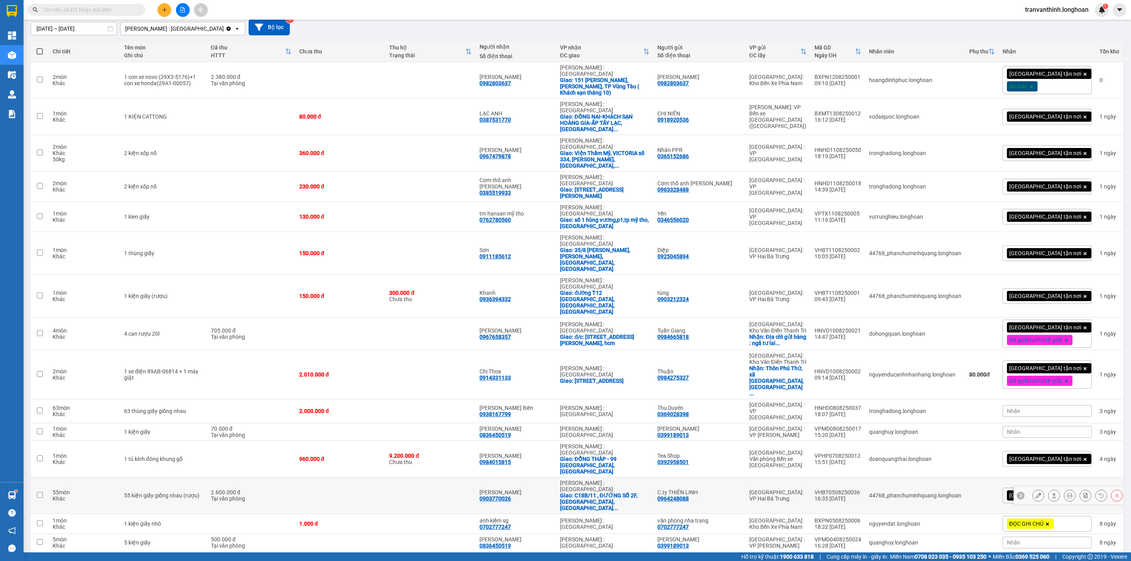
scroll to position [151, 0]
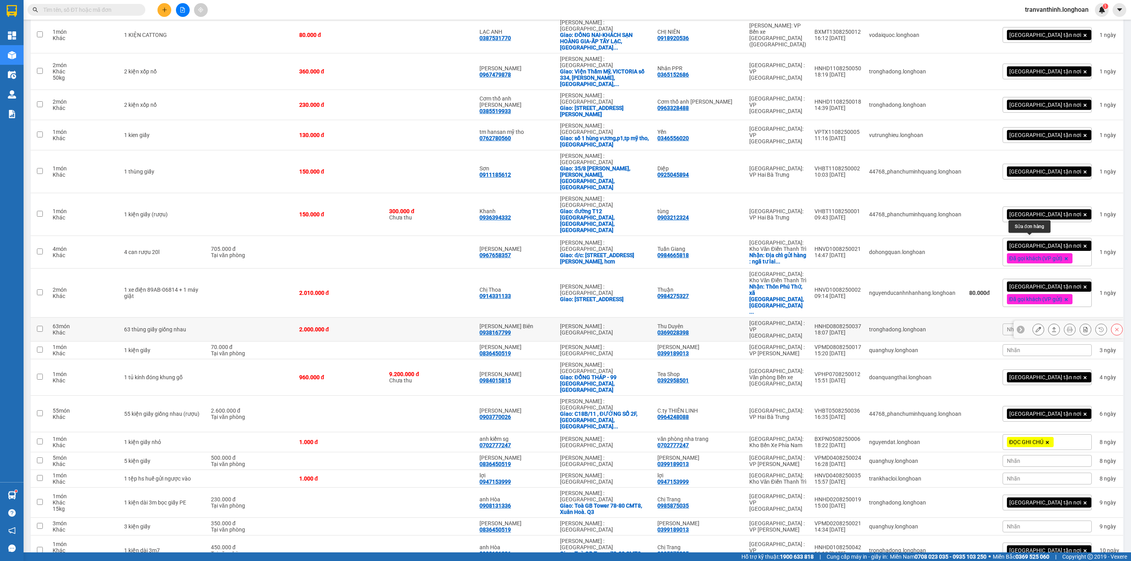
click at [1036, 327] on icon at bounding box center [1039, 330] width 6 height 6
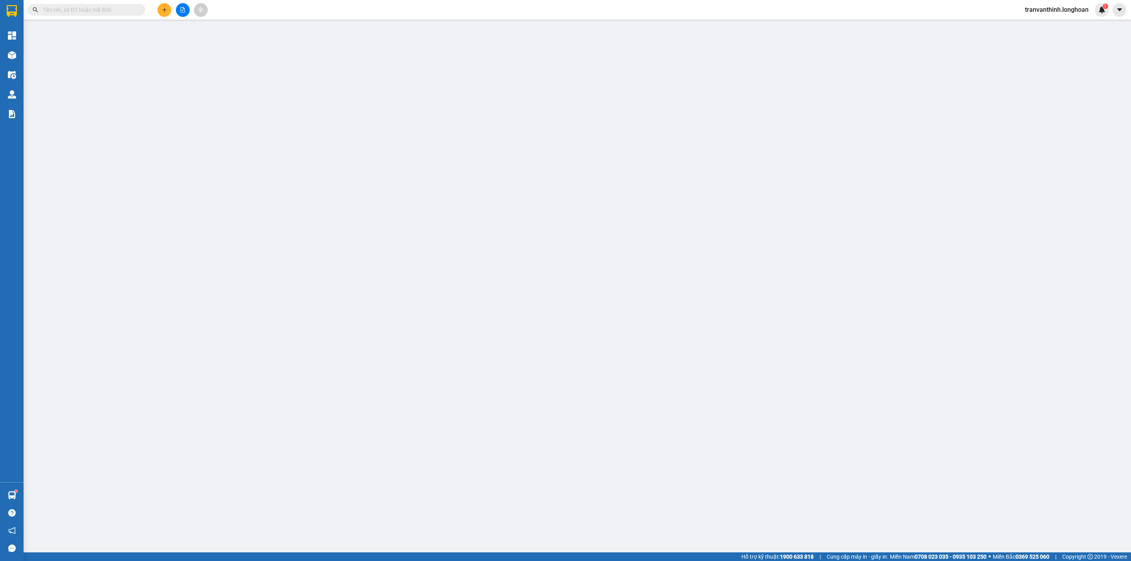
type input "0369028398"
type input "Thu Duyên"
type input "0938167799"
type input "[PERSON_NAME] Biên"
type input "2.000.000"
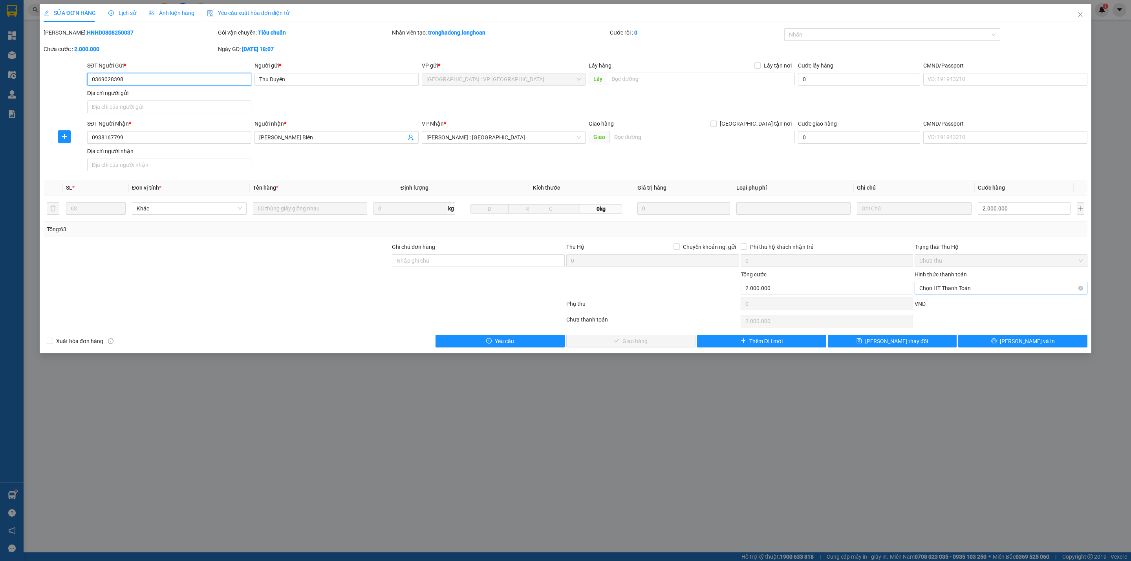
click at [954, 287] on span "Chọn HT Thanh Toán" at bounding box center [1001, 288] width 163 height 12
click at [929, 306] on div "Tại văn phòng" at bounding box center [1001, 306] width 163 height 9
type input "0"
click at [632, 346] on span "[PERSON_NAME] và Giao hàng" at bounding box center [635, 341] width 75 height 9
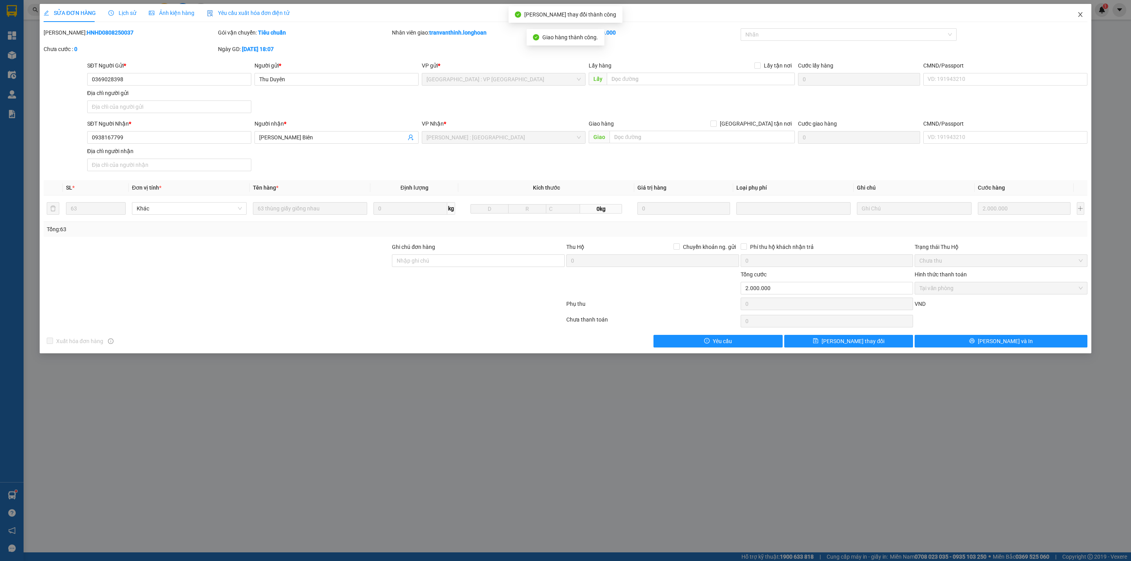
click at [1081, 13] on icon "close" at bounding box center [1081, 14] width 6 height 6
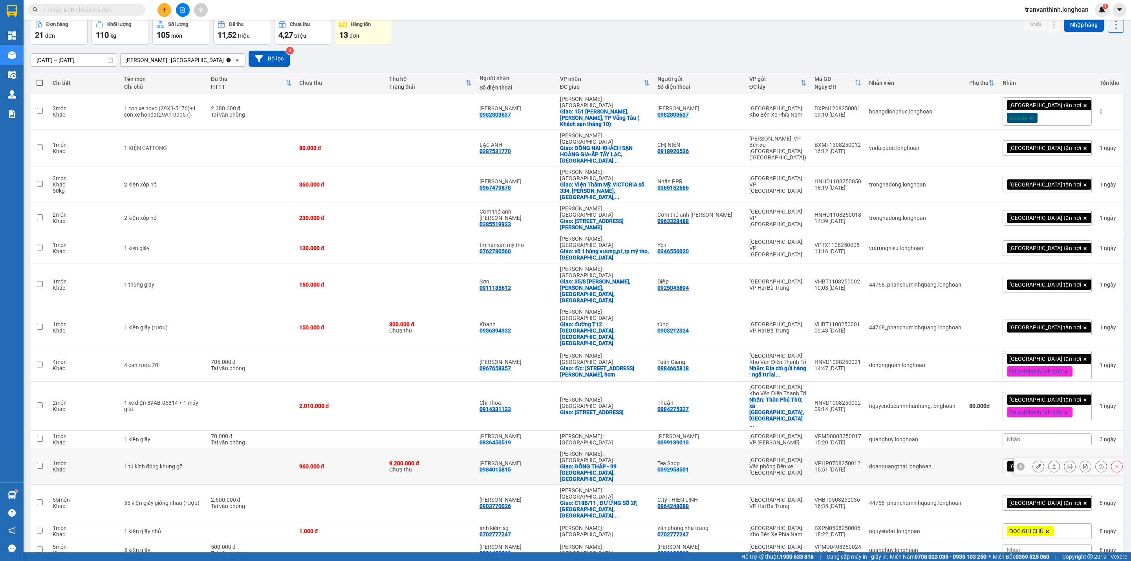
scroll to position [59, 0]
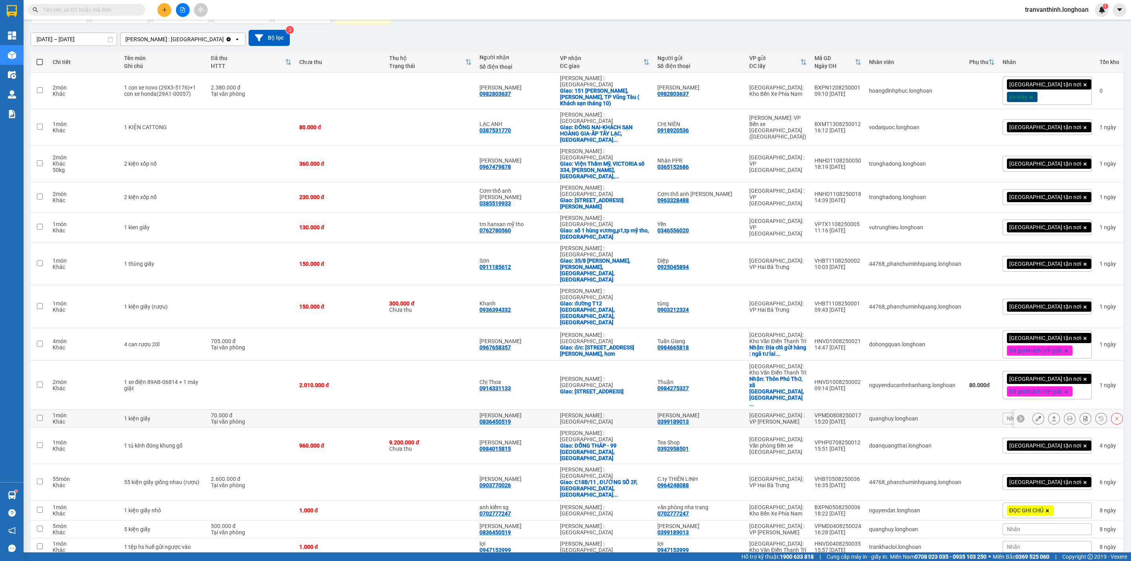
click at [537, 413] on div "[PERSON_NAME] 0836450519" at bounding box center [516, 419] width 73 height 13
checkbox input "true"
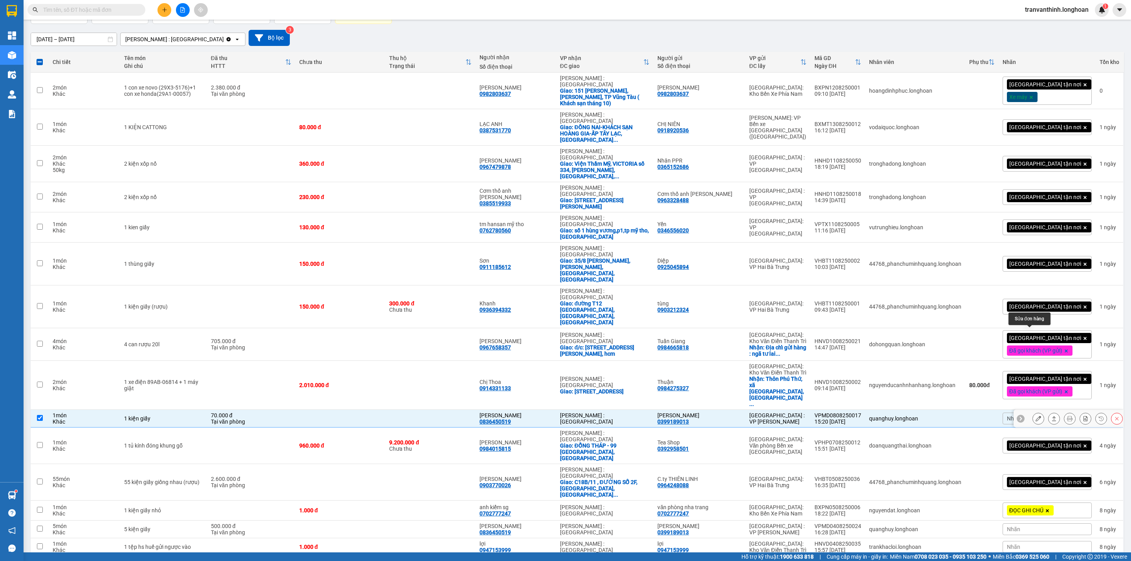
click at [1034, 412] on button at bounding box center [1038, 419] width 11 height 14
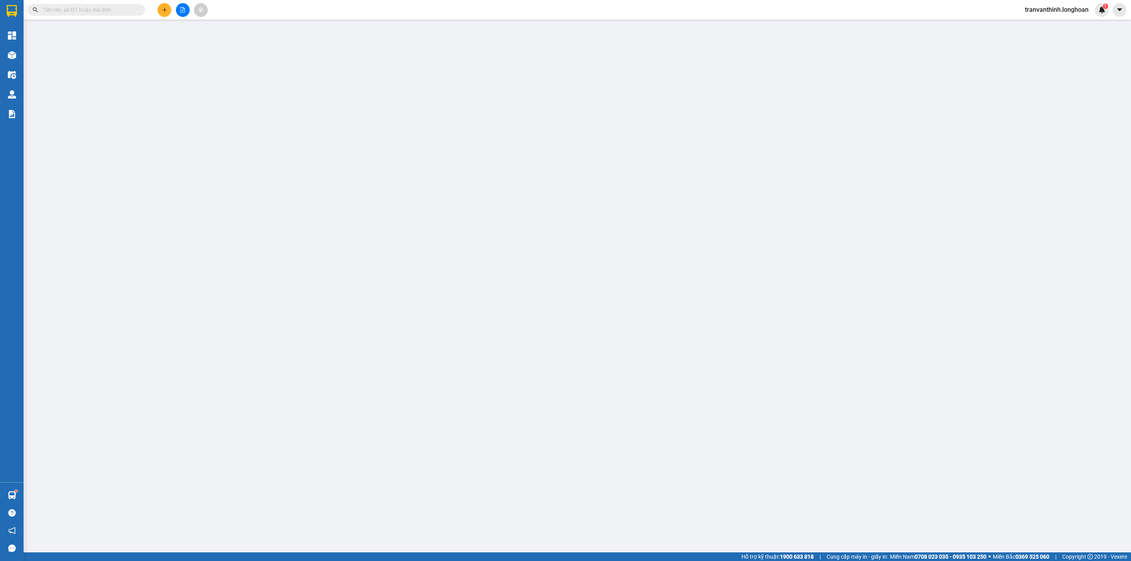
type input "0399189013"
type input "[PERSON_NAME]"
type input "0836450519"
type input "[PERSON_NAME]"
type input "70.000"
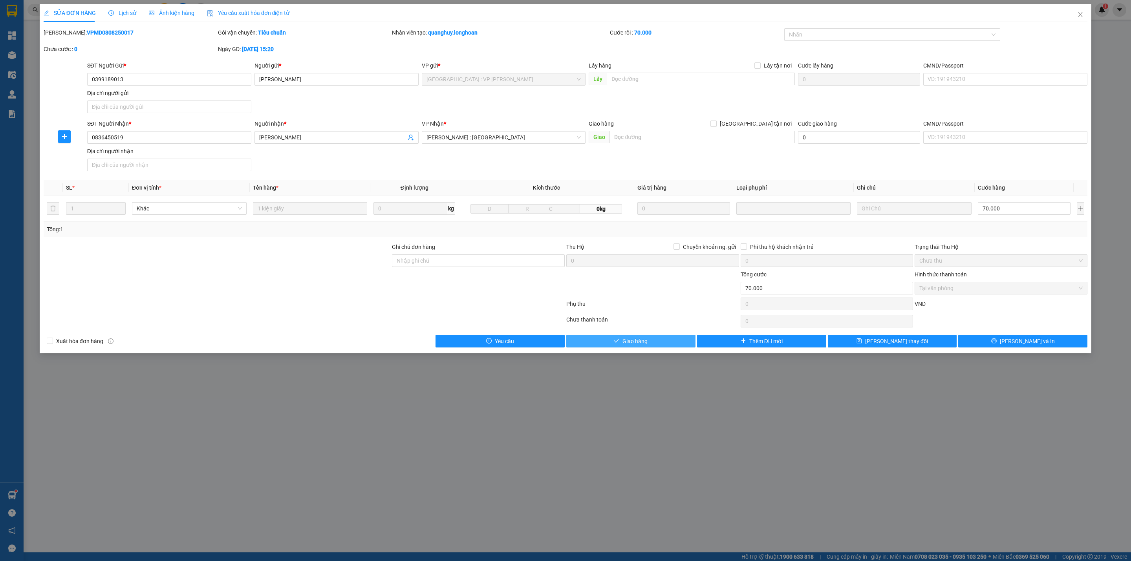
click at [606, 348] on button "Giao hàng" at bounding box center [631, 341] width 129 height 13
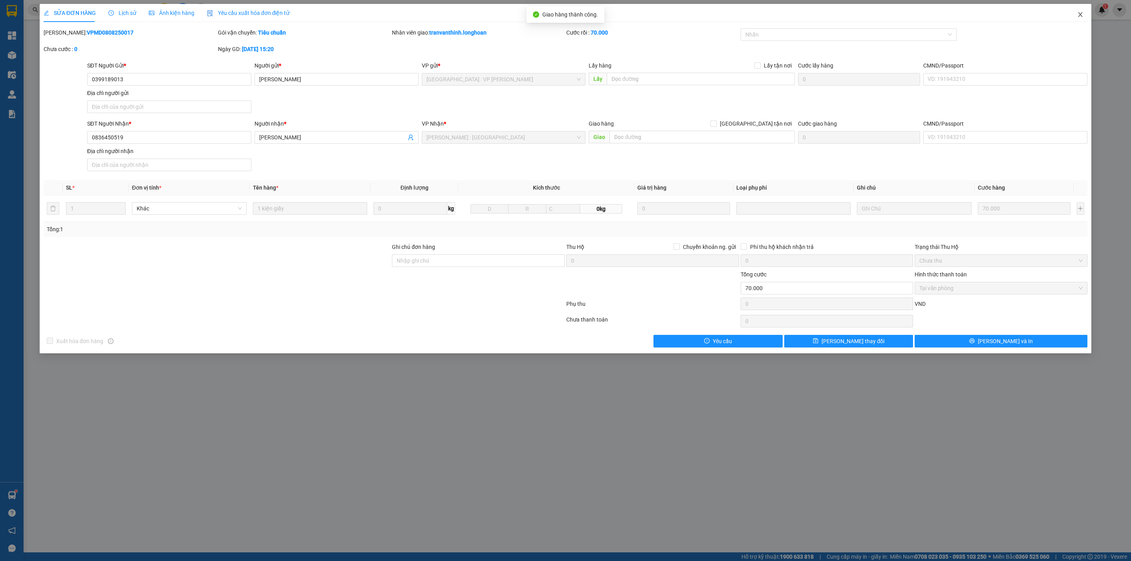
click at [1081, 16] on icon "close" at bounding box center [1081, 14] width 6 height 6
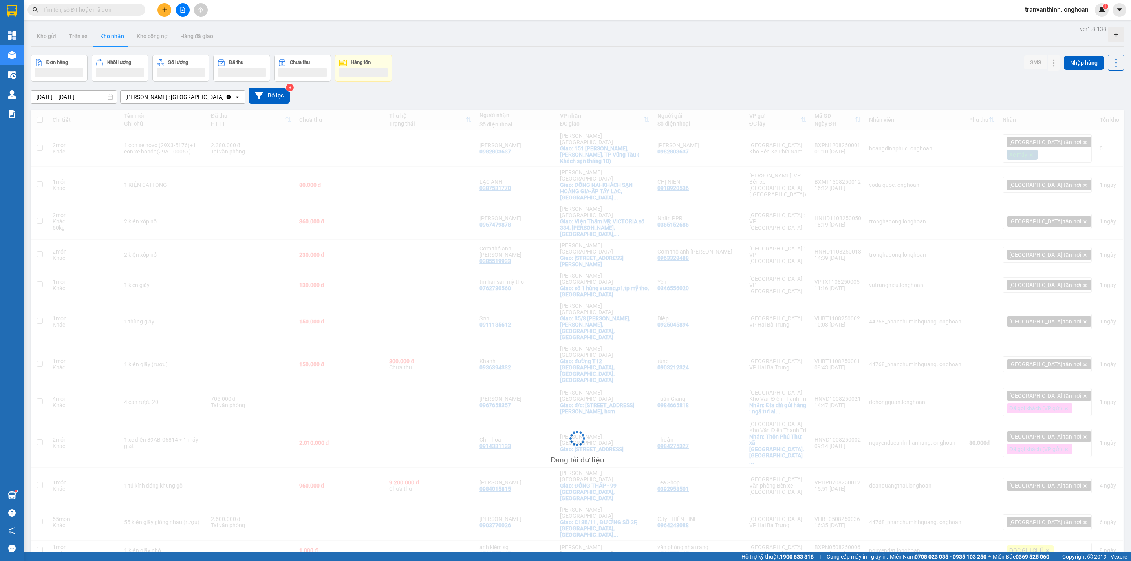
scroll to position [116, 0]
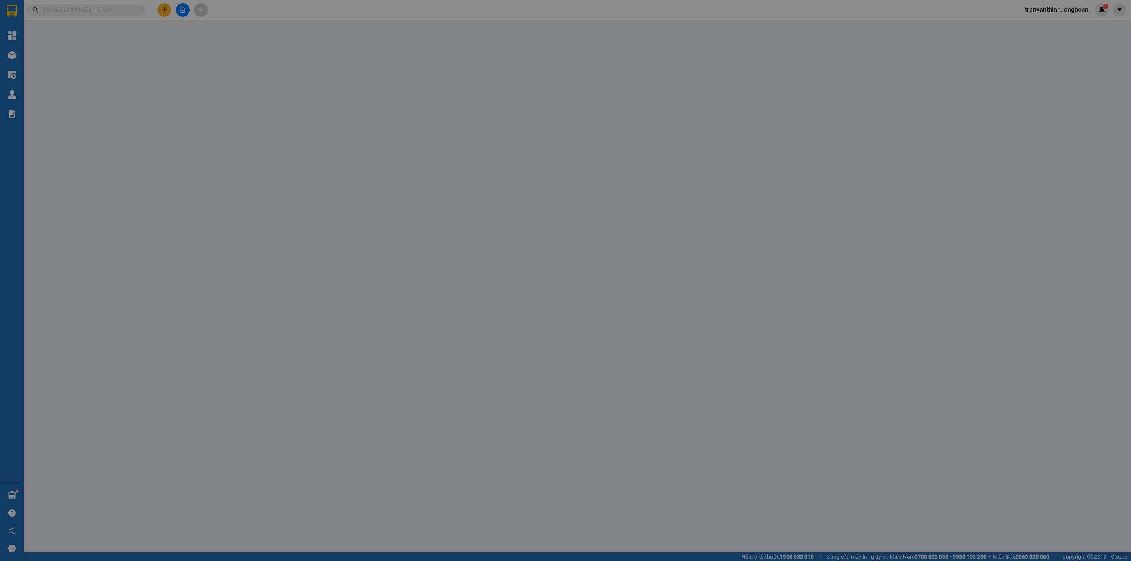
type input "0932335141"
type input "a quang"
checkbox input "true"
type input "Tam Bình, Hiệp Bình Chánh, [GEOGRAPHIC_DATA]"
type input "30.000"
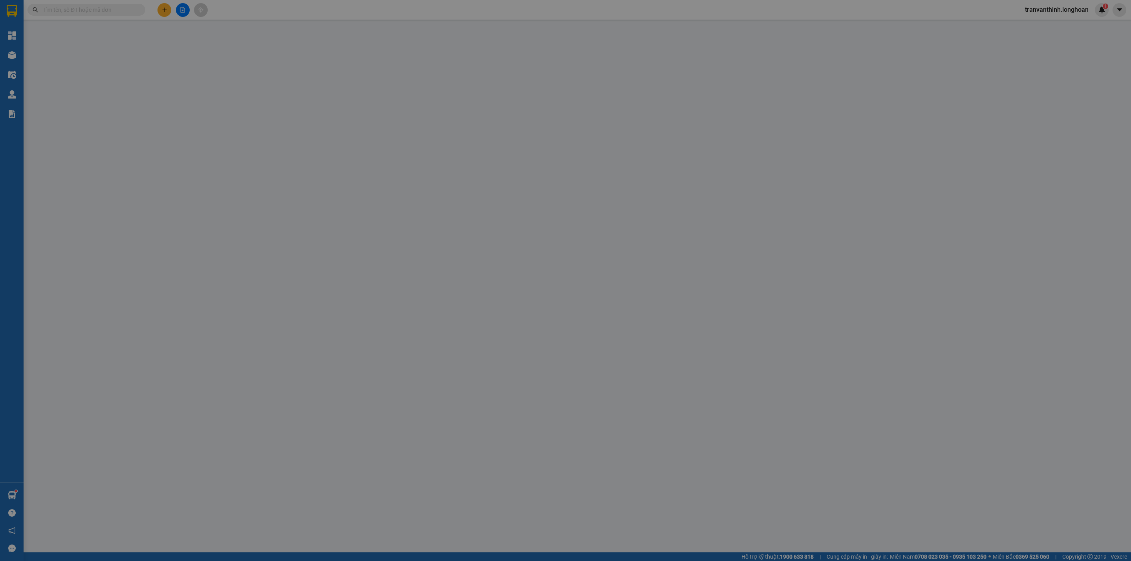
type input "0985111136"
type input "a long"
type input "Hàng quay đầu về người gửi"
type input "230.000"
type input "30.000"
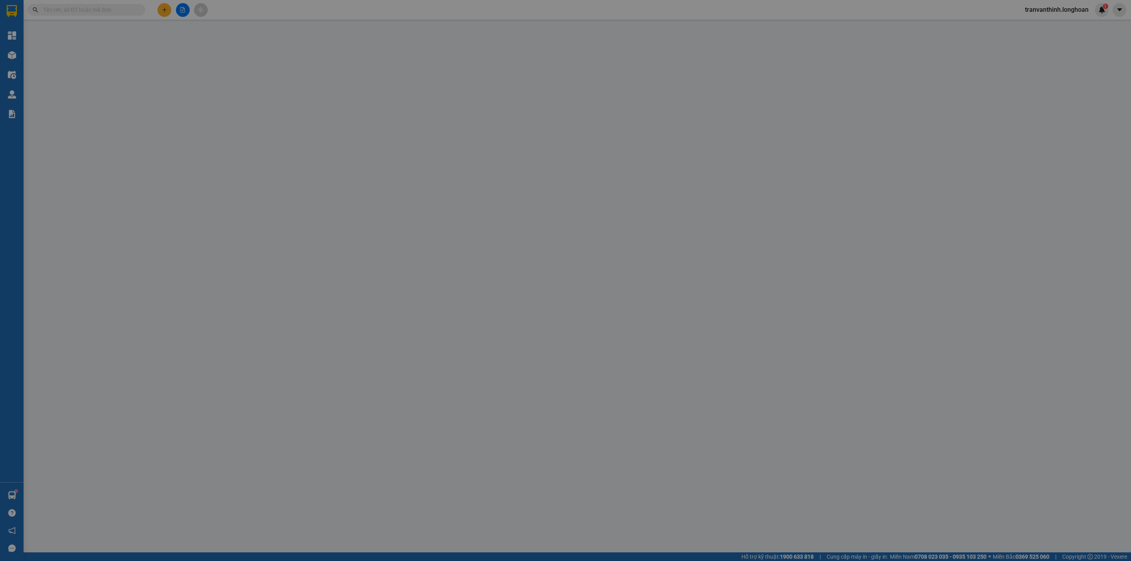
type input "200.000"
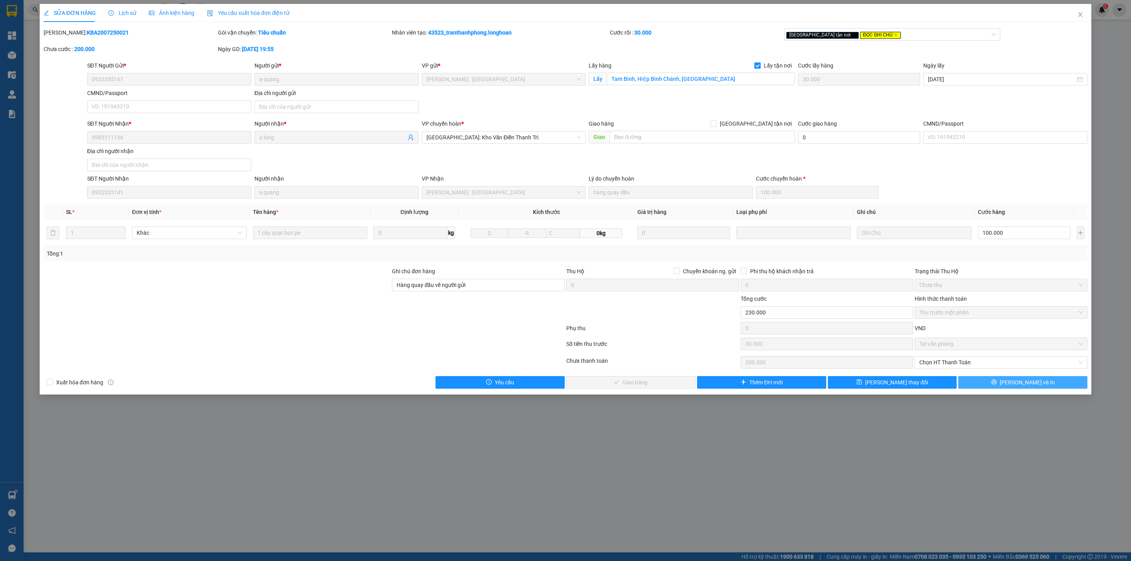
click at [1032, 385] on span "[PERSON_NAME] và In" at bounding box center [1027, 382] width 55 height 9
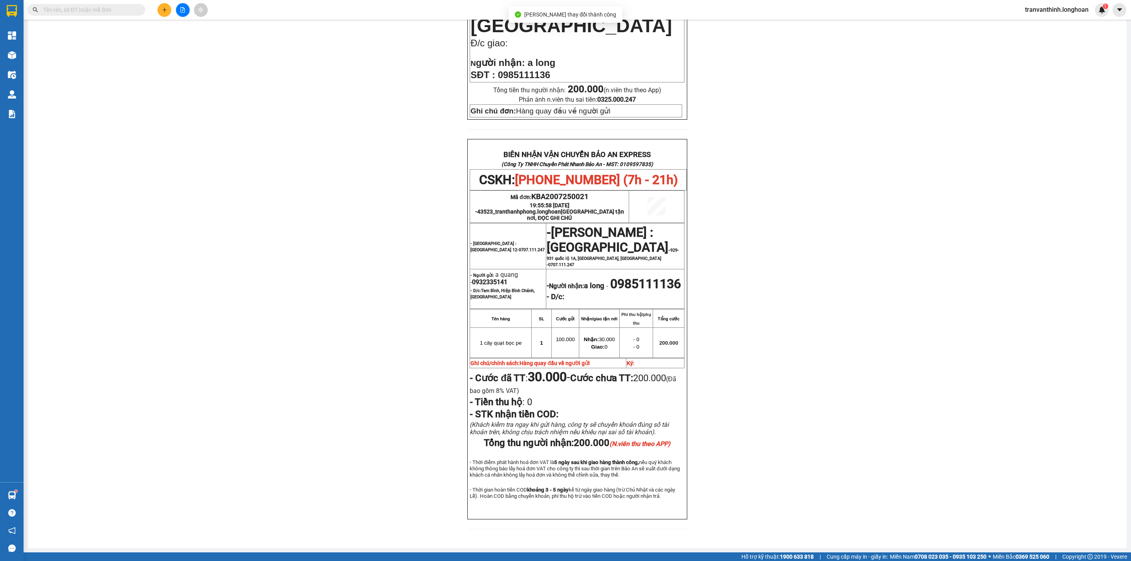
scroll to position [244, 0]
click at [112, 8] on input "text" at bounding box center [89, 10] width 93 height 9
paste input "DNTK0508250004"
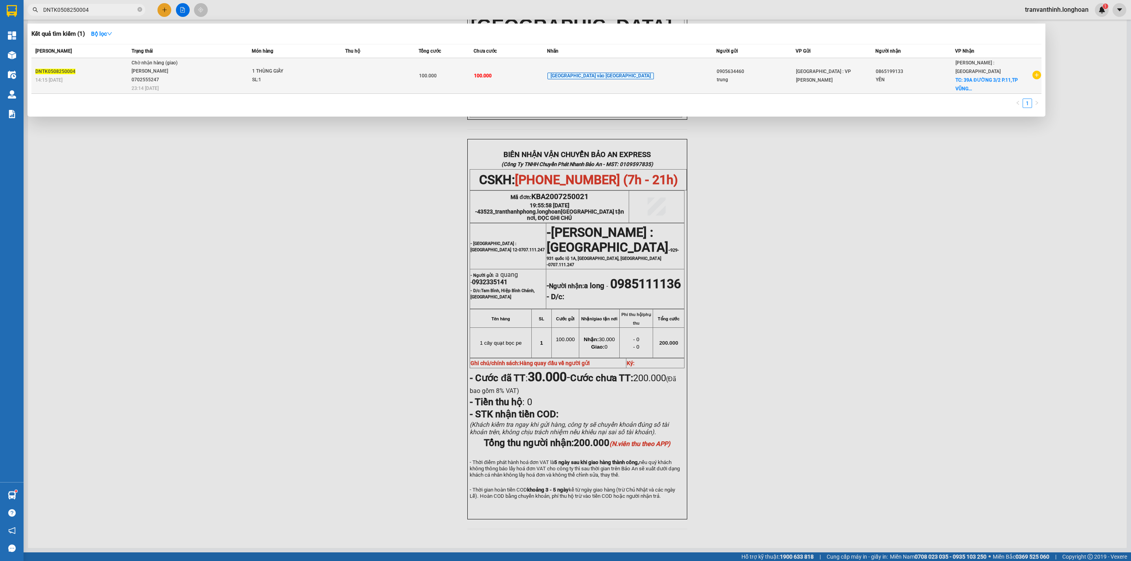
type input "DNTK0508250004"
click at [547, 72] on td "100.000" at bounding box center [510, 76] width 73 height 36
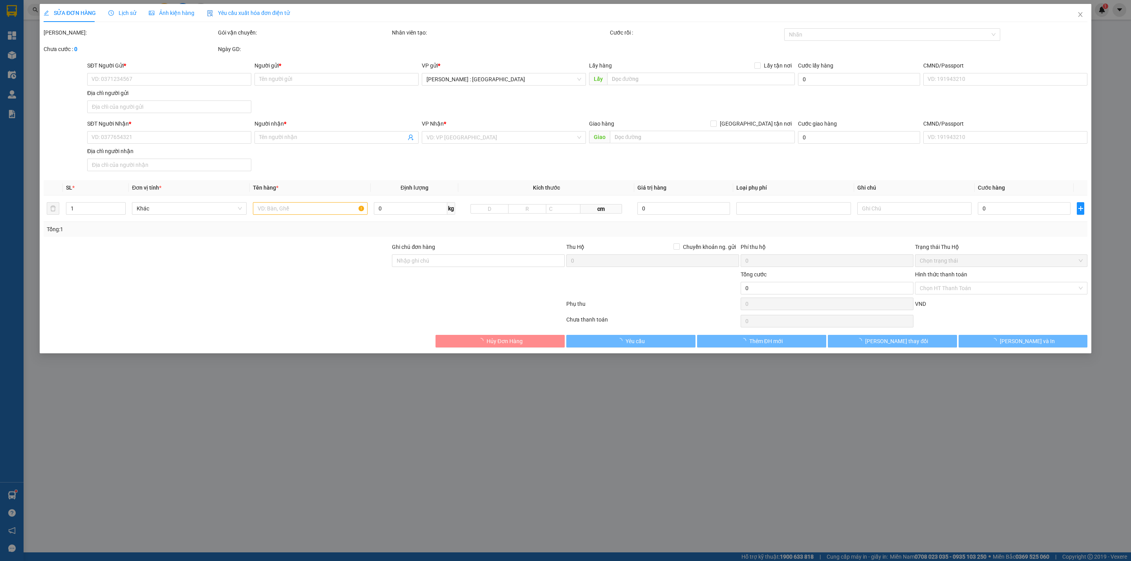
type input "0905634460"
type input "trung"
type input "0865199133"
type input "YẾN"
checkbox input "true"
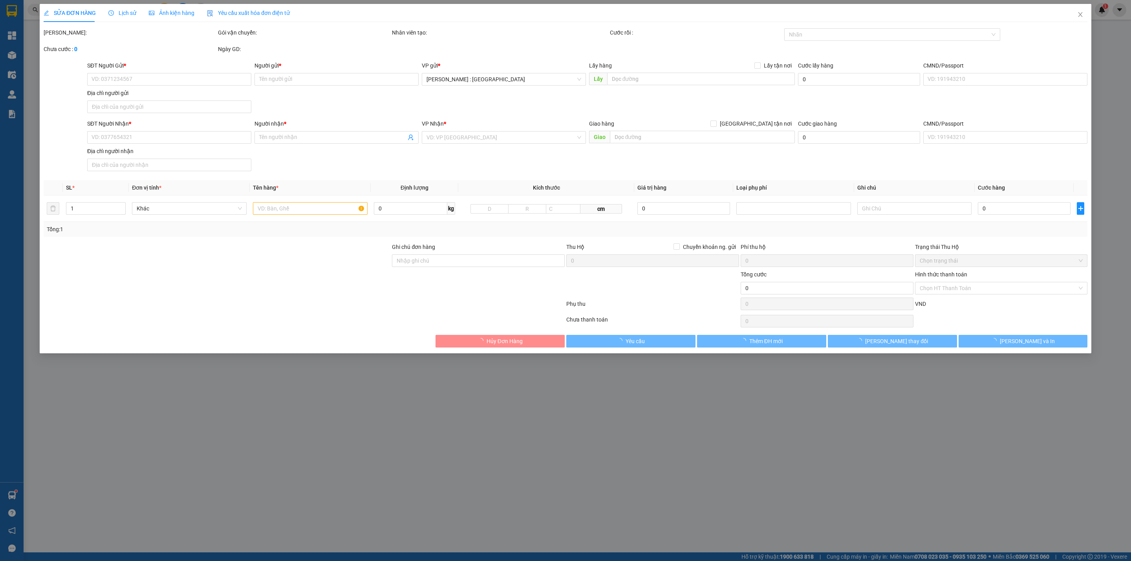
type input "39A ĐƯỜNG 3/2 P.11,[GEOGRAPHIC_DATA]"
type input "HƯ VỠ KHÔNG ĐỀN"
type input "100.000"
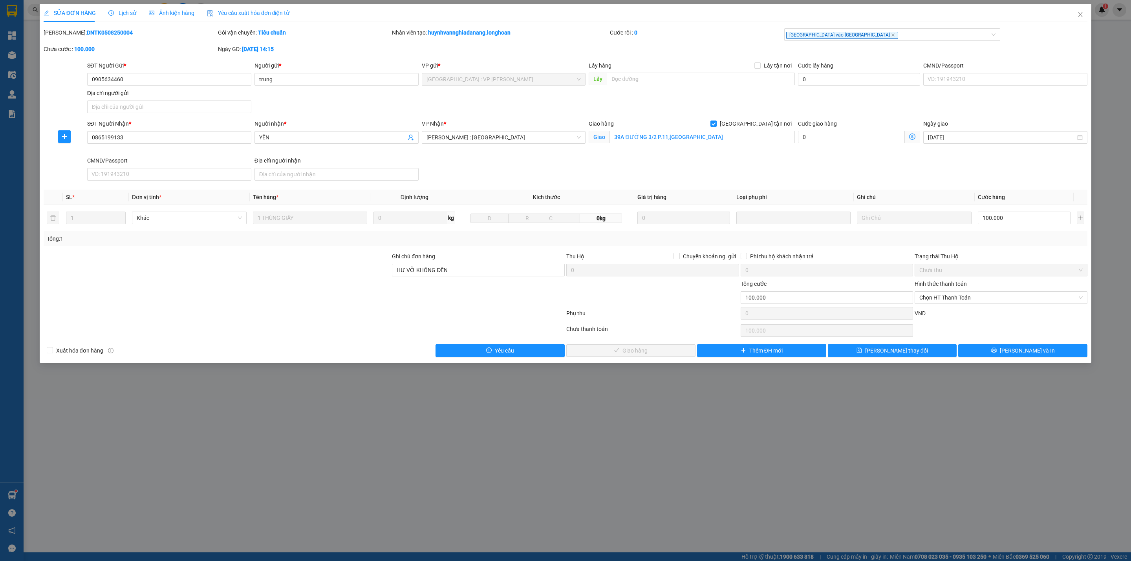
click at [113, 12] on span "Lịch sử" at bounding box center [122, 13] width 28 height 6
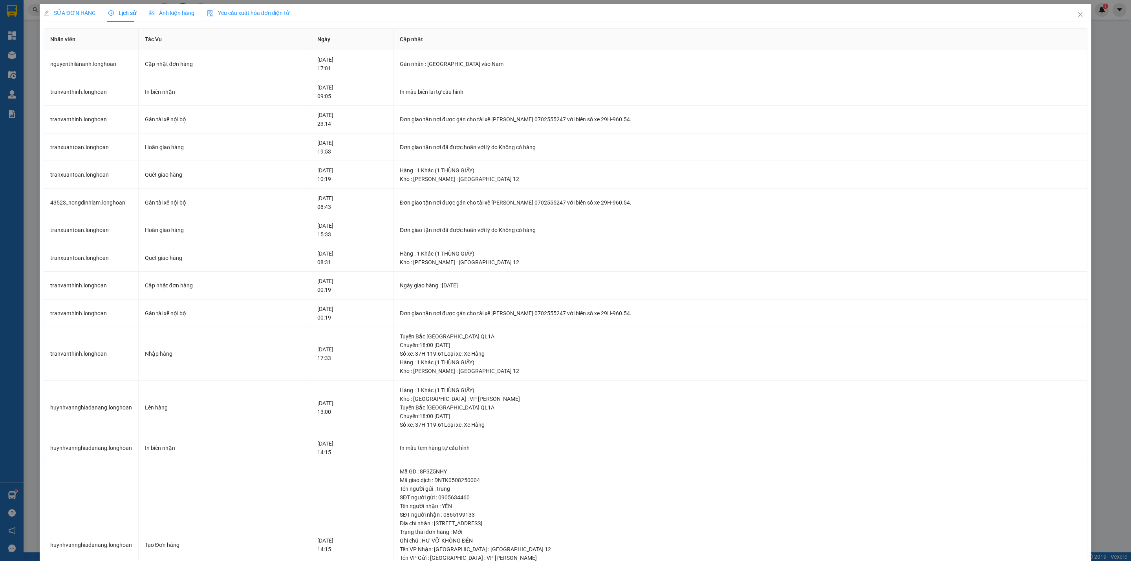
click at [68, 7] on div "SỬA ĐƠN HÀNG" at bounding box center [70, 13] width 52 height 18
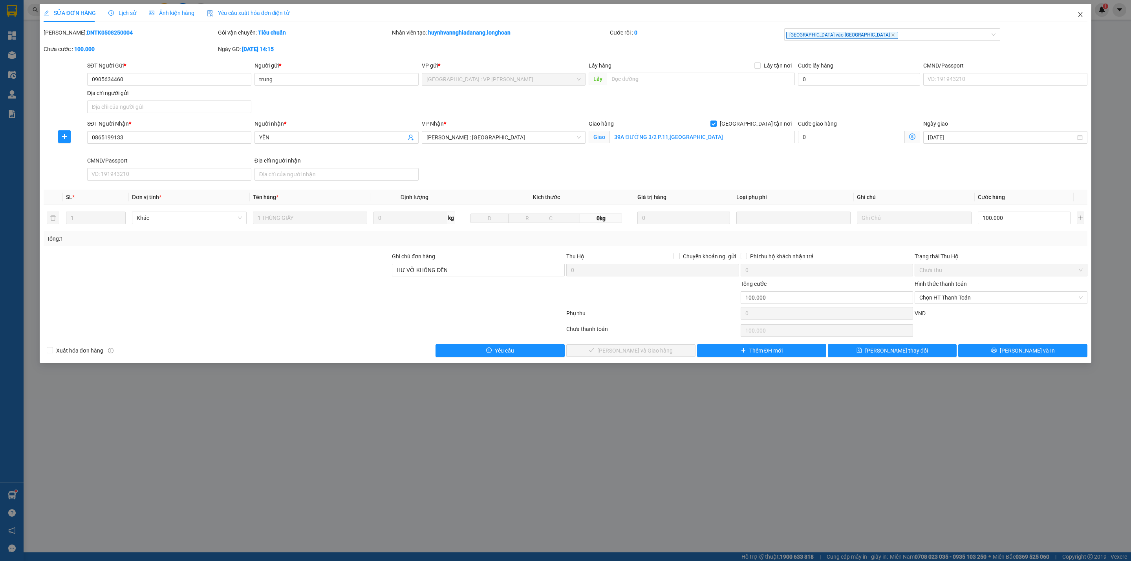
click at [1081, 13] on icon "close" at bounding box center [1081, 14] width 6 height 6
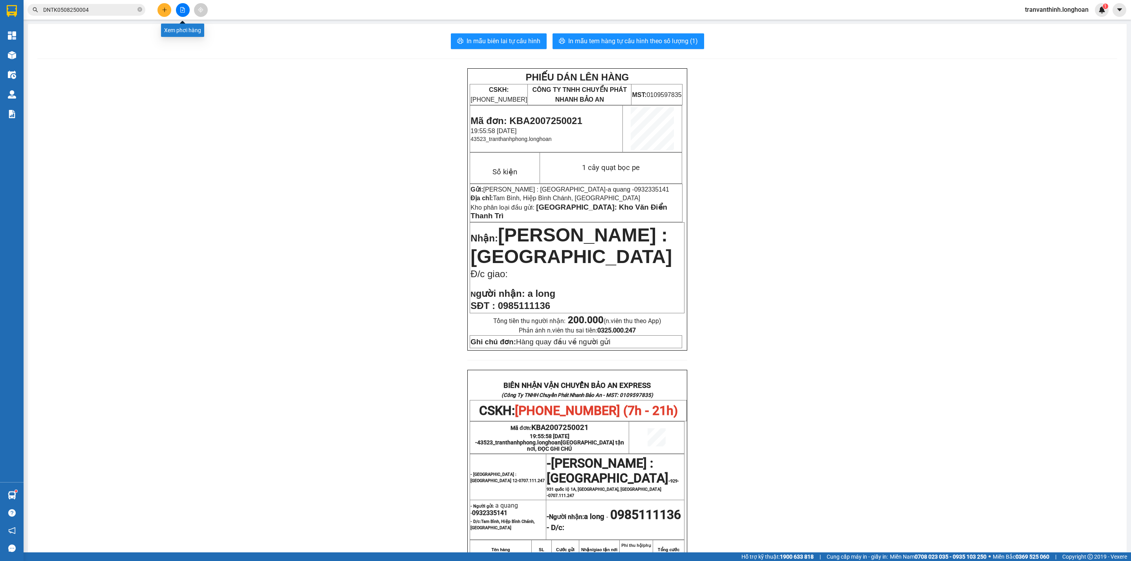
click at [180, 12] on icon "file-add" at bounding box center [183, 10] width 6 height 6
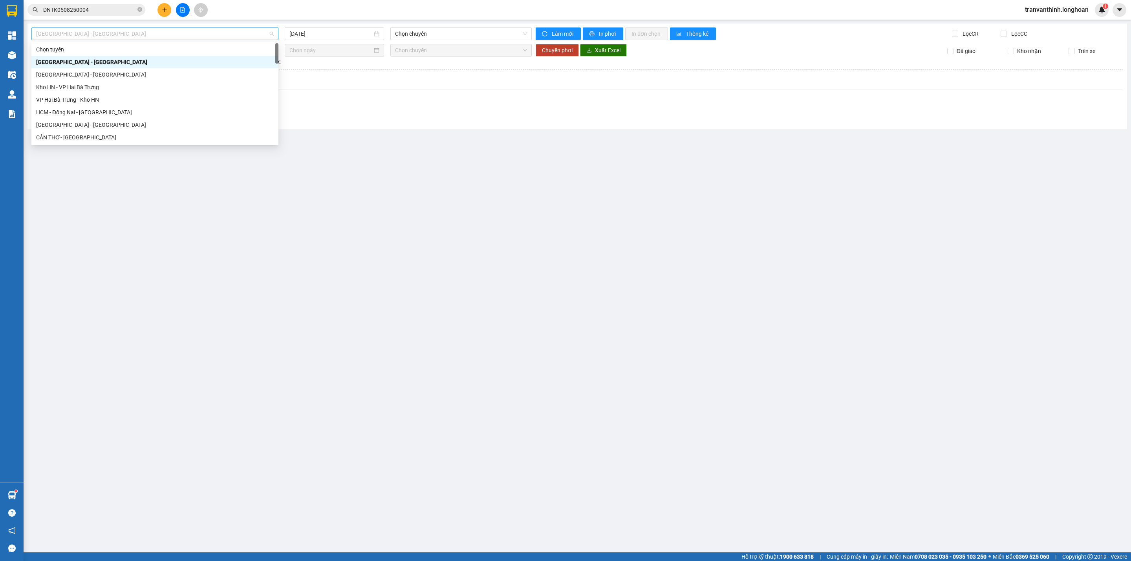
click at [161, 36] on span "[GEOGRAPHIC_DATA] - [GEOGRAPHIC_DATA]" at bounding box center [155, 34] width 238 height 12
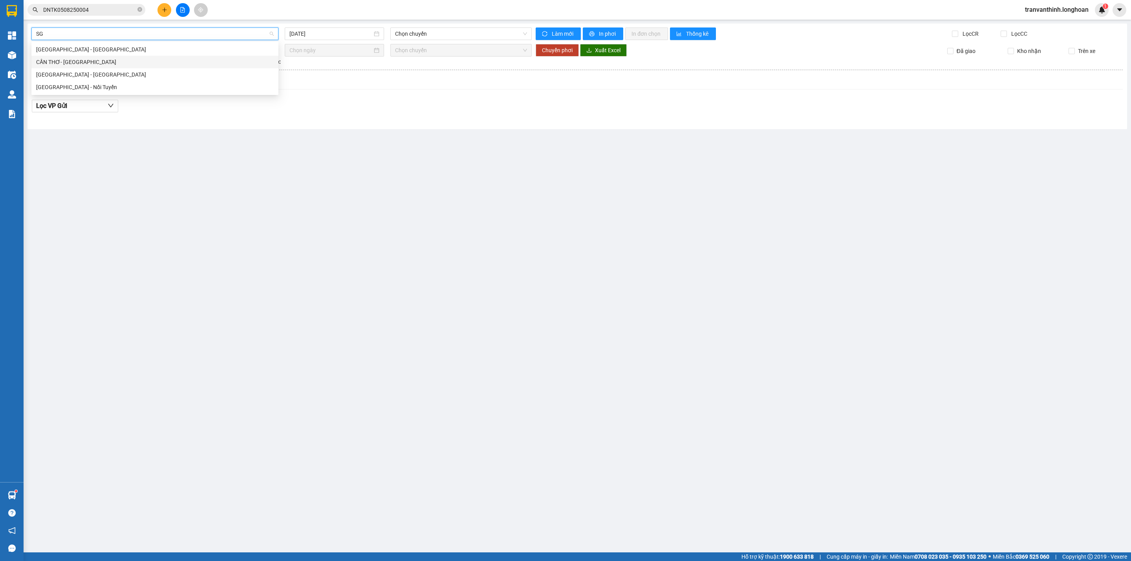
type input "S"
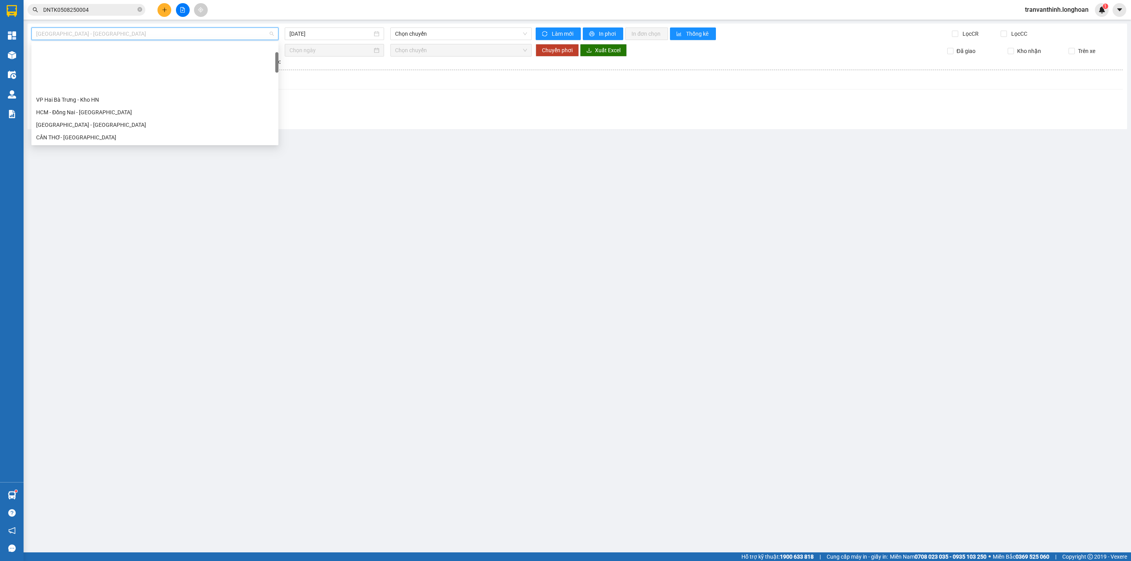
scroll to position [59, 0]
click at [93, 117] on div "Kho HCM - Kho Cần Thơ" at bounding box center [155, 116] width 238 height 9
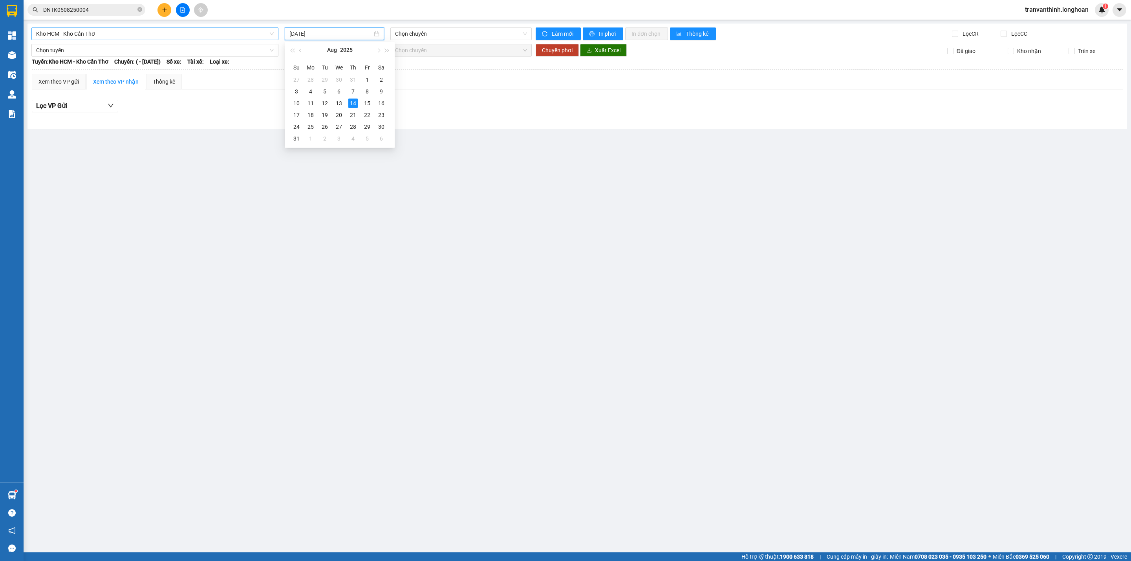
click at [356, 33] on input "[DATE]" at bounding box center [331, 33] width 83 height 9
click at [352, 93] on div "7" at bounding box center [352, 91] width 9 height 9
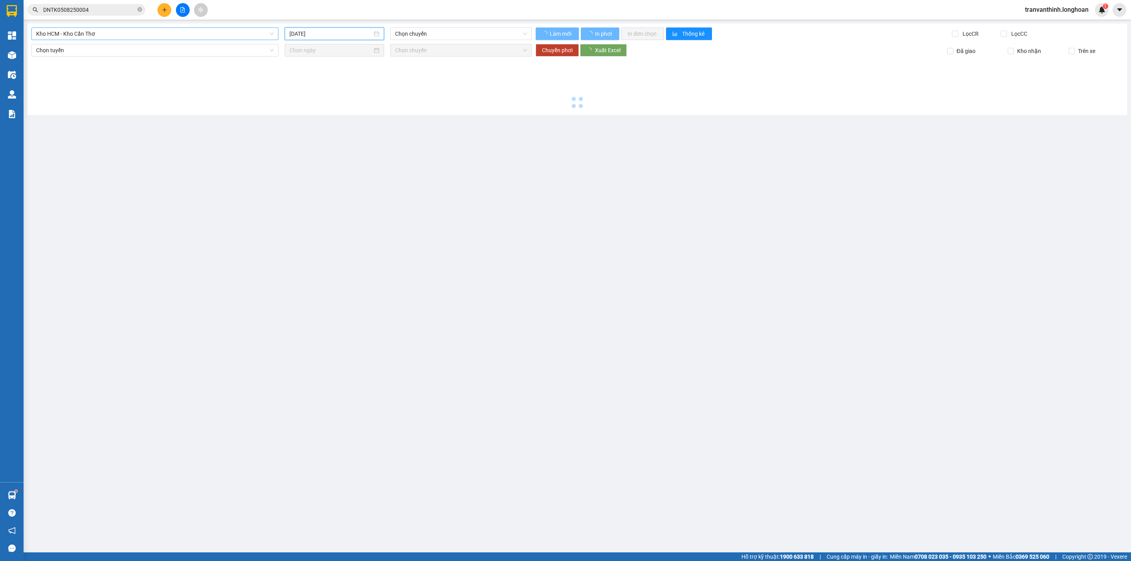
type input "[DATE]"
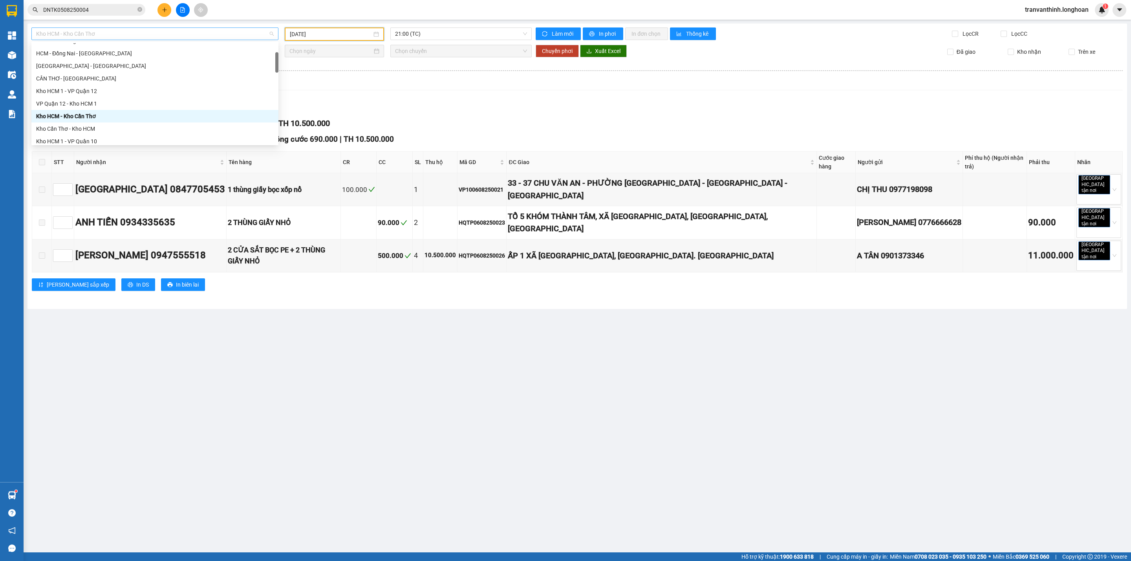
click at [183, 31] on span "Kho HCM - Kho Cần Thơ" at bounding box center [155, 34] width 238 height 12
click at [86, 130] on div "Kho Cần Thơ - Kho HCM" at bounding box center [155, 129] width 238 height 9
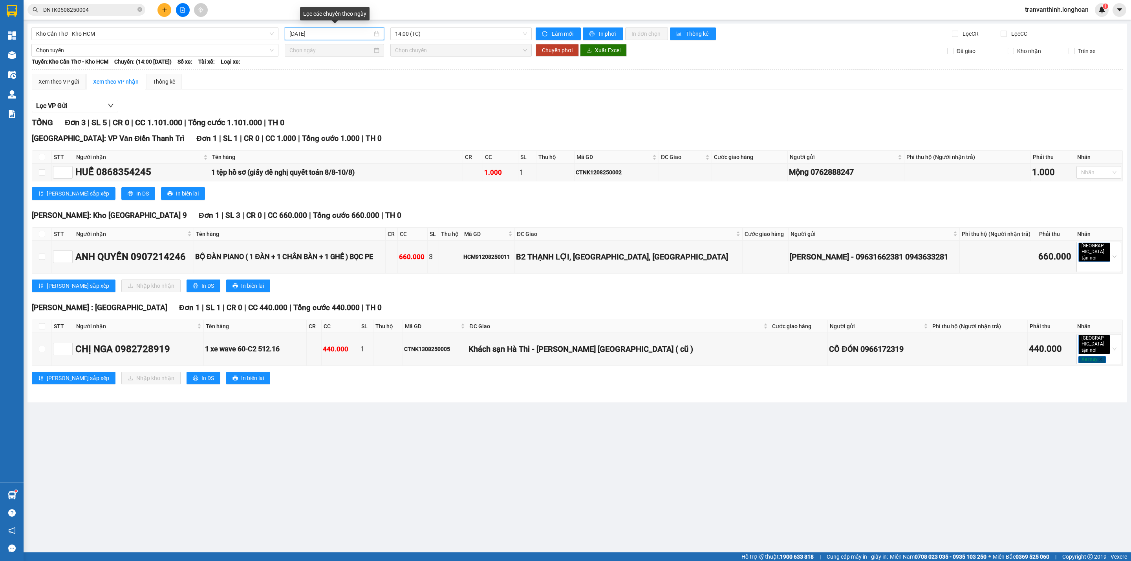
click at [326, 34] on input "[DATE]" at bounding box center [331, 33] width 83 height 9
click at [355, 88] on div "7" at bounding box center [352, 91] width 9 height 9
type input "[DATE]"
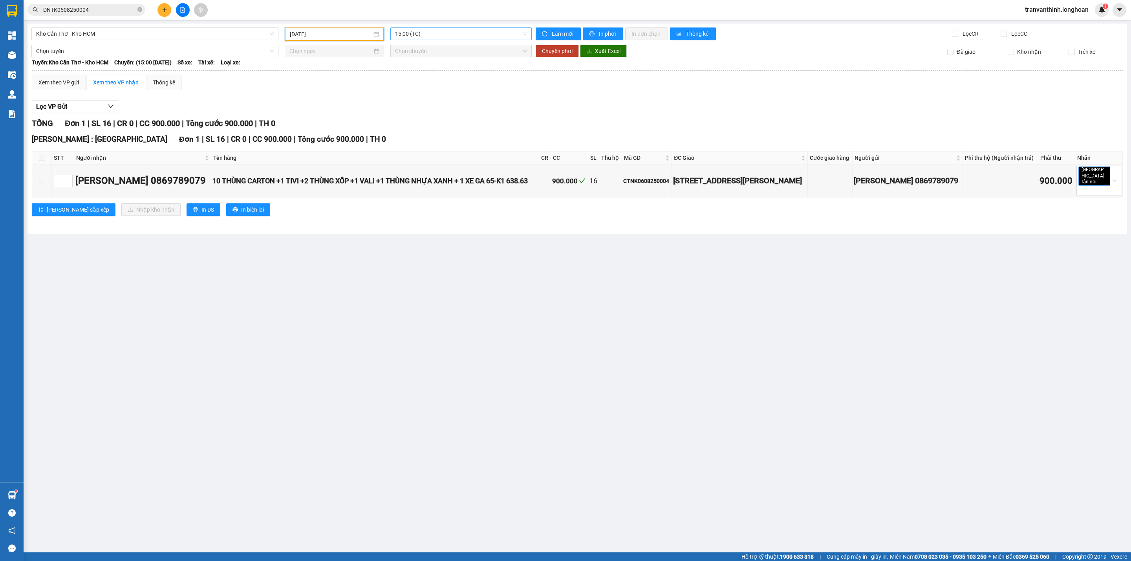
click at [445, 32] on span "15:00 (TC)" at bounding box center [461, 34] width 132 height 12
click at [507, 98] on div "Lọc VP Gửi TỔNG Đơn 1 | SL 16 | CR 0 | CC 900.000 | Tổng cước 900.000 | [GEOGR…" at bounding box center [577, 161] width 1091 height 129
click at [187, 35] on span "Kho Cần Thơ - Kho HCM" at bounding box center [155, 34] width 238 height 12
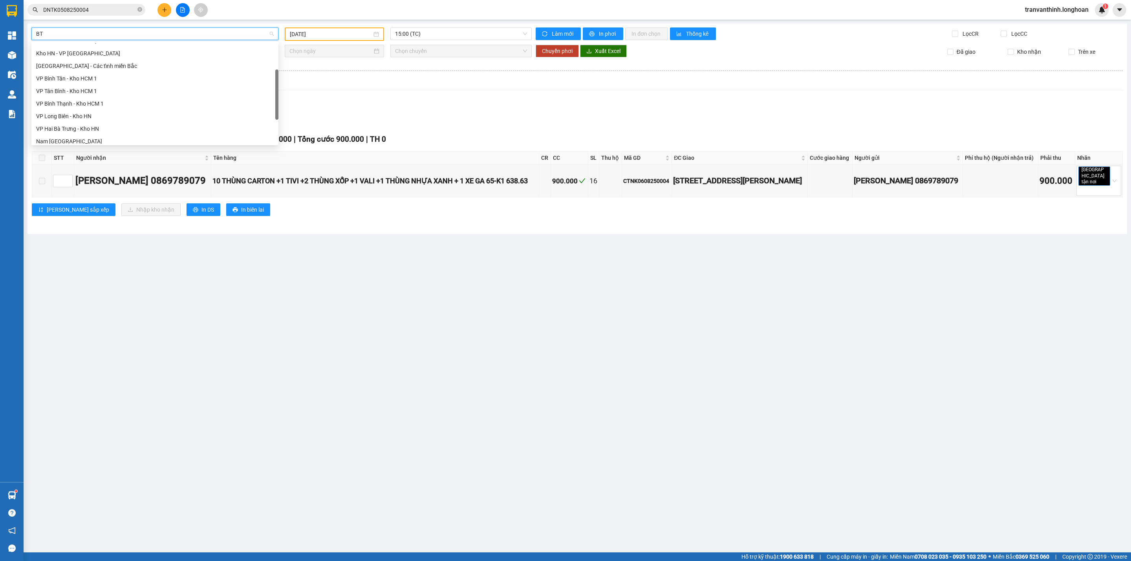
scroll to position [12, 0]
type input "BTN"
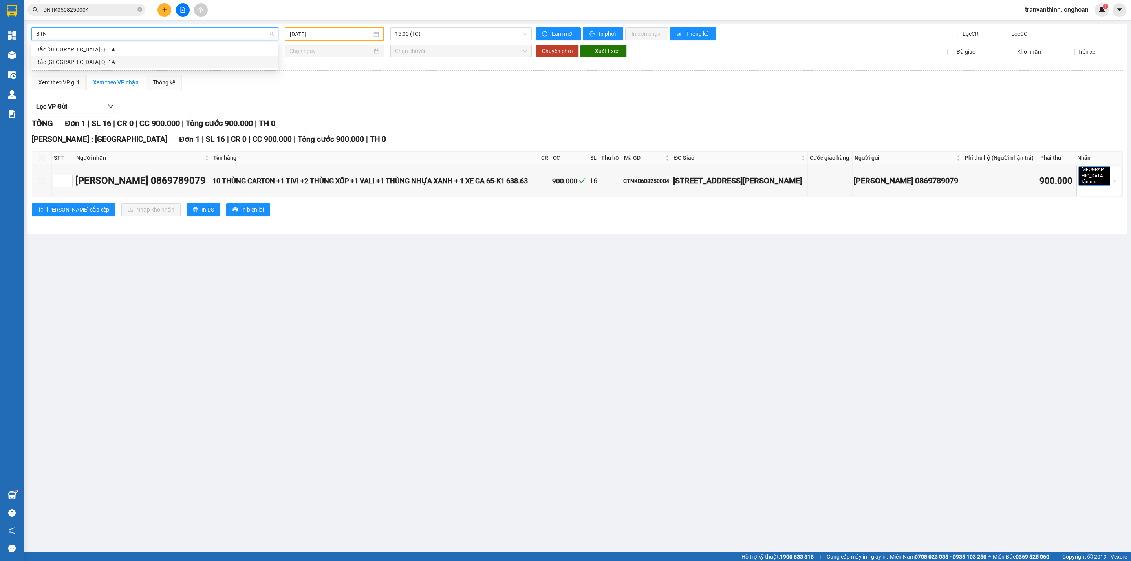
click at [64, 63] on div "Bắc [GEOGRAPHIC_DATA] QL1A" at bounding box center [155, 62] width 238 height 9
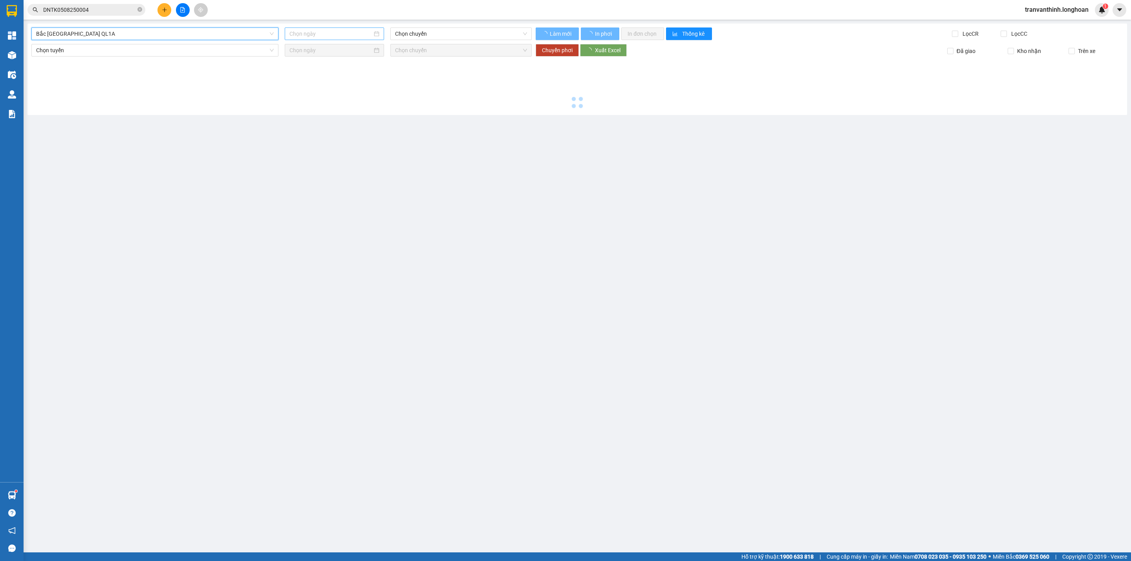
type input "[DATE]"
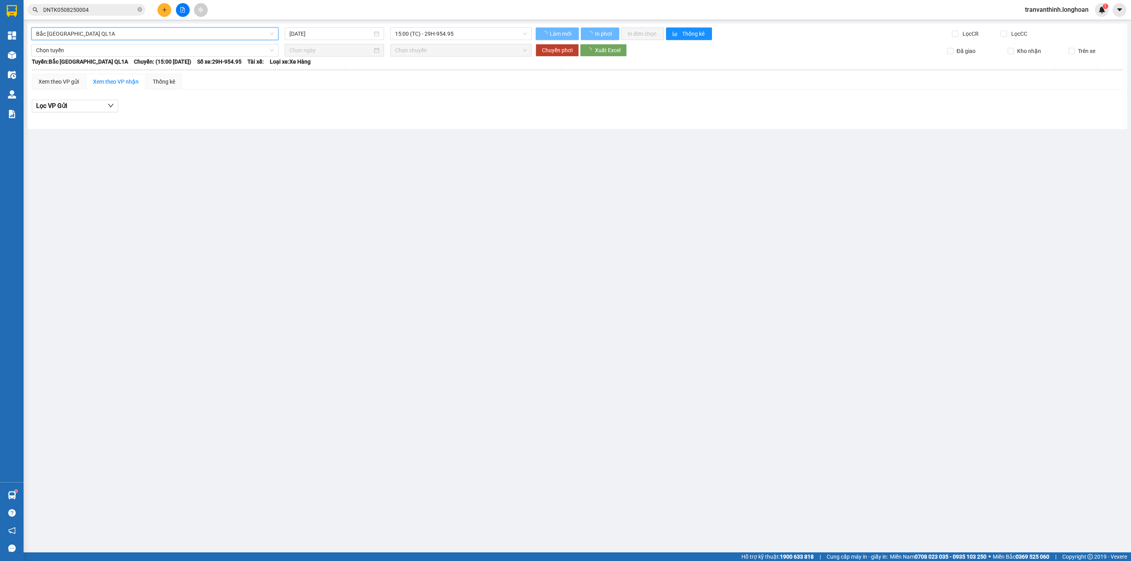
click at [336, 35] on input "[DATE]" at bounding box center [331, 33] width 83 height 9
